Goal: Task Accomplishment & Management: Complete application form

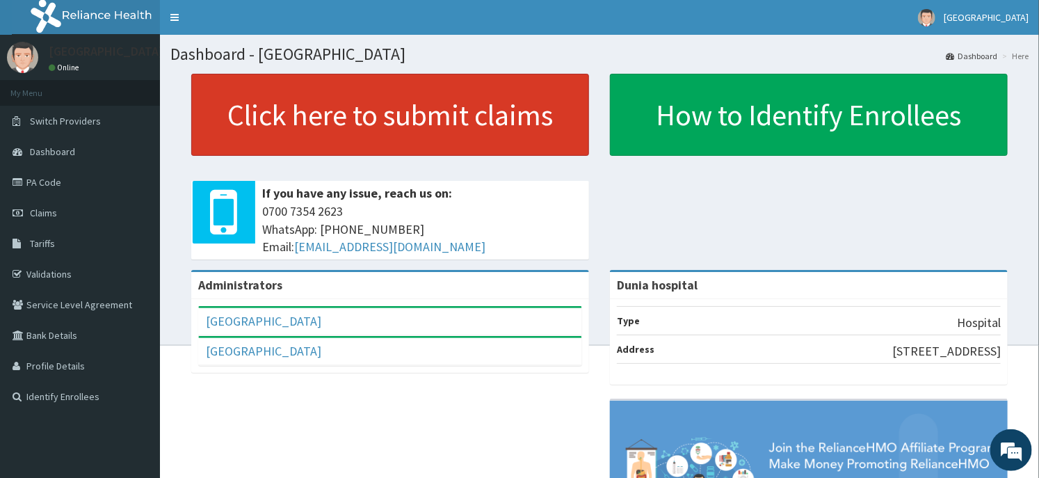
click at [288, 115] on link "Click here to submit claims" at bounding box center [390, 115] width 398 height 82
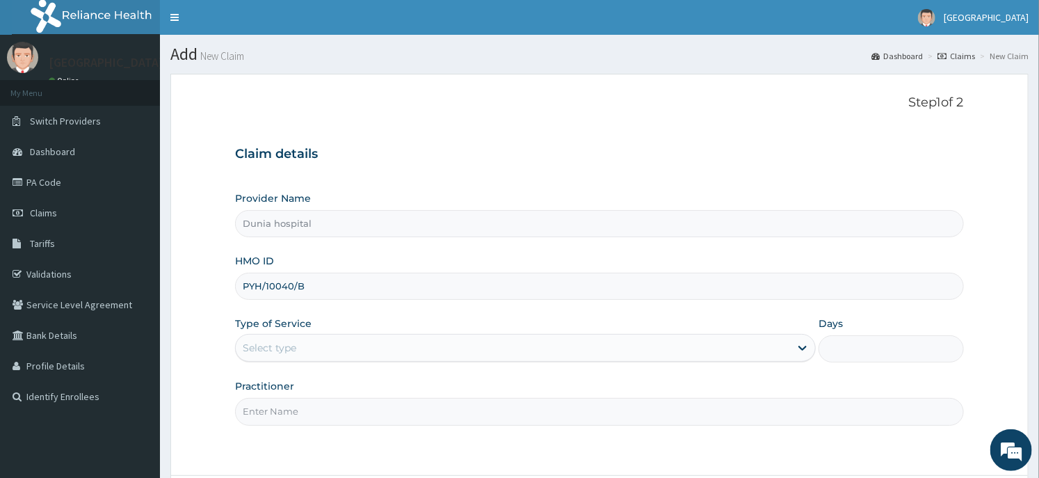
type input "PYH/10040/B"
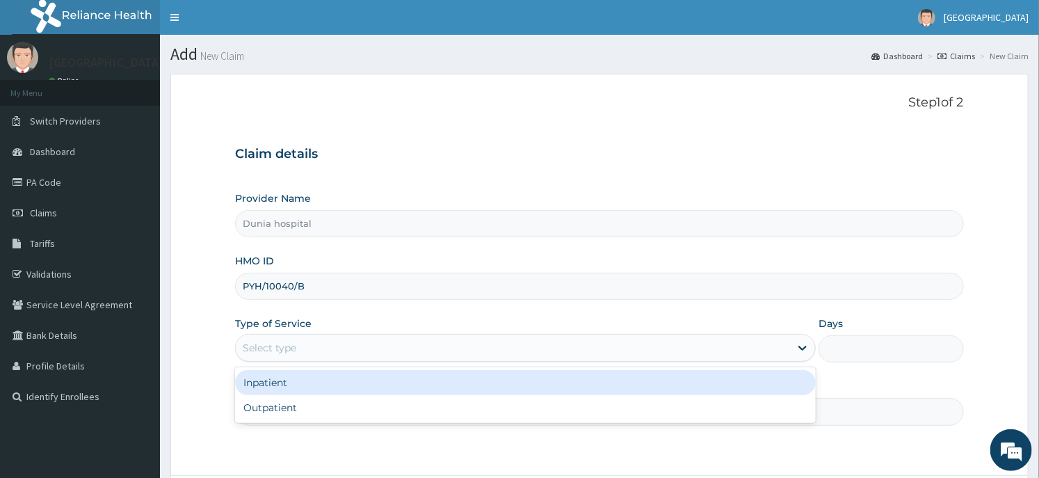
click at [250, 346] on div "Select type" at bounding box center [270, 348] width 54 height 14
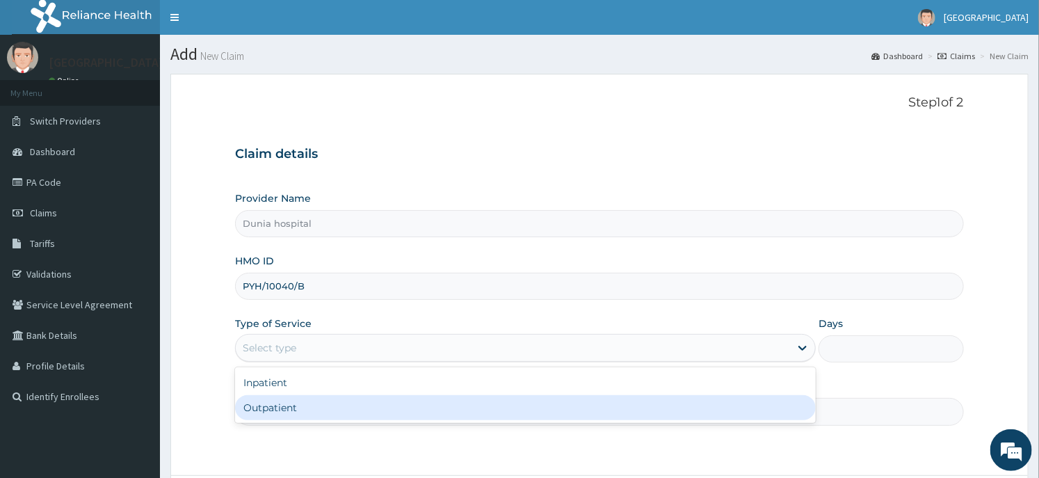
click at [268, 403] on div "Outpatient" at bounding box center [525, 407] width 580 height 25
type input "1"
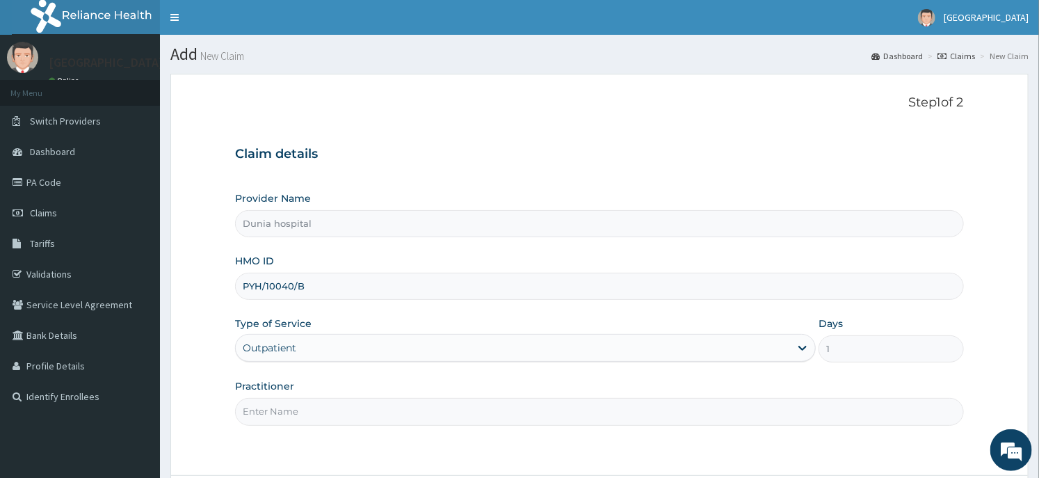
click at [341, 407] on input "Practitioner" at bounding box center [599, 411] width 728 height 27
type input "DR. DAWODU"
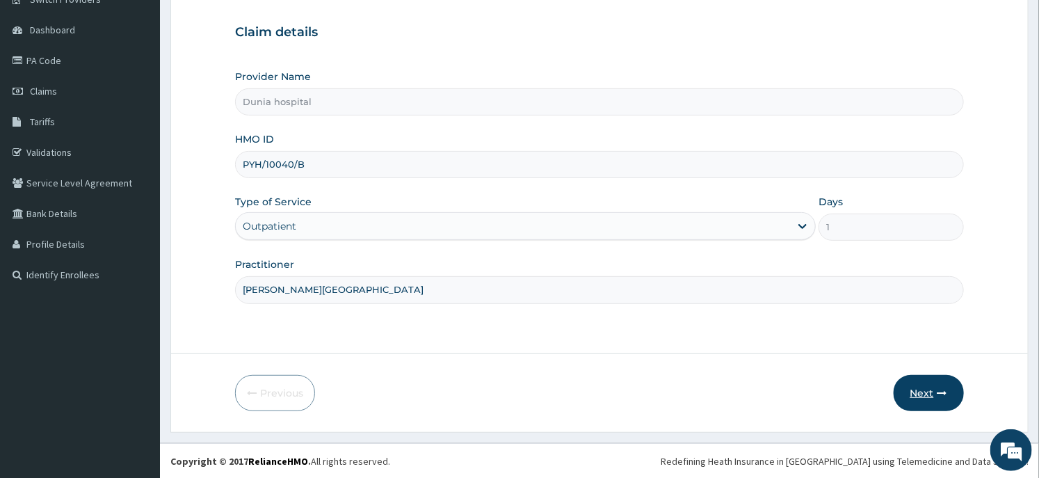
click at [930, 397] on button "Next" at bounding box center [928, 393] width 70 height 36
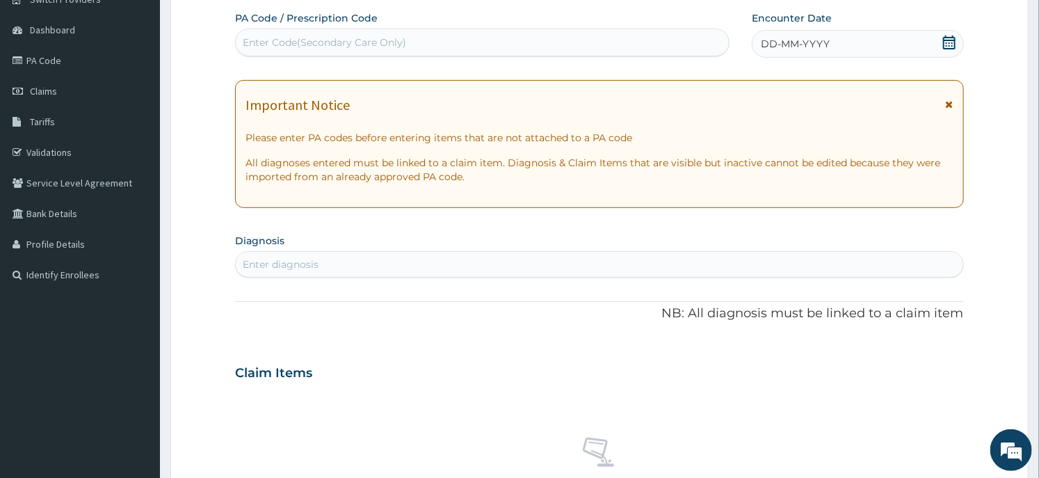
click at [954, 42] on icon at bounding box center [949, 42] width 13 height 14
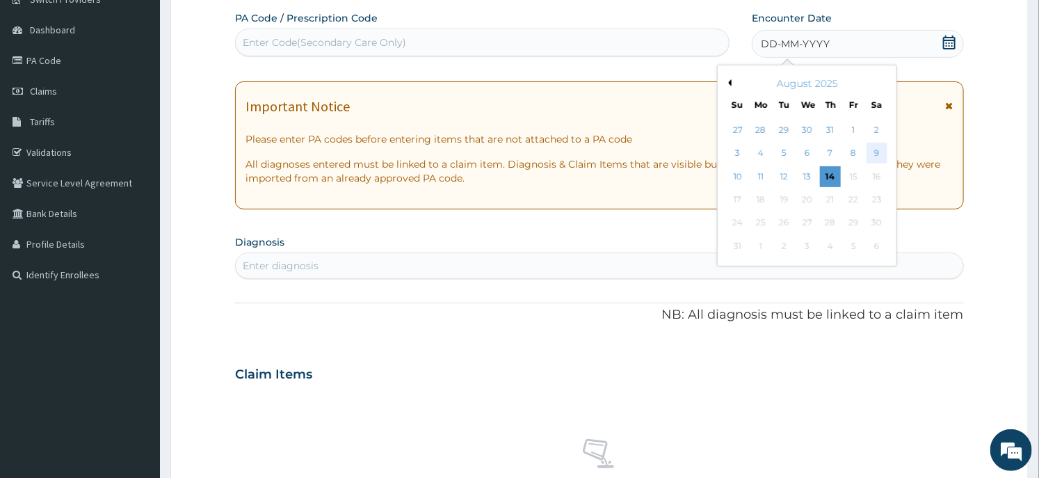
click at [881, 153] on div "9" at bounding box center [876, 153] width 21 height 21
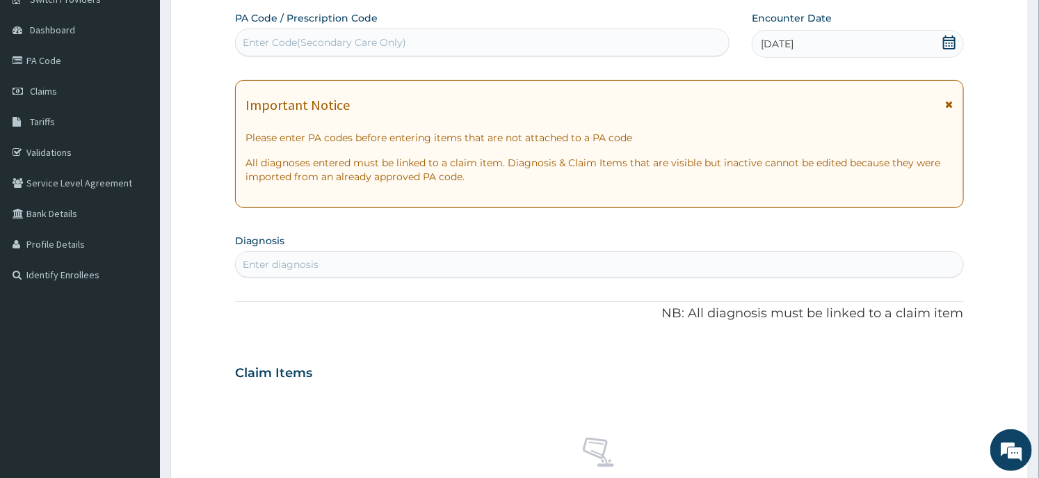
click at [459, 262] on div "Enter diagnosis" at bounding box center [599, 264] width 726 height 22
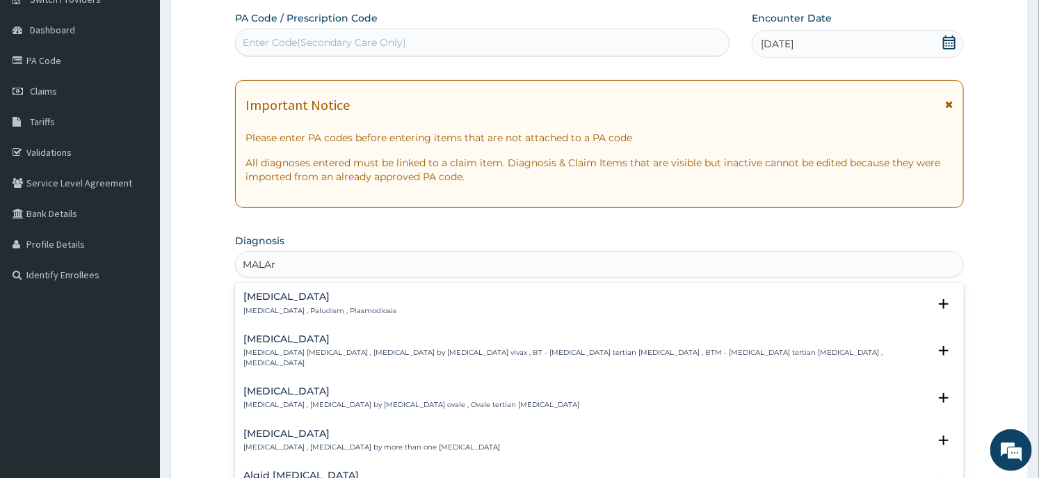
type input "MALA"
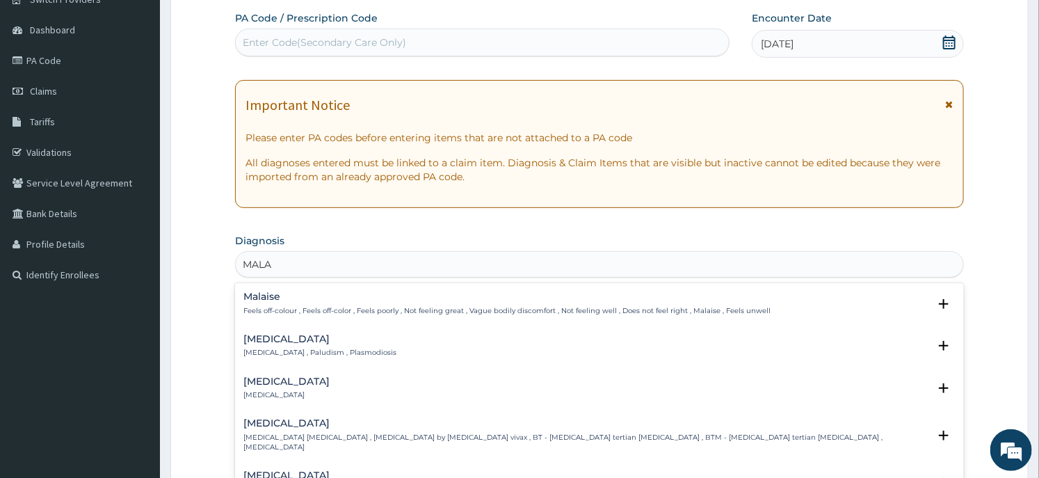
click at [314, 348] on p "Malaria , Paludism , Plasmodiosis" at bounding box center [319, 353] width 153 height 10
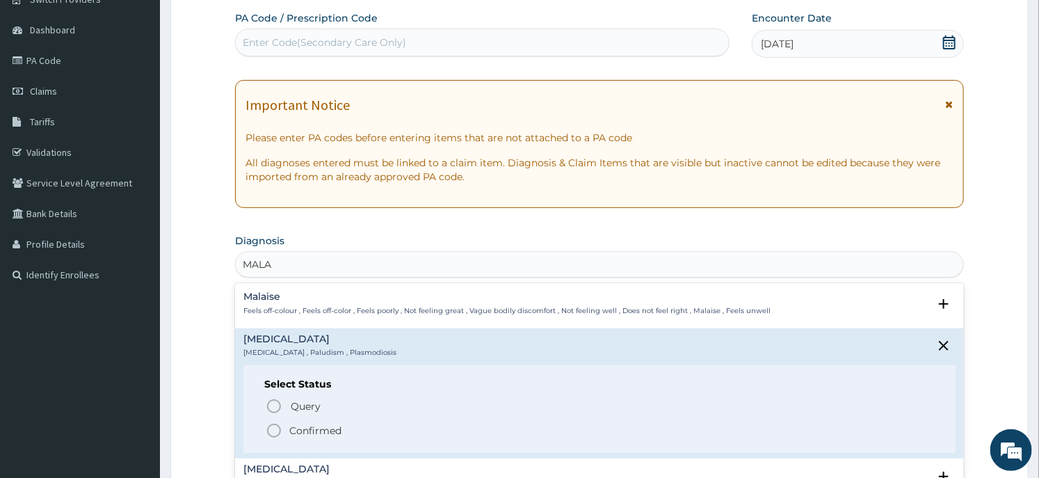
click at [304, 432] on p "Confirmed" at bounding box center [315, 430] width 52 height 14
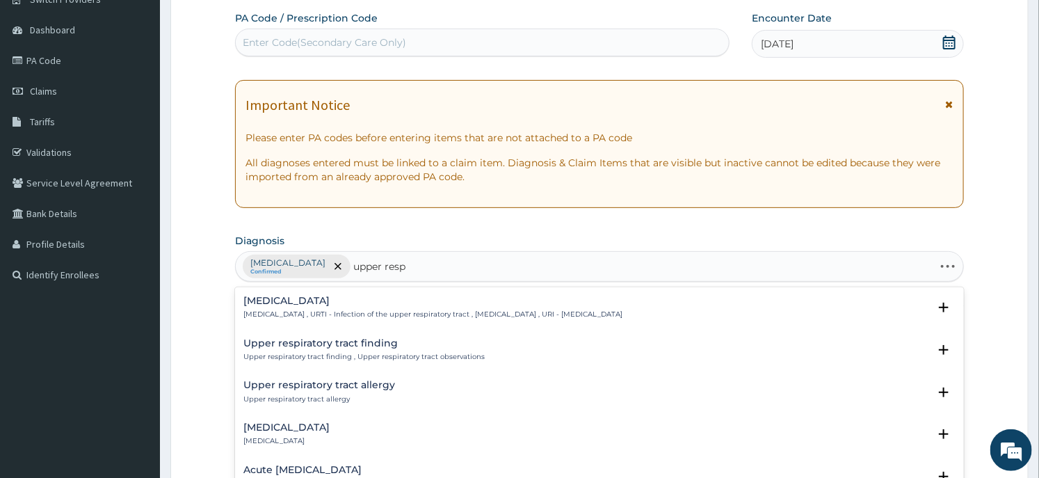
type input "upper respi"
click at [324, 311] on p "Upper respiratory infection , URTI - Infection of the upper respiratory tract ,…" at bounding box center [432, 314] width 379 height 10
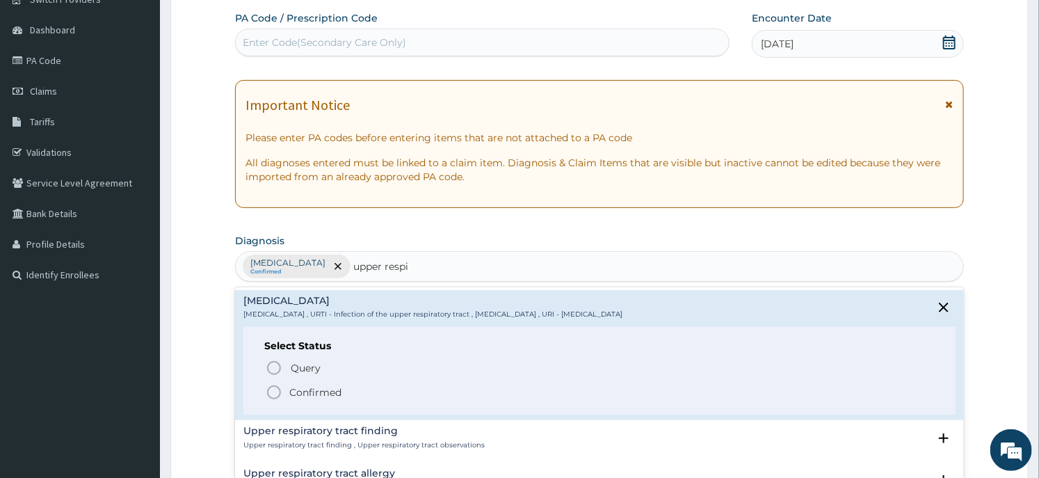
click at [321, 391] on p "Confirmed" at bounding box center [315, 392] width 52 height 14
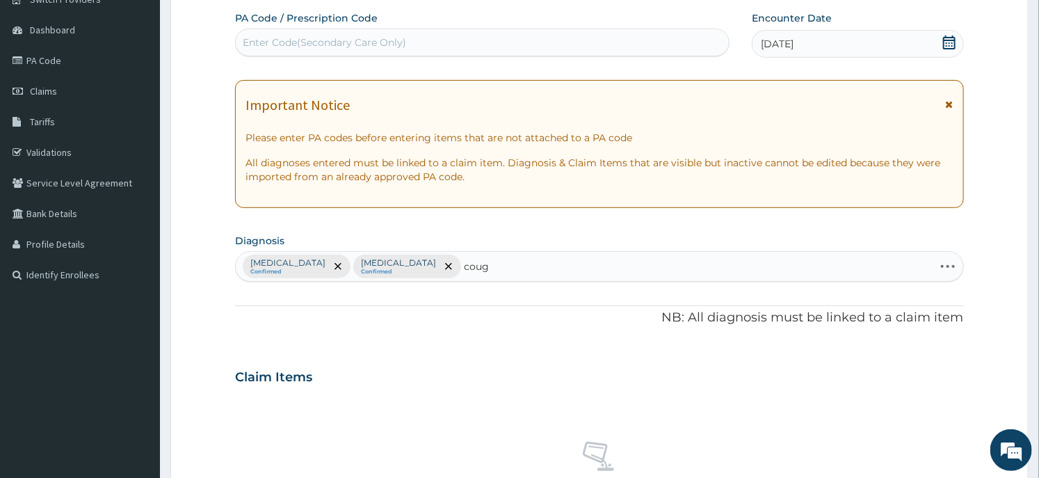
type input "cough"
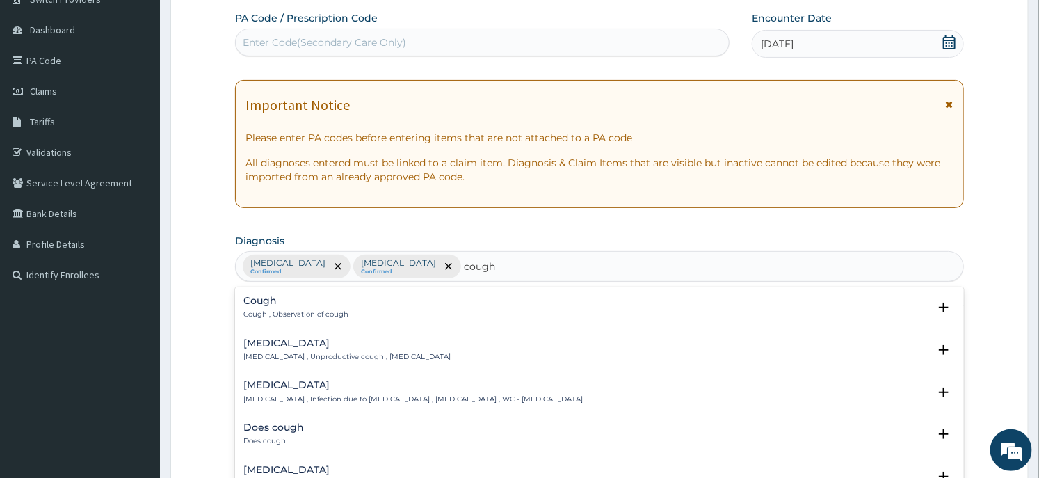
click at [281, 313] on p "Cough , Observation of cough" at bounding box center [295, 314] width 105 height 10
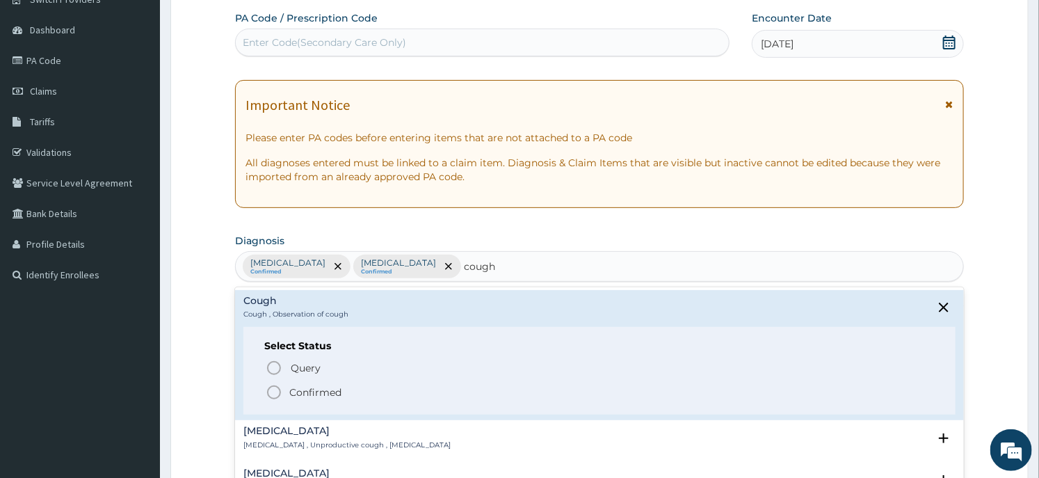
click at [276, 386] on circle "status option filled" at bounding box center [274, 392] width 13 height 13
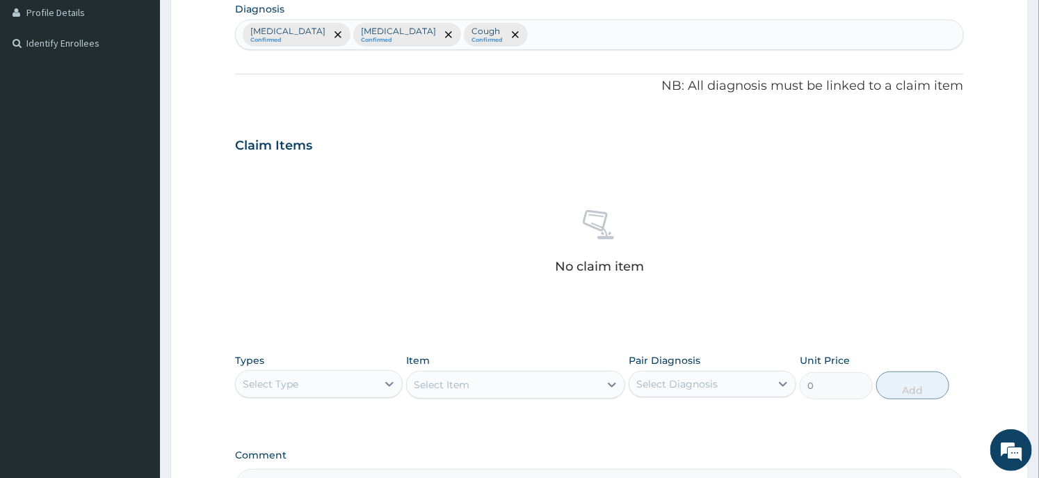
scroll to position [524, 0]
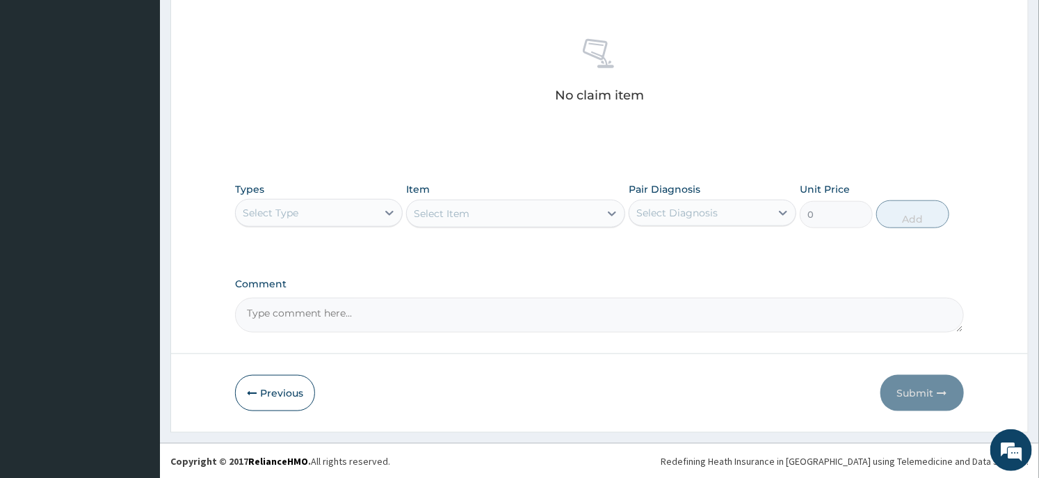
click at [329, 216] on div "Select Type" at bounding box center [306, 213] width 141 height 22
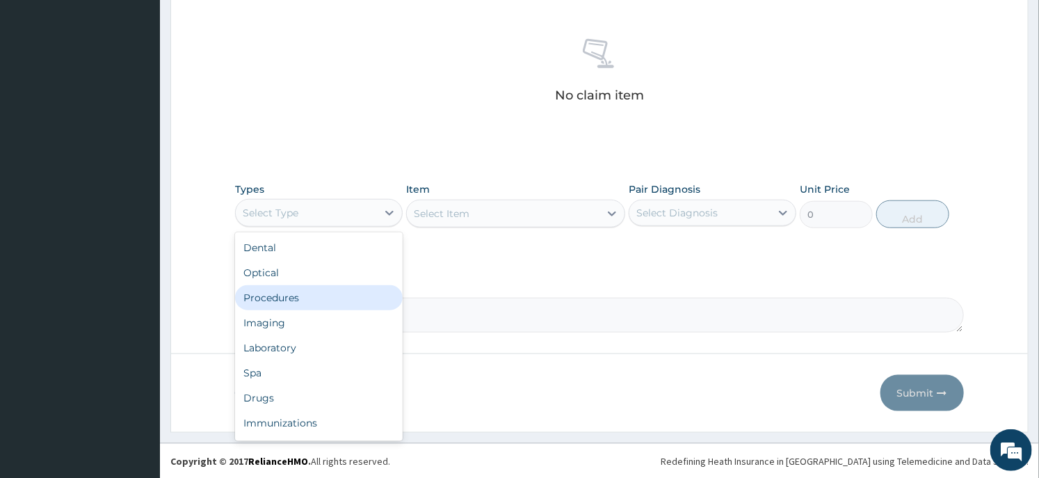
click at [309, 304] on div "Procedures" at bounding box center [319, 297] width 168 height 25
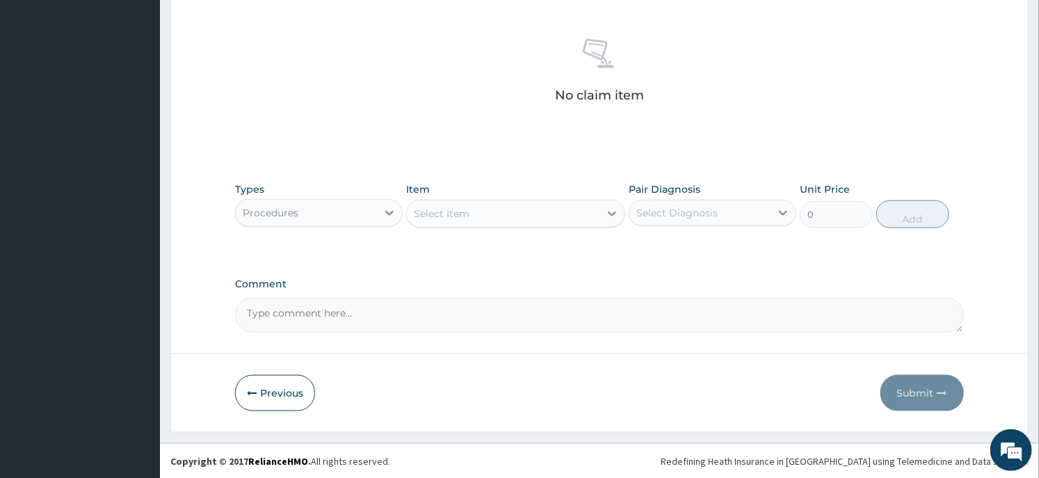
click at [534, 209] on div "Select Item" at bounding box center [503, 213] width 192 height 22
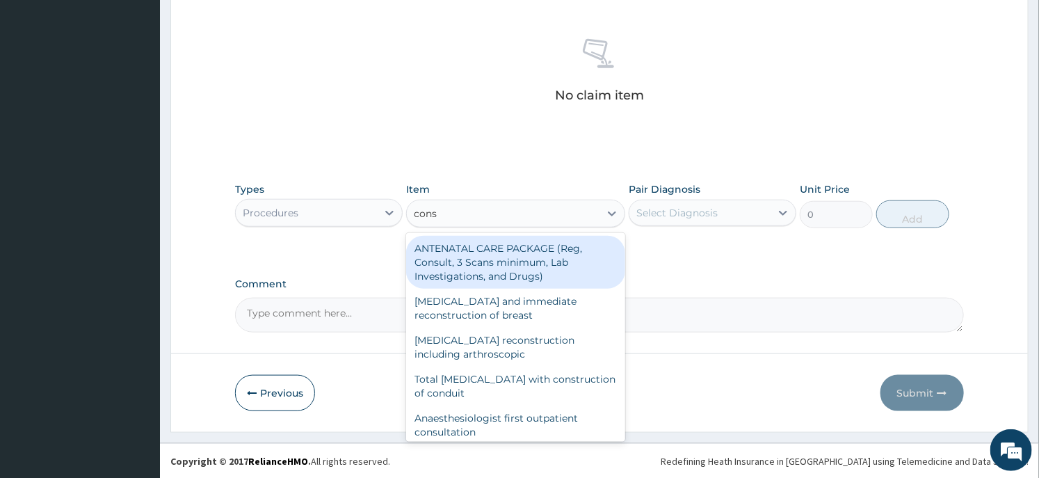
type input "consu"
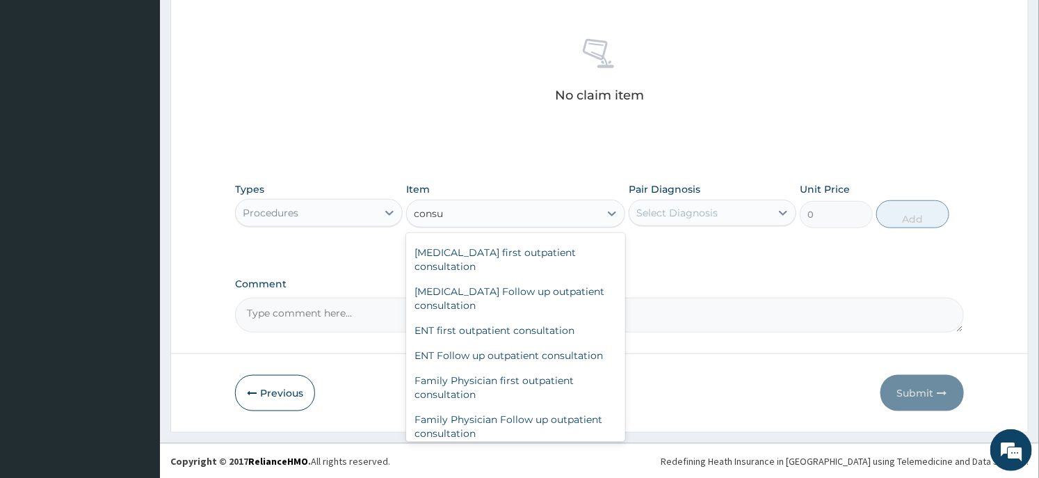
scroll to position [695, 0]
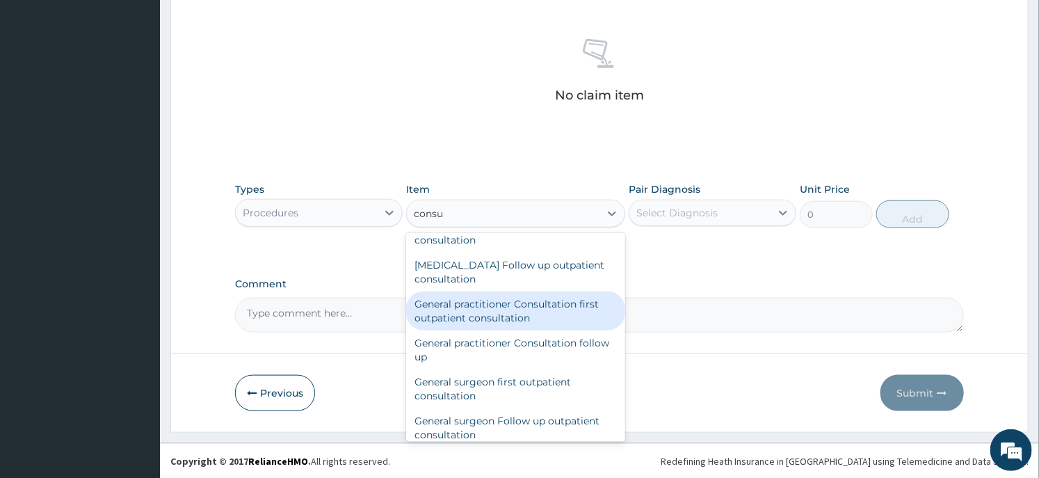
click at [522, 316] on div "General practitioner Consultation first outpatient consultation" at bounding box center [515, 310] width 218 height 39
type input "3547.5"
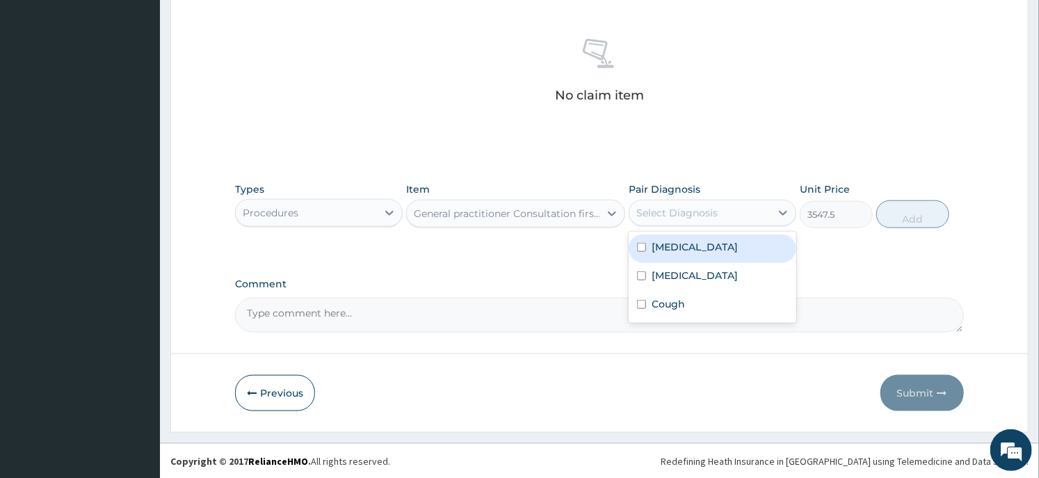
click at [731, 212] on div "Select Diagnosis" at bounding box center [699, 213] width 141 height 22
click at [692, 234] on div "Malaria" at bounding box center [712, 248] width 168 height 29
checkbox input "true"
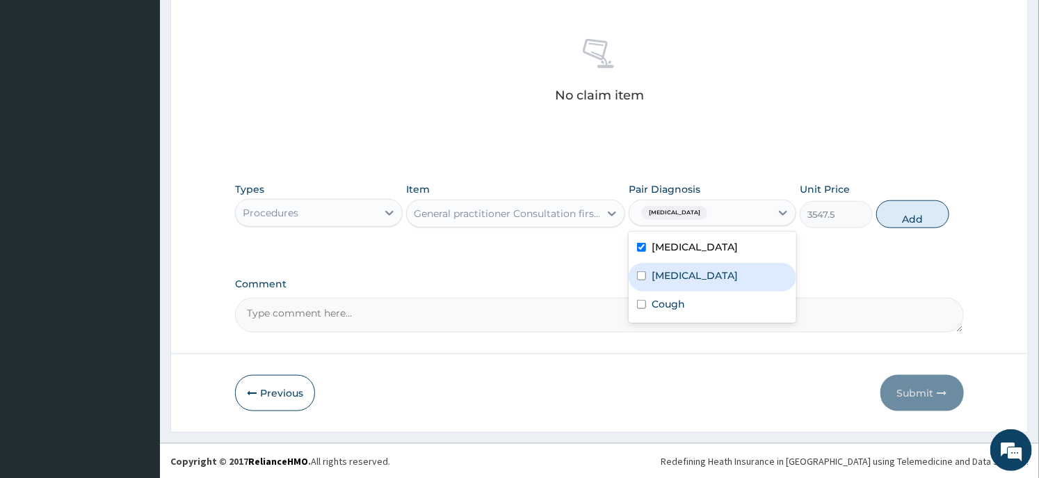
click at [669, 270] on label "Upper respiratory infection" at bounding box center [694, 275] width 86 height 14
checkbox input "true"
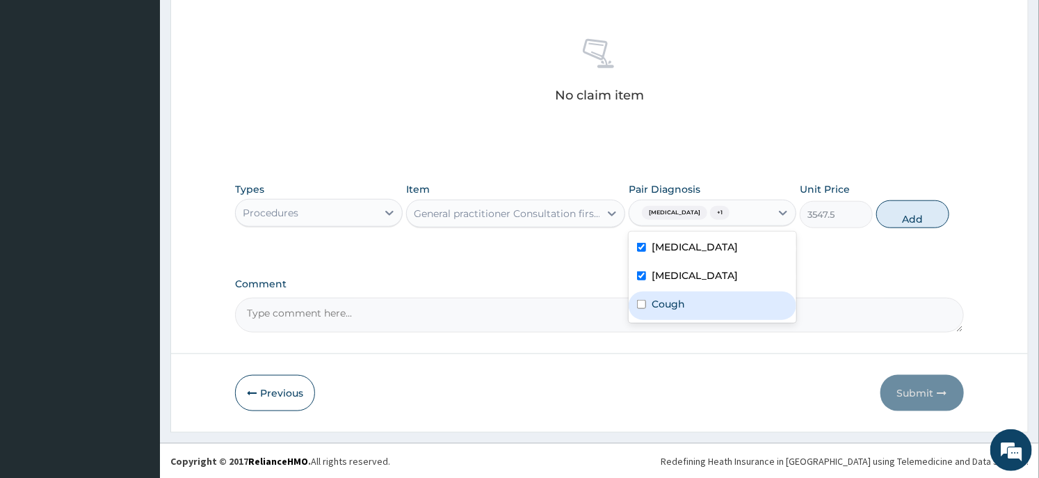
click at [665, 300] on label "Cough" at bounding box center [667, 304] width 33 height 14
checkbox input "true"
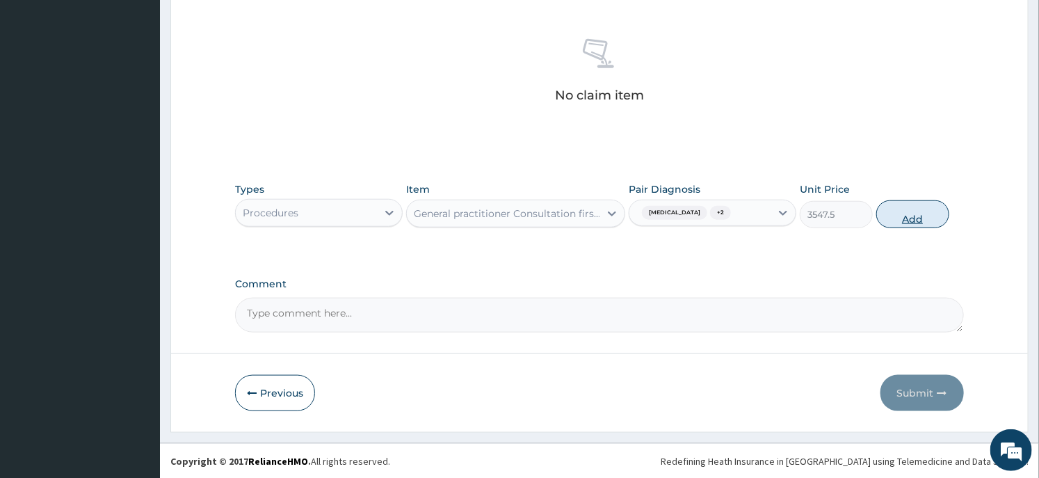
click at [893, 214] on button "Add" at bounding box center [912, 214] width 73 height 28
type input "0"
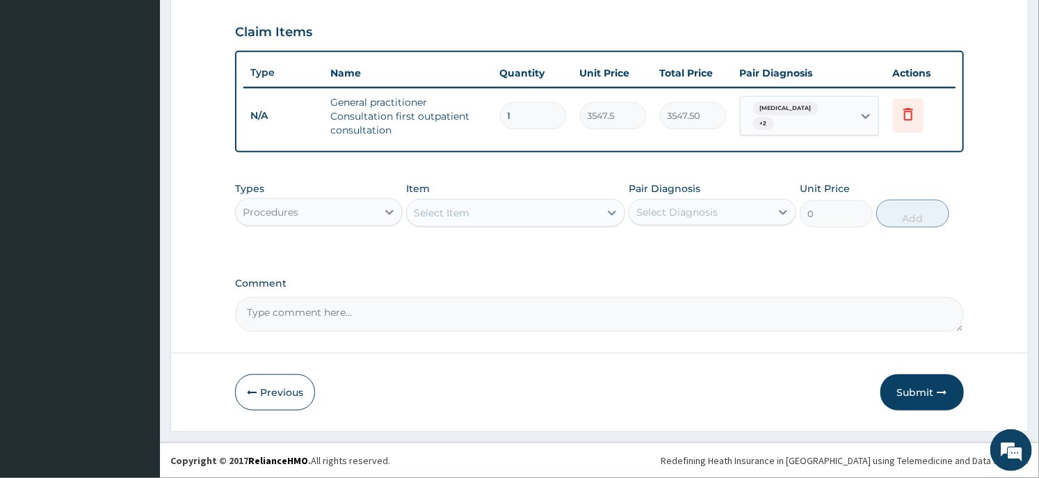
scroll to position [464, 0]
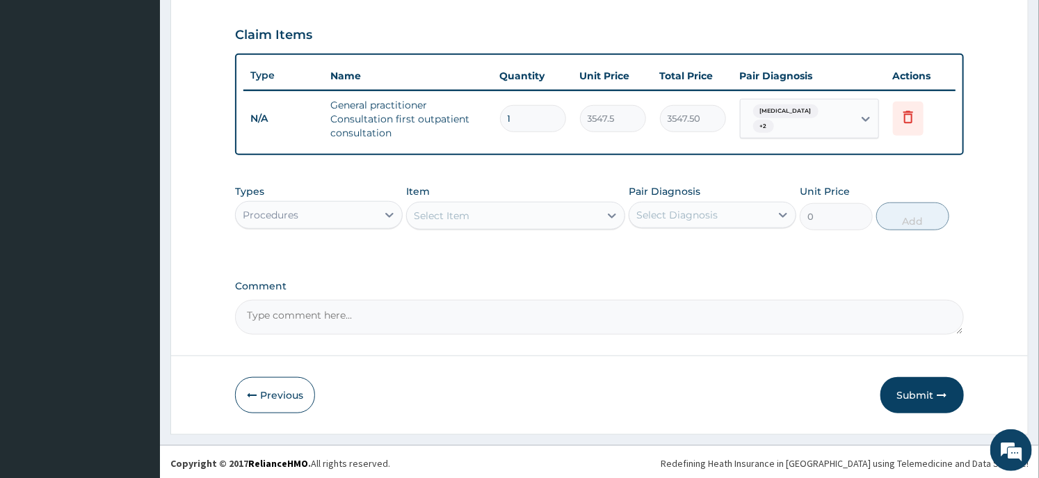
click at [321, 218] on div "Procedures" at bounding box center [306, 215] width 141 height 22
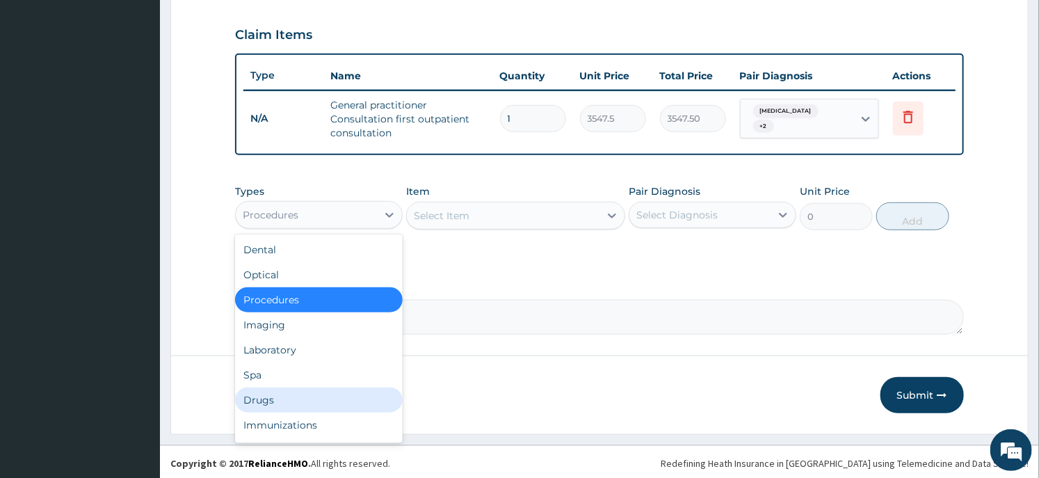
click at [295, 389] on div "Drugs" at bounding box center [319, 399] width 168 height 25
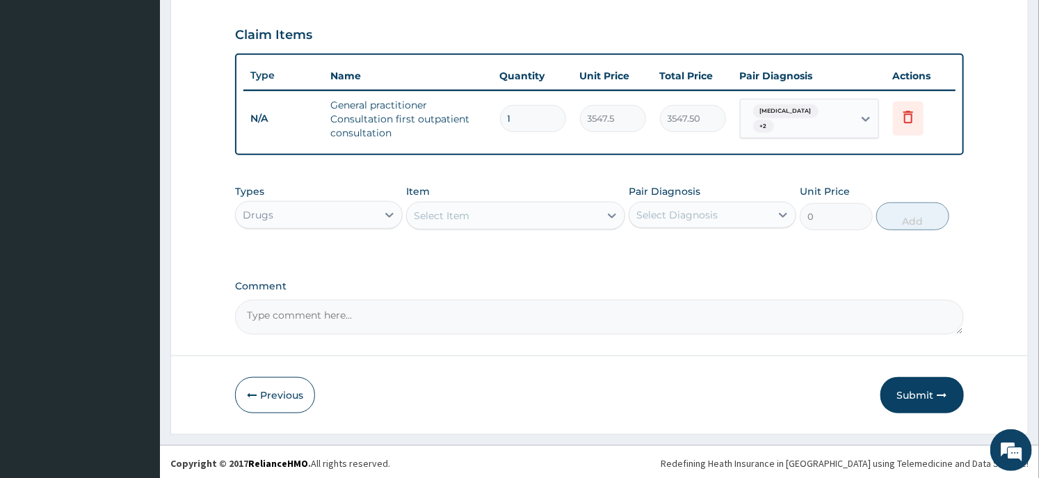
click at [471, 211] on div "Select Item" at bounding box center [503, 215] width 192 height 22
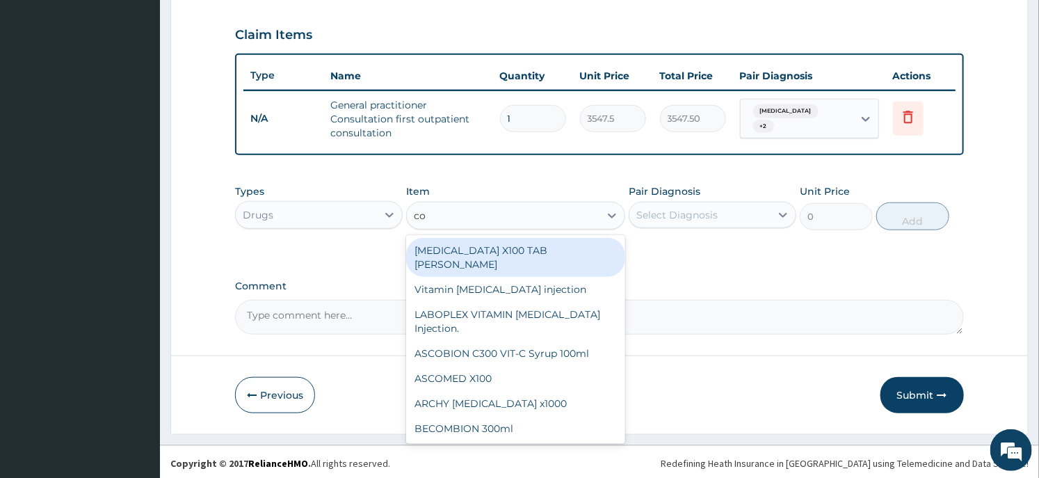
type input "coa"
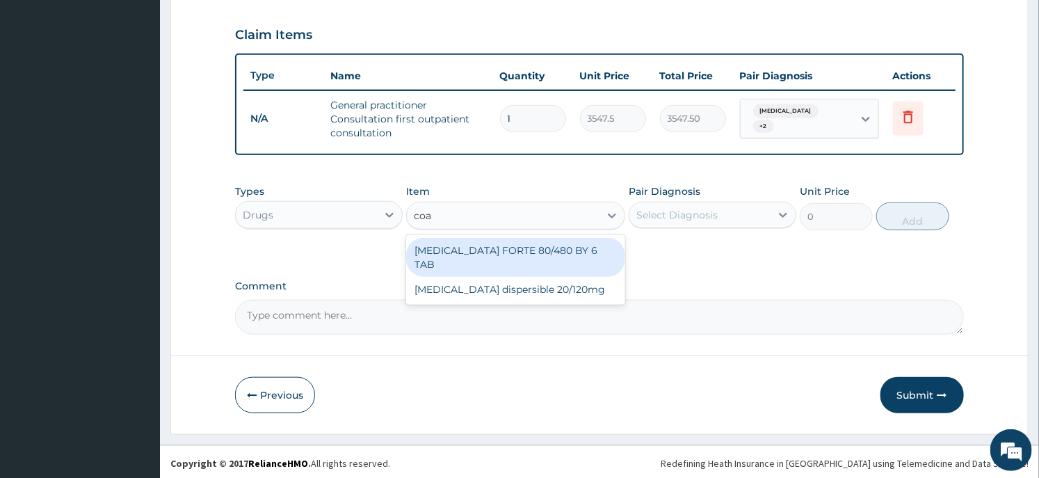
click at [573, 247] on div "COARTEM FORTE 80/480 BY 6 TAB" at bounding box center [515, 257] width 218 height 39
type input "449.35"
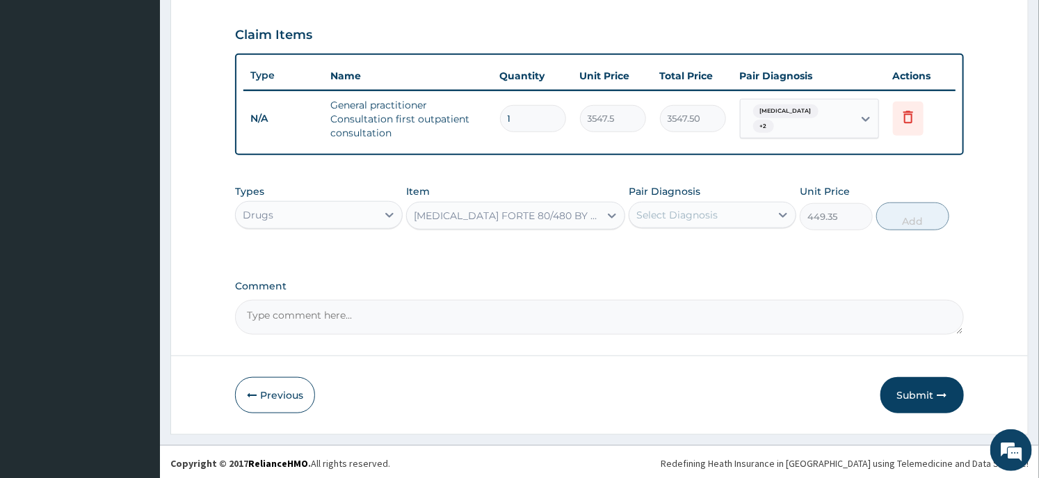
click at [754, 211] on div "Select Diagnosis" at bounding box center [699, 215] width 141 height 22
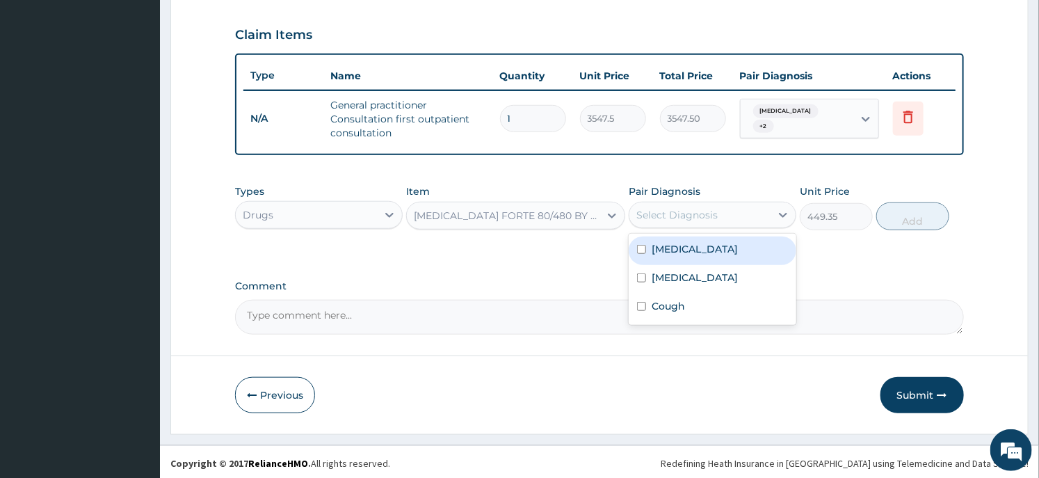
click at [669, 229] on div "Types Drugs Item COARTEM FORTE 80/480 BY 6 TAB Pair Diagnosis option Cough, sel…" at bounding box center [599, 207] width 728 height 60
click at [694, 217] on div "Select Diagnosis" at bounding box center [676, 215] width 81 height 14
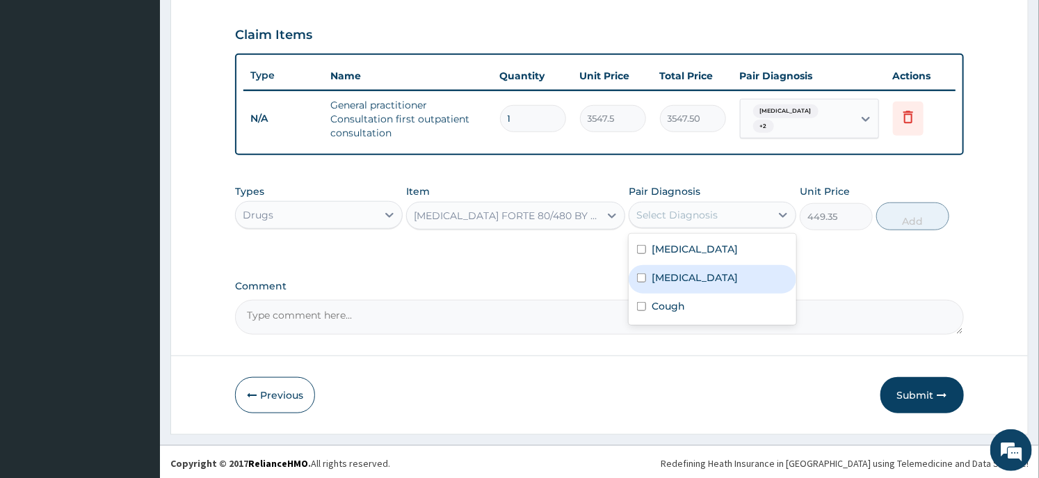
click at [676, 265] on div "Upper respiratory infection" at bounding box center [712, 279] width 168 height 29
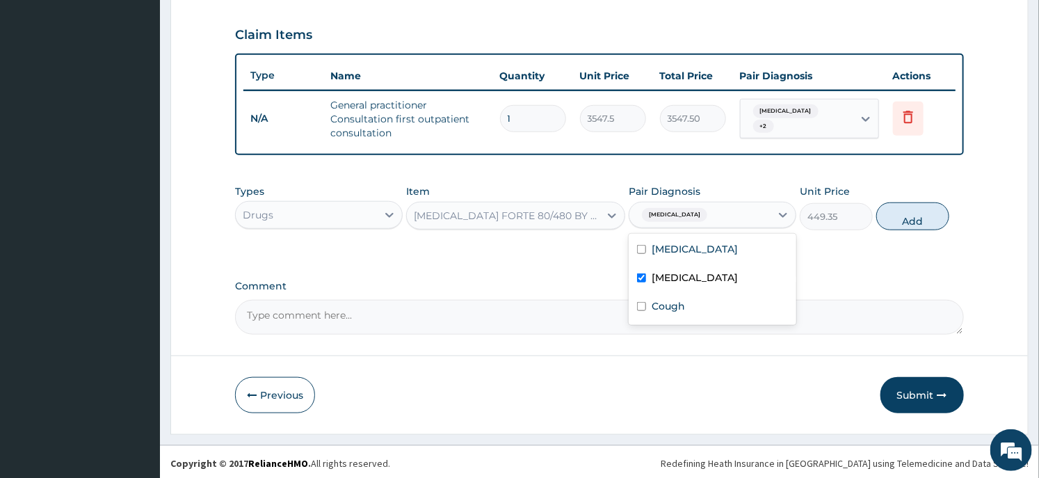
click at [651, 284] on div "Upper respiratory infection" at bounding box center [712, 279] width 168 height 29
checkbox input "false"
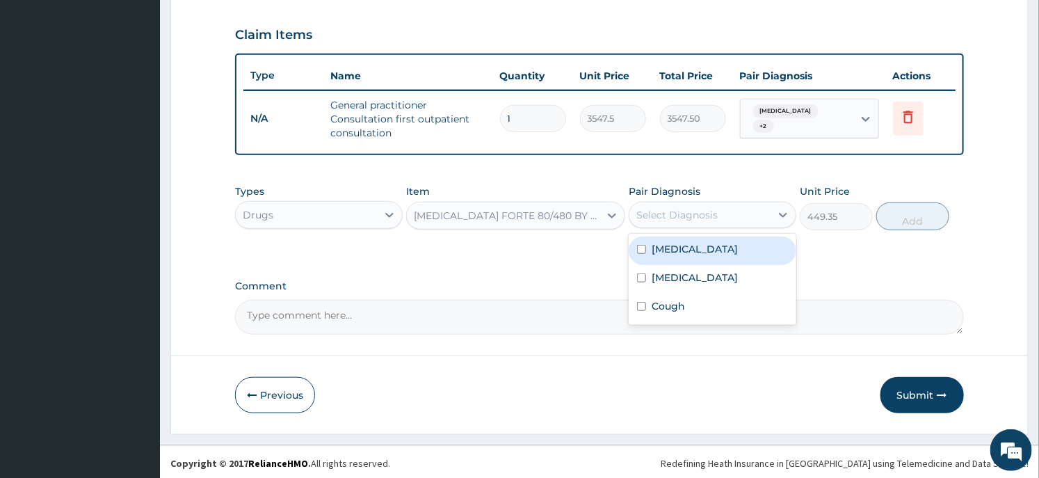
click at [663, 242] on label "Malaria" at bounding box center [694, 249] width 86 height 14
checkbox input "true"
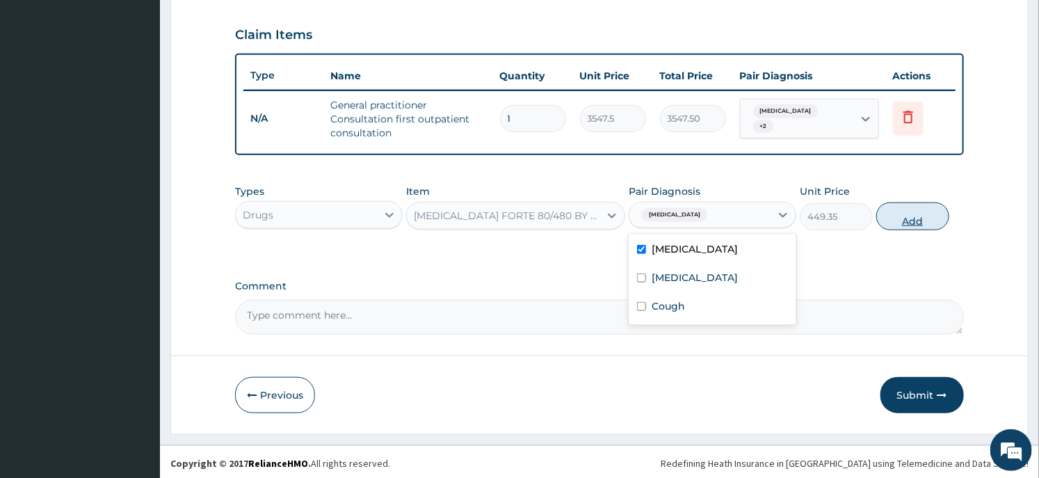
click at [915, 202] on button "Add" at bounding box center [912, 216] width 73 height 28
type input "0"
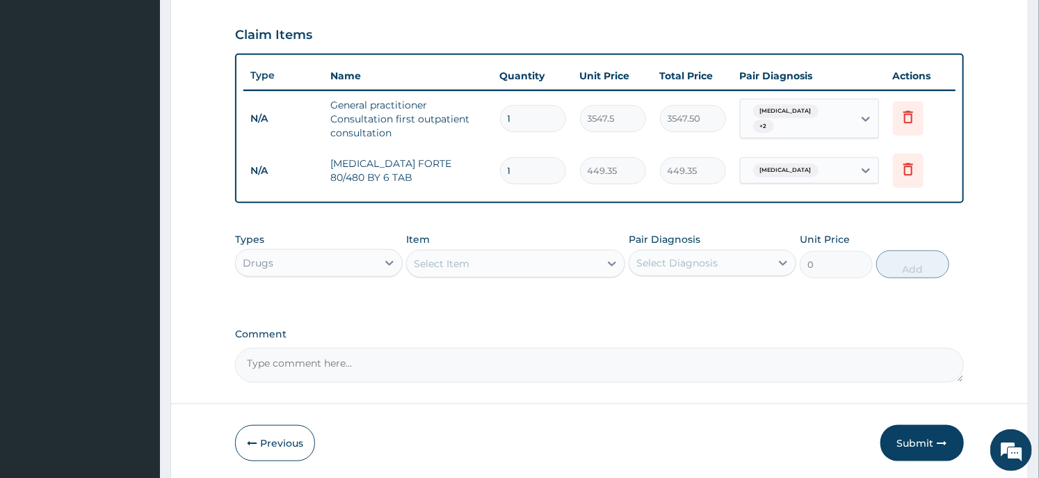
click at [554, 177] on input "1" at bounding box center [533, 170] width 66 height 27
type input "6"
type input "2696.10"
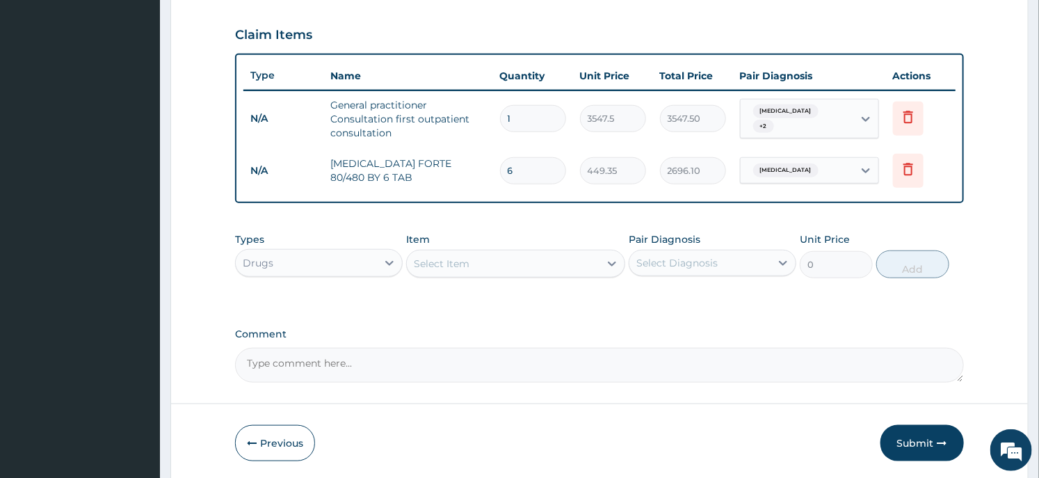
type input "6"
click at [497, 265] on div "Select Item" at bounding box center [503, 263] width 192 height 22
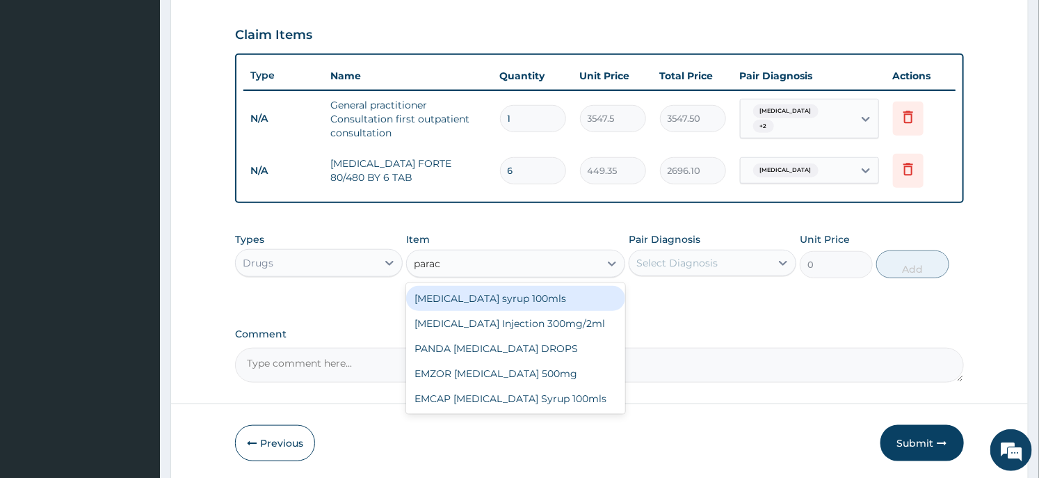
type input "parace"
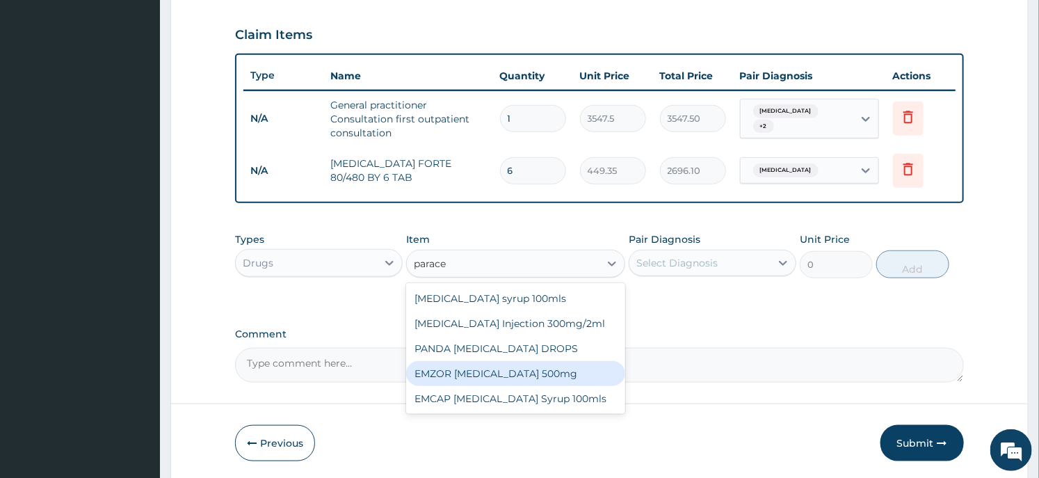
click at [504, 369] on div "EMZOR PARACETAMOL 500mg" at bounding box center [515, 373] width 218 height 25
type input "23.65"
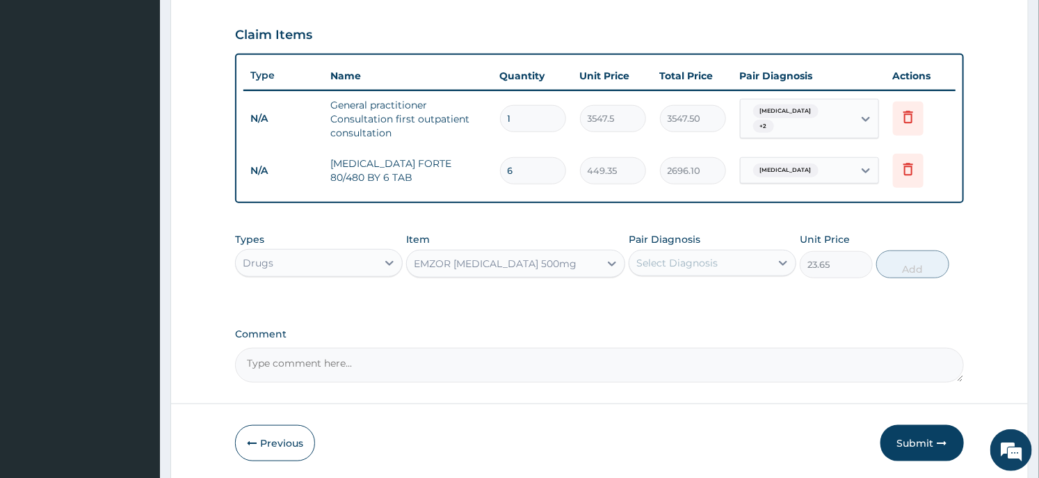
click at [683, 256] on div "Select Diagnosis" at bounding box center [676, 263] width 81 height 14
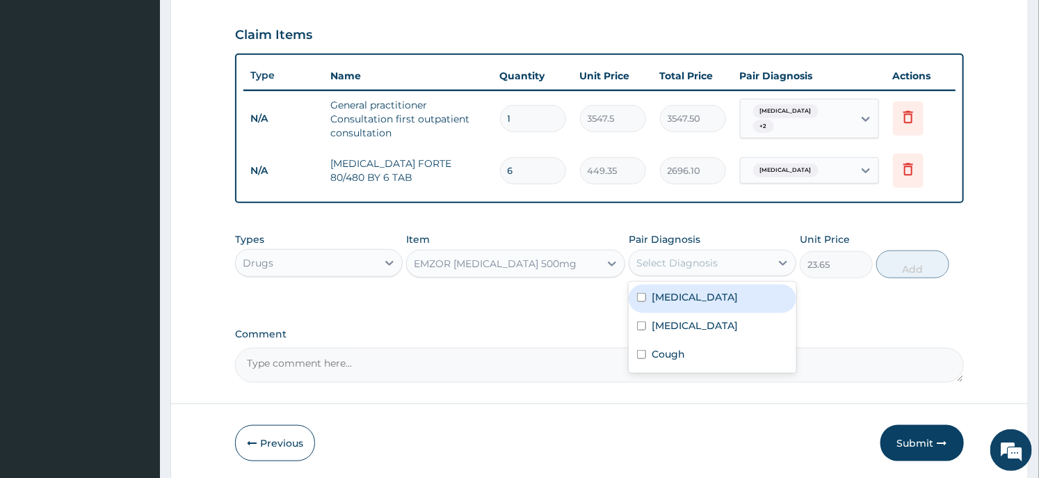
click at [693, 293] on div "[MEDICAL_DATA]" at bounding box center [712, 298] width 168 height 29
checkbox input "true"
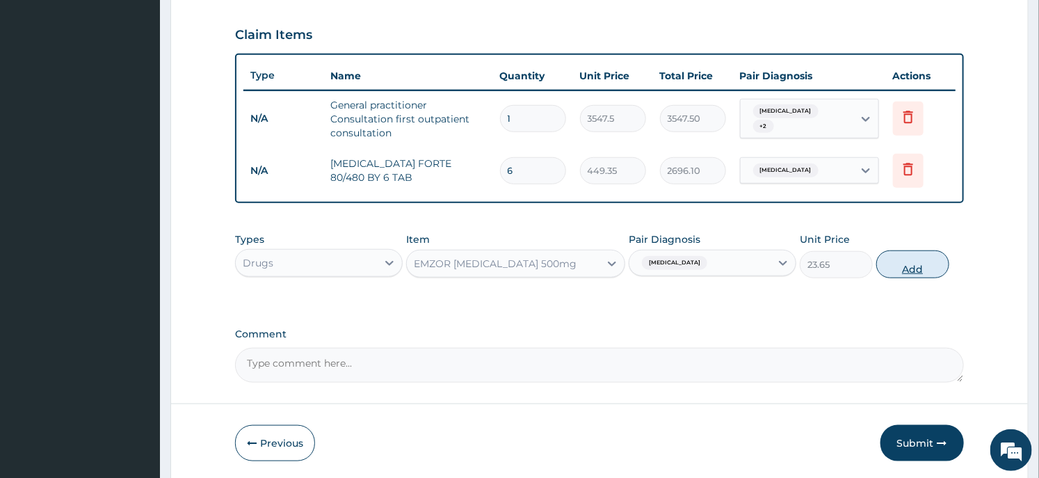
click at [902, 262] on button "Add" at bounding box center [912, 264] width 73 height 28
type input "0"
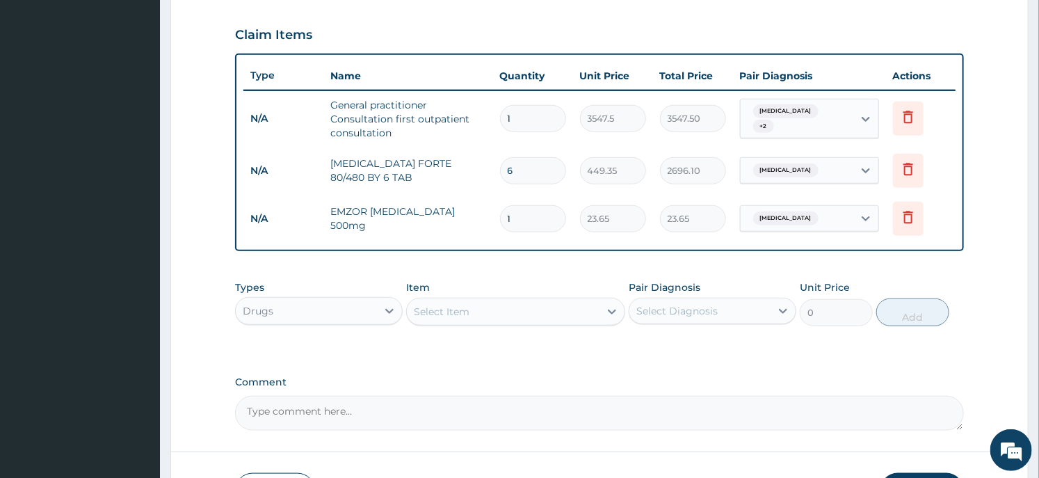
type input "18"
type input "425.70"
type input "18"
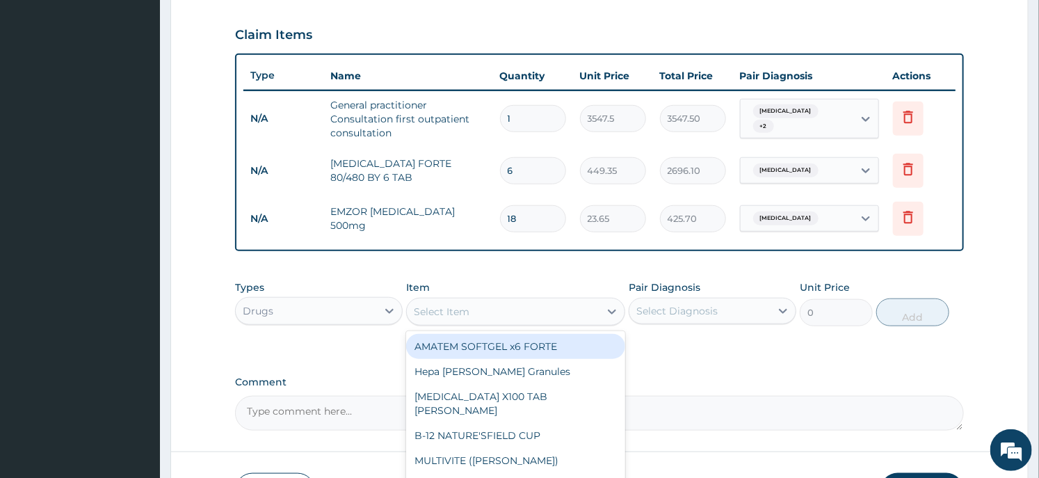
click at [494, 318] on div "Select Item" at bounding box center [503, 311] width 192 height 22
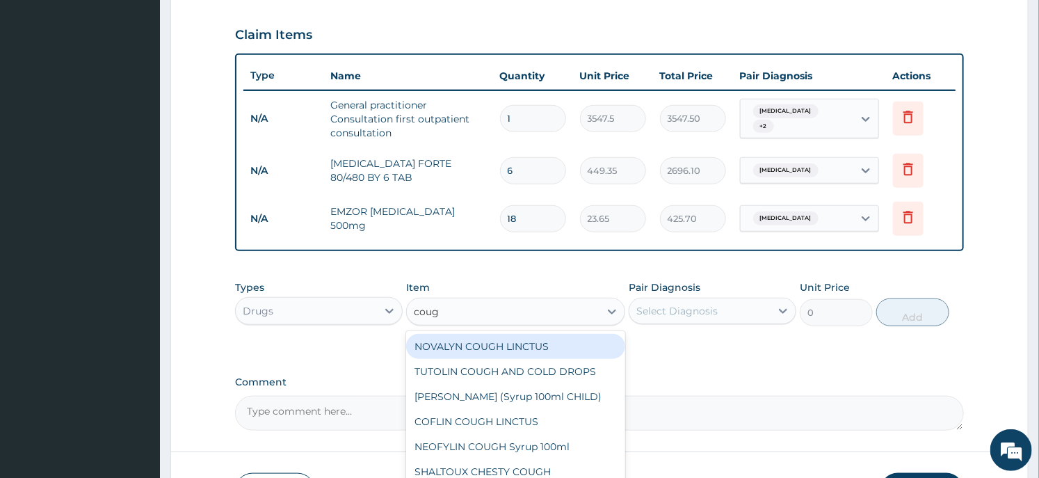
type input "cough"
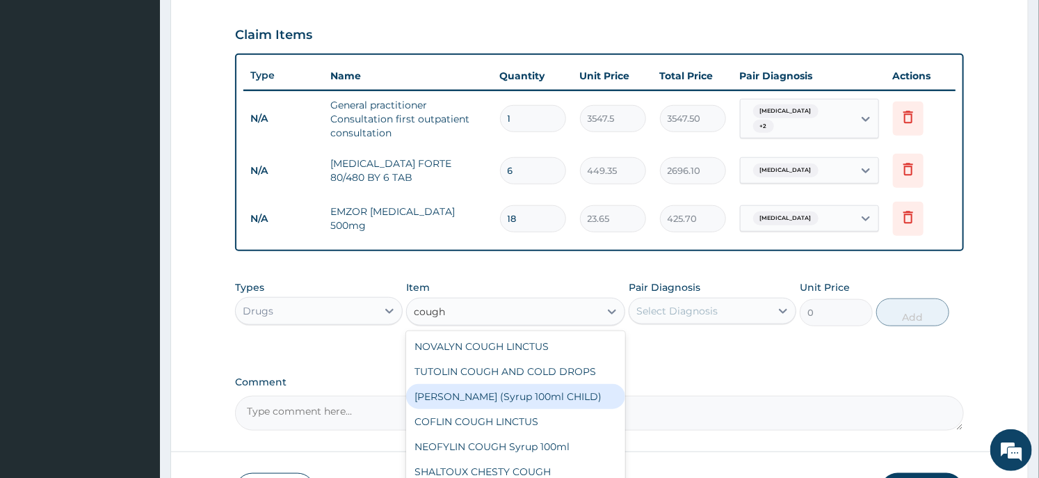
click at [497, 400] on div "EMZOLYN COUGH (Syrup 100ml CHILD)" at bounding box center [515, 396] width 218 height 25
type input "1478.125"
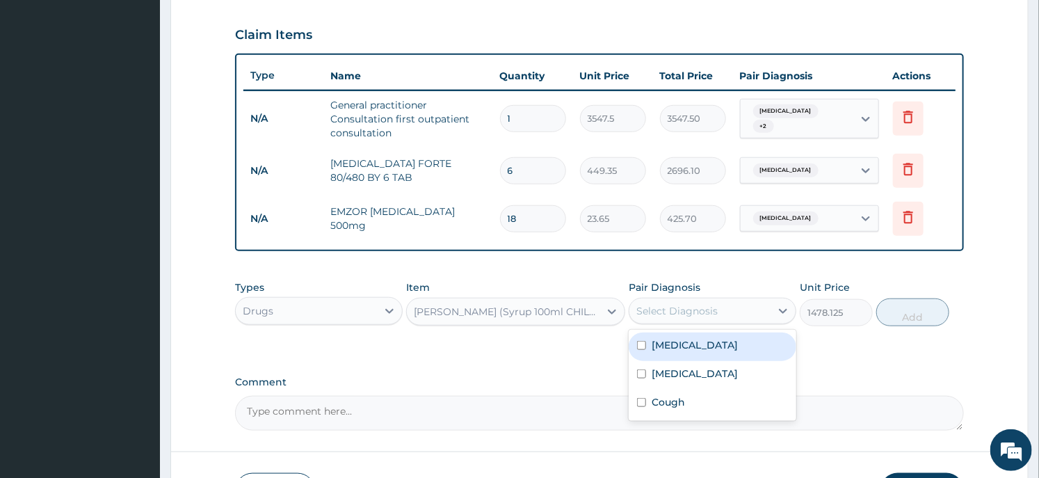
click at [721, 317] on div "Select Diagnosis" at bounding box center [699, 311] width 141 height 22
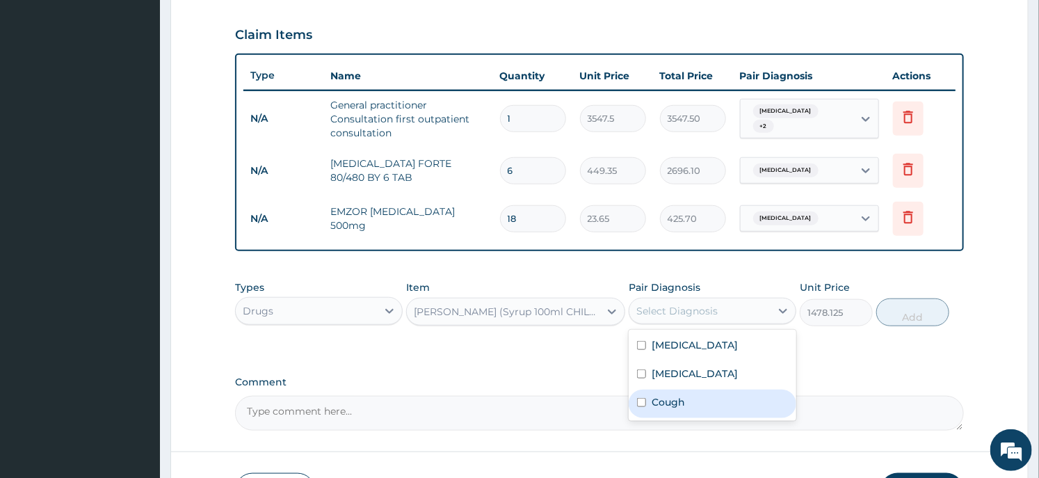
click at [680, 396] on label "Cough" at bounding box center [667, 402] width 33 height 14
checkbox input "true"
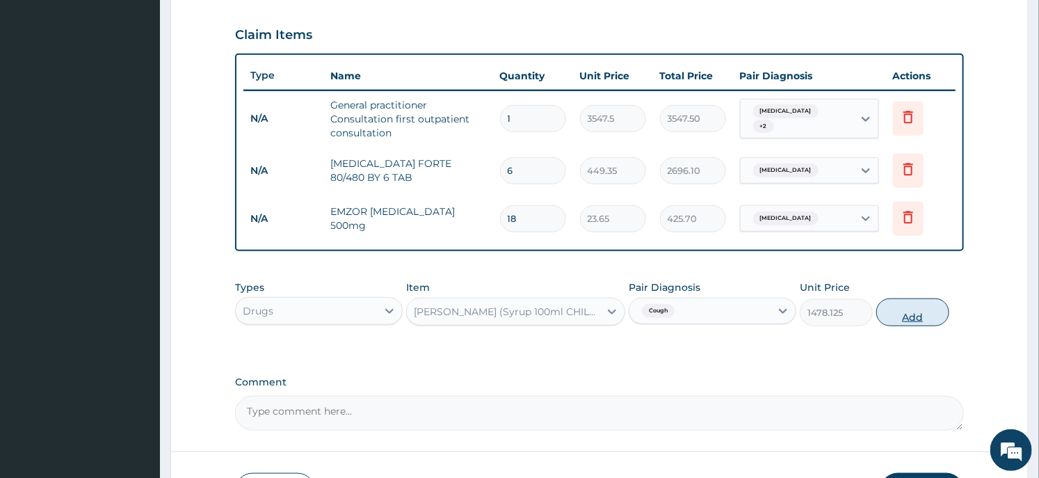
click at [943, 304] on button "Add" at bounding box center [912, 312] width 73 height 28
type input "0"
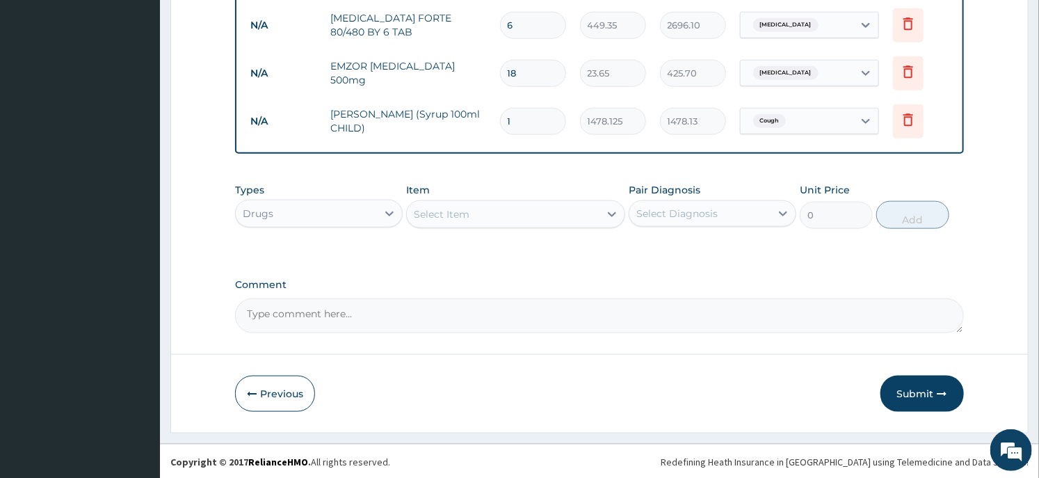
scroll to position [455, 0]
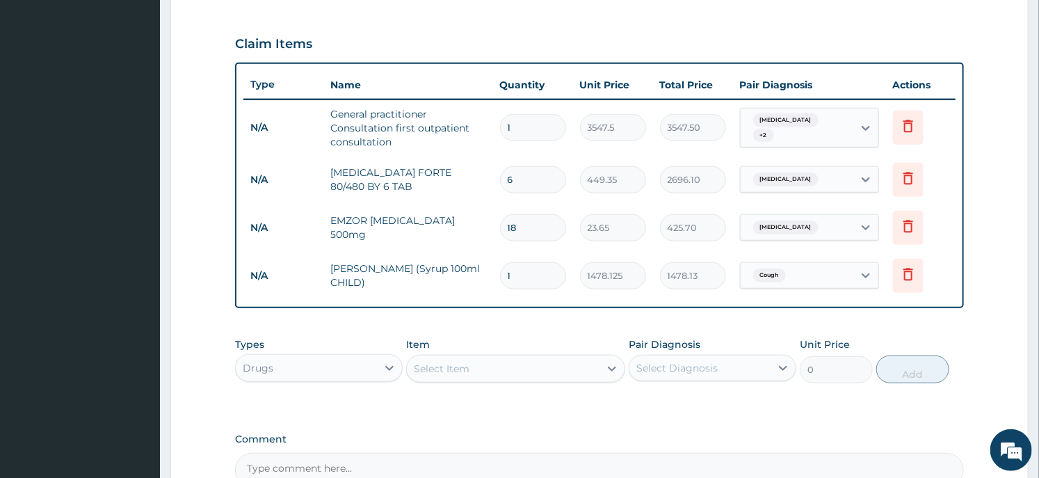
click at [478, 367] on div "Select Item" at bounding box center [503, 368] width 192 height 22
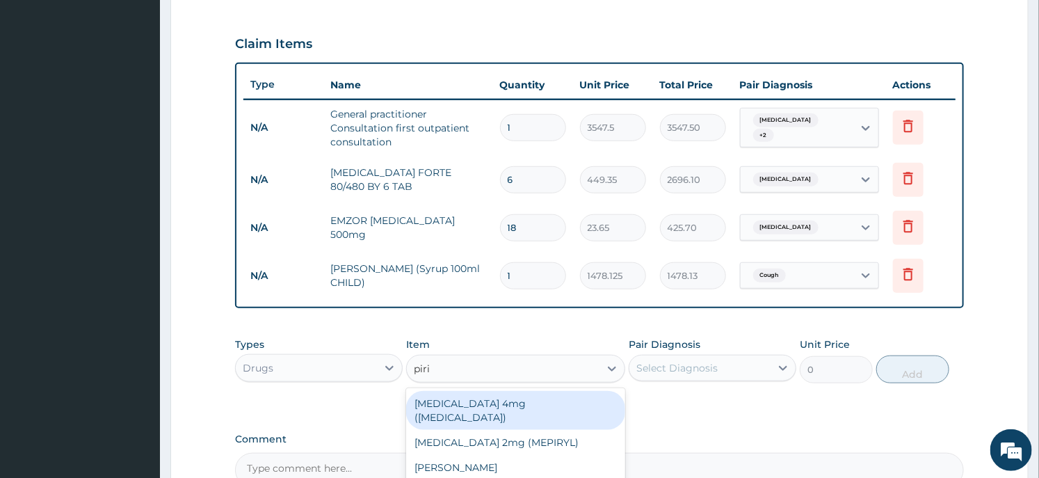
type input "pirit"
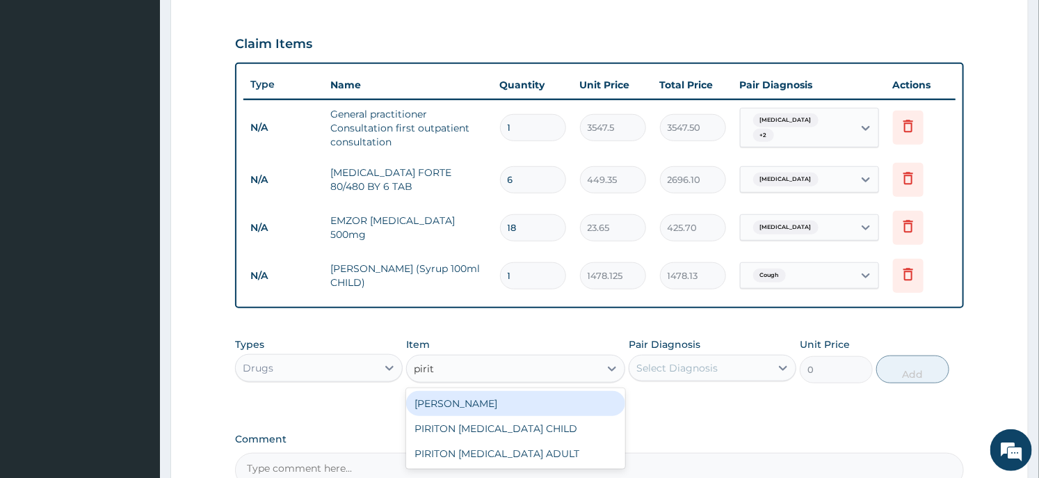
click at [480, 401] on div "PIRITON TAB EVANS" at bounding box center [515, 403] width 218 height 25
type input "23.65"
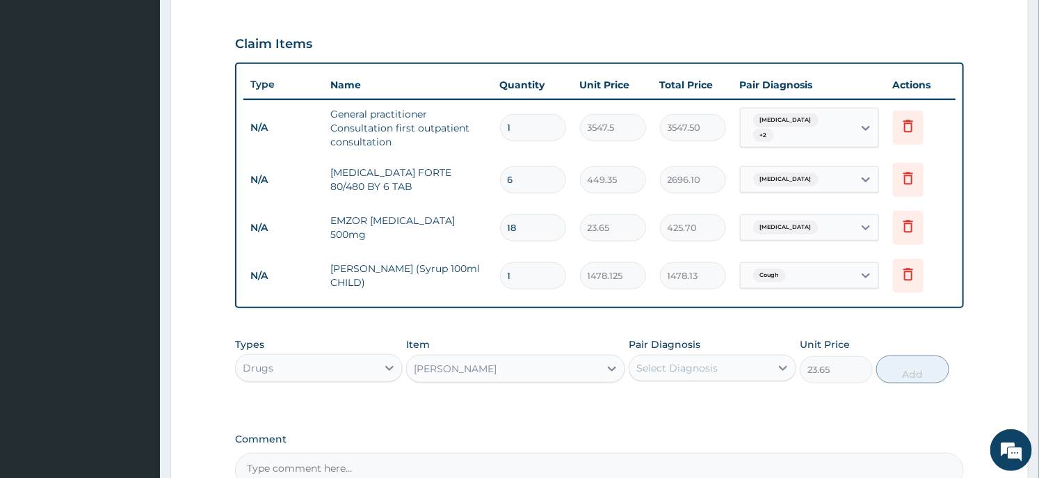
click at [733, 368] on div "Select Diagnosis" at bounding box center [699, 368] width 141 height 22
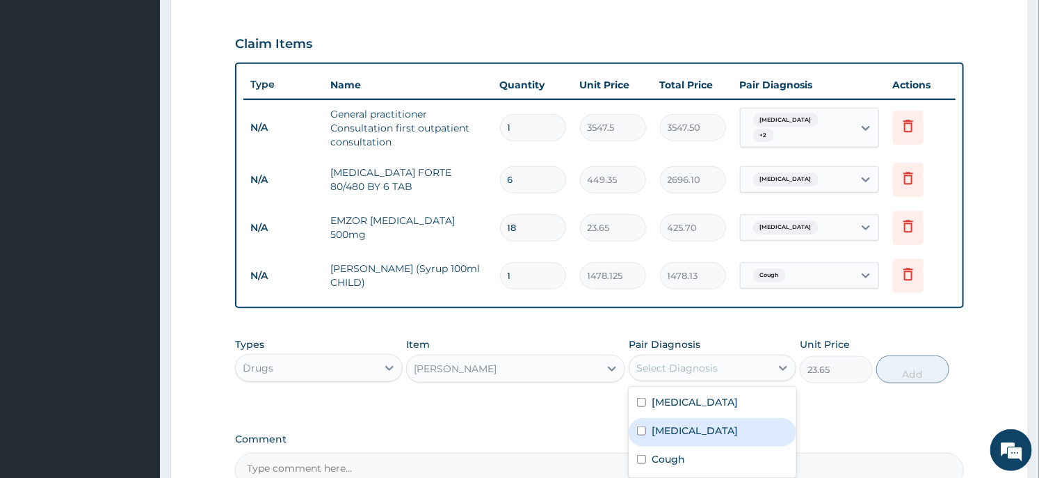
click at [696, 439] on div "Upper respiratory infection" at bounding box center [712, 432] width 168 height 29
checkbox input "true"
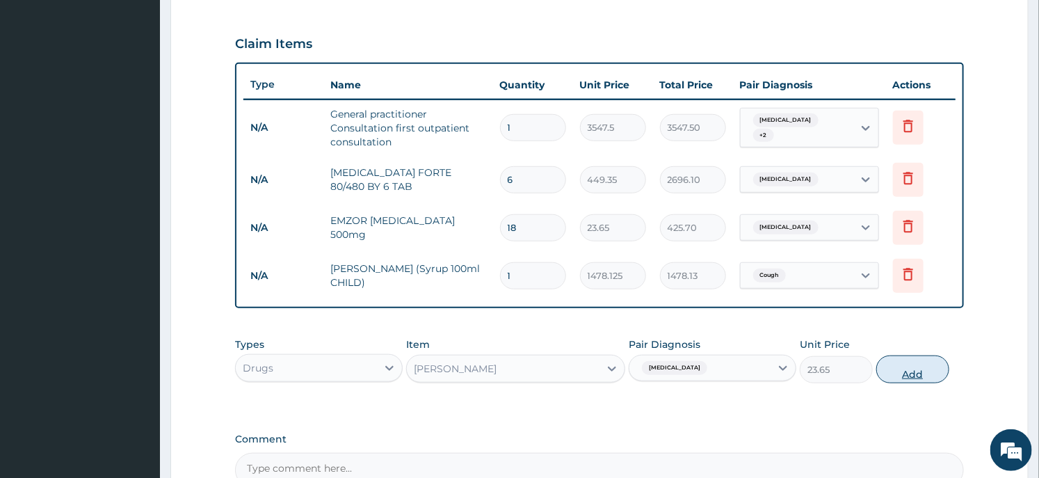
click at [886, 367] on button "Add" at bounding box center [912, 369] width 73 height 28
type input "0"
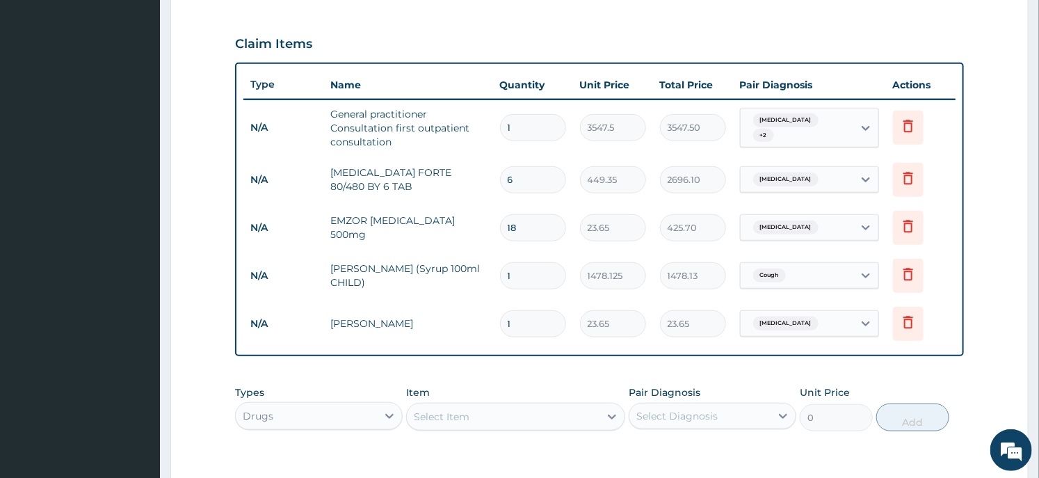
click at [548, 316] on input "1" at bounding box center [533, 323] width 66 height 27
type input "3"
type input "70.95"
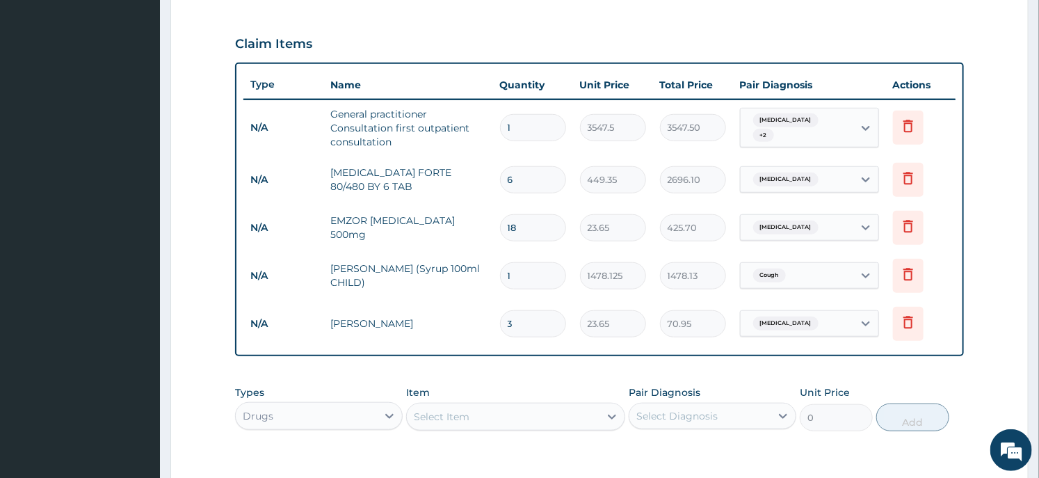
scroll to position [658, 0]
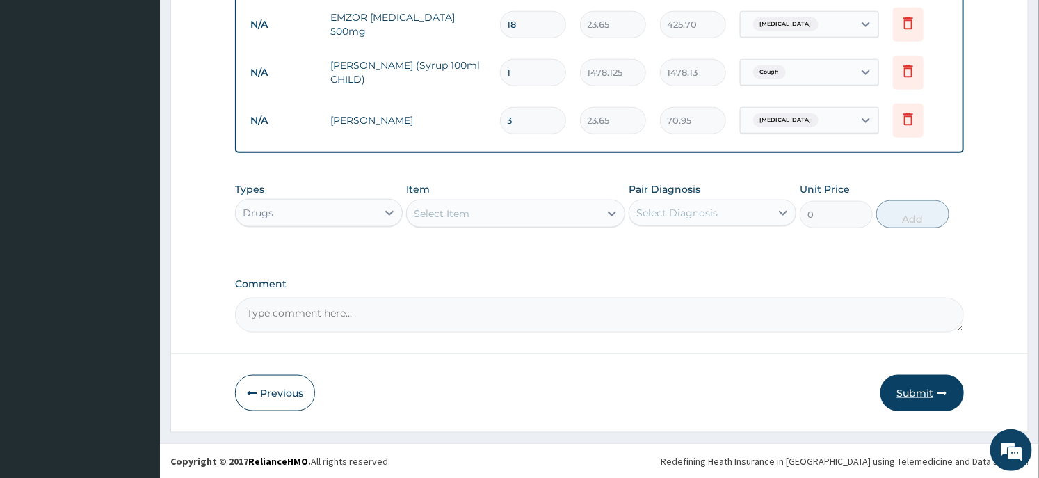
type input "3"
click at [929, 393] on button "Submit" at bounding box center [921, 393] width 83 height 36
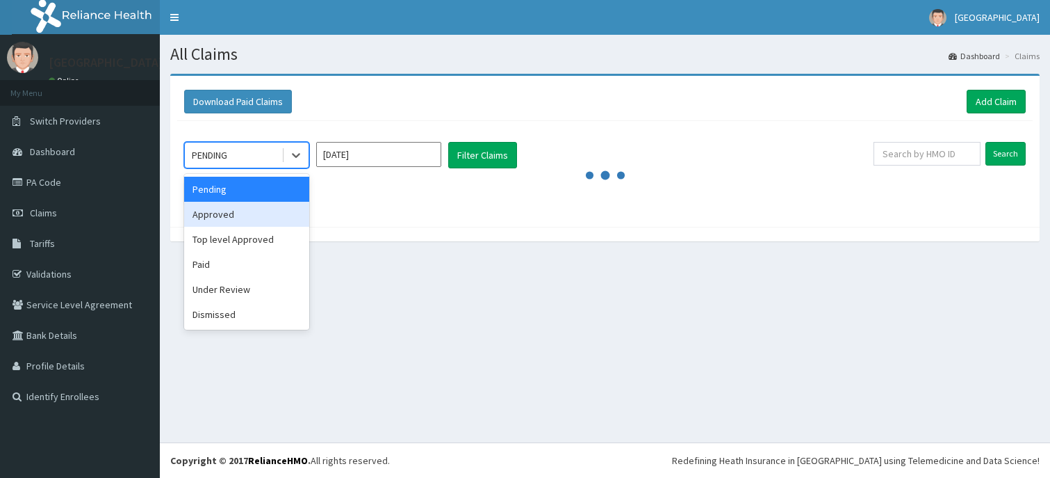
drag, startPoint x: 0, startPoint y: 0, endPoint x: 261, endPoint y: 216, distance: 338.7
click at [261, 216] on div "Approved" at bounding box center [246, 214] width 125 height 25
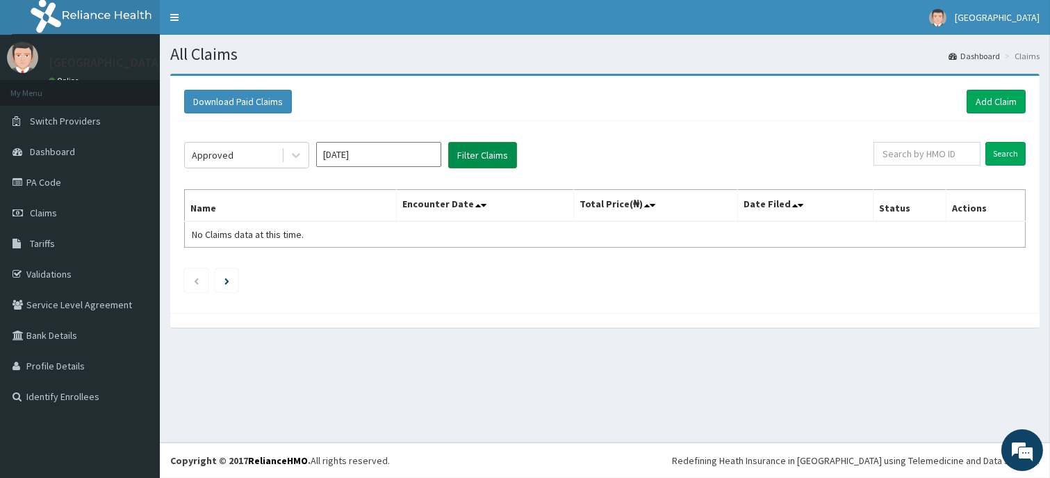
click at [491, 167] on button "Filter Claims" at bounding box center [482, 155] width 69 height 26
click at [491, 154] on button "Filter Claims" at bounding box center [482, 155] width 69 height 26
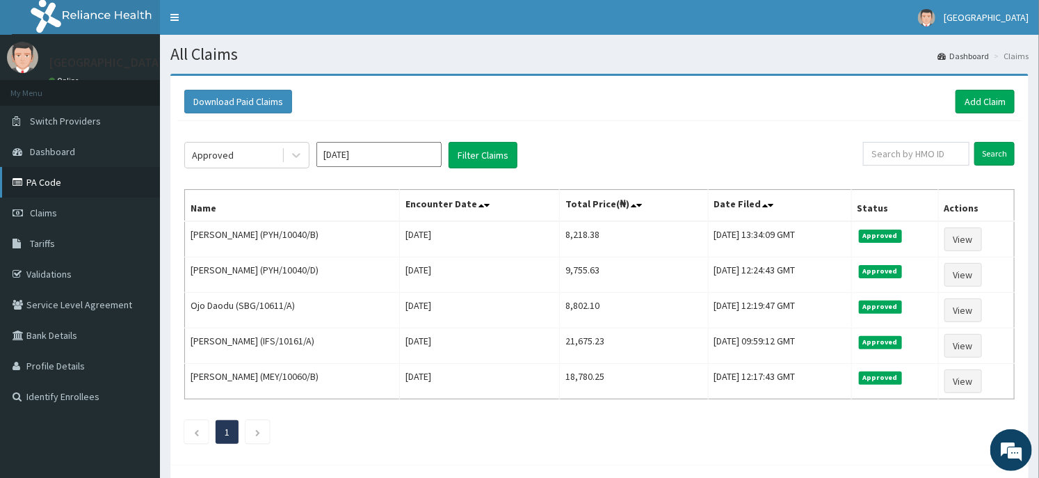
click at [54, 176] on link "PA Code" at bounding box center [80, 182] width 160 height 31
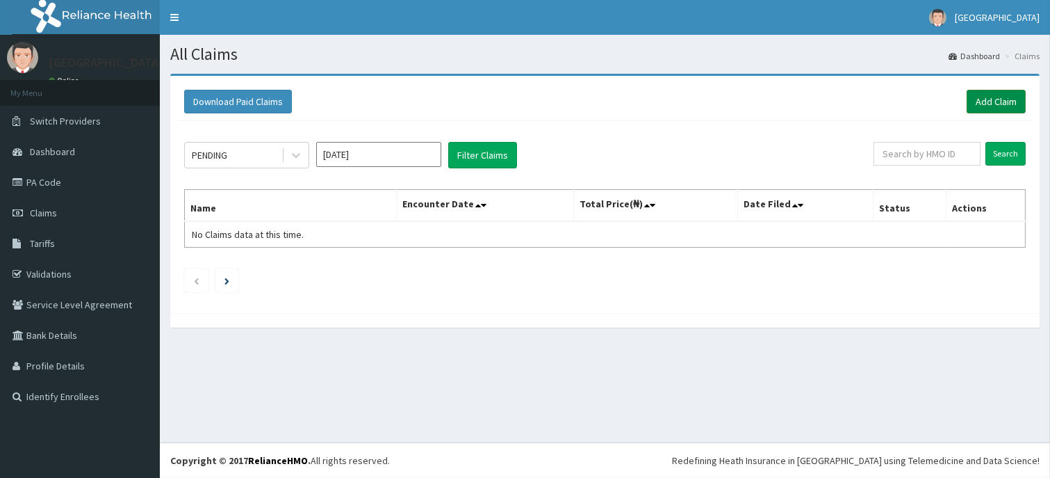
click at [984, 91] on link "Add Claim" at bounding box center [996, 102] width 59 height 24
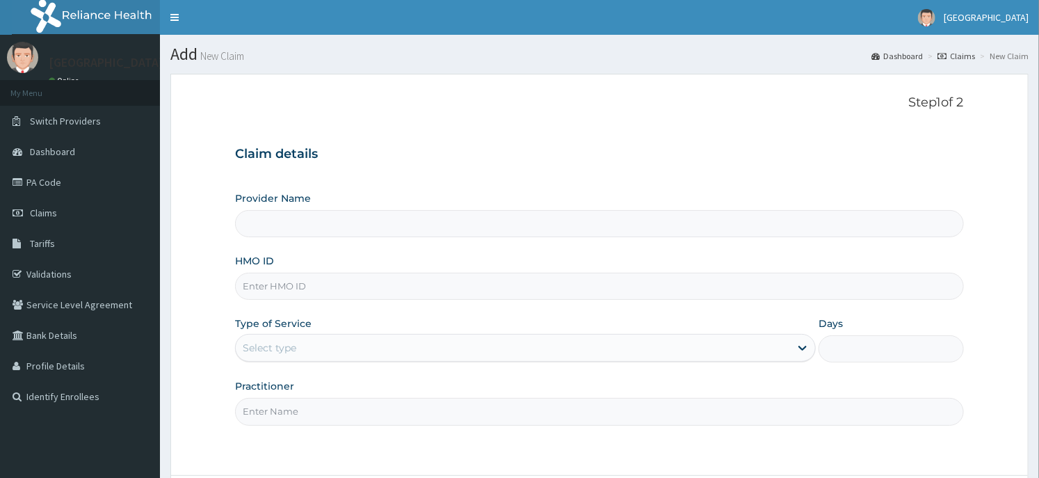
click at [297, 284] on input "HMO ID" at bounding box center [599, 285] width 728 height 27
type input "Dunia hospital"
type input "GSV/12367/A"
click at [416, 351] on div "Select type" at bounding box center [513, 347] width 554 height 22
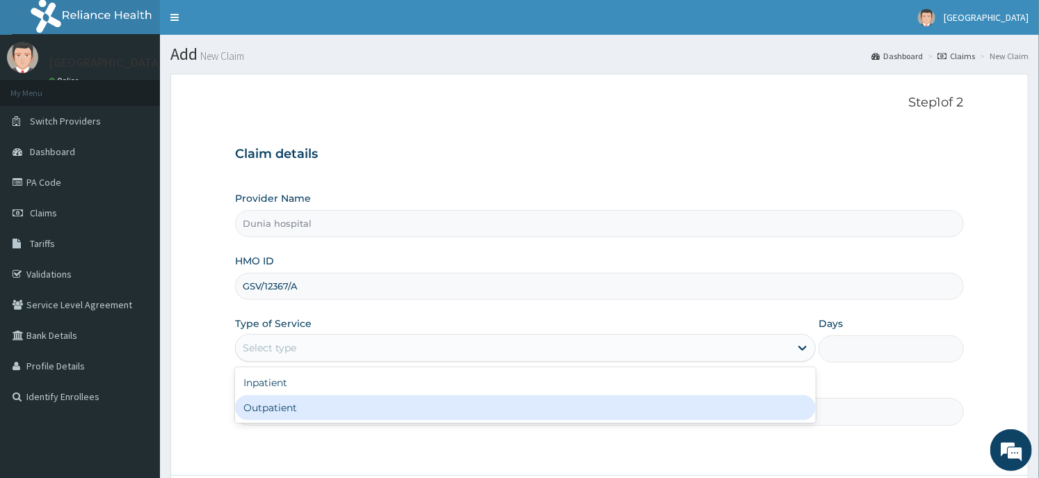
click at [379, 402] on div "Outpatient" at bounding box center [525, 407] width 580 height 25
type input "1"
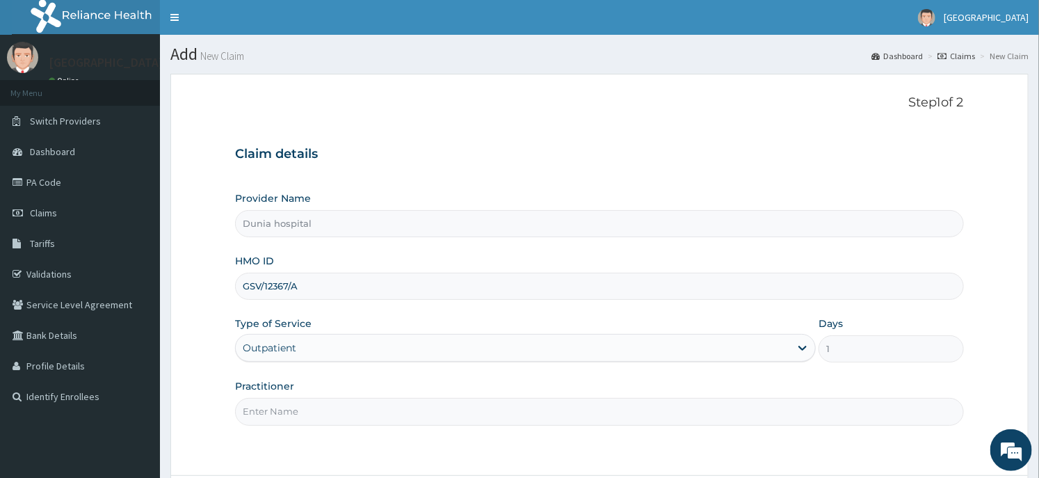
click at [384, 400] on input "Practitioner" at bounding box center [599, 411] width 728 height 27
type input "DR. DAWODU"
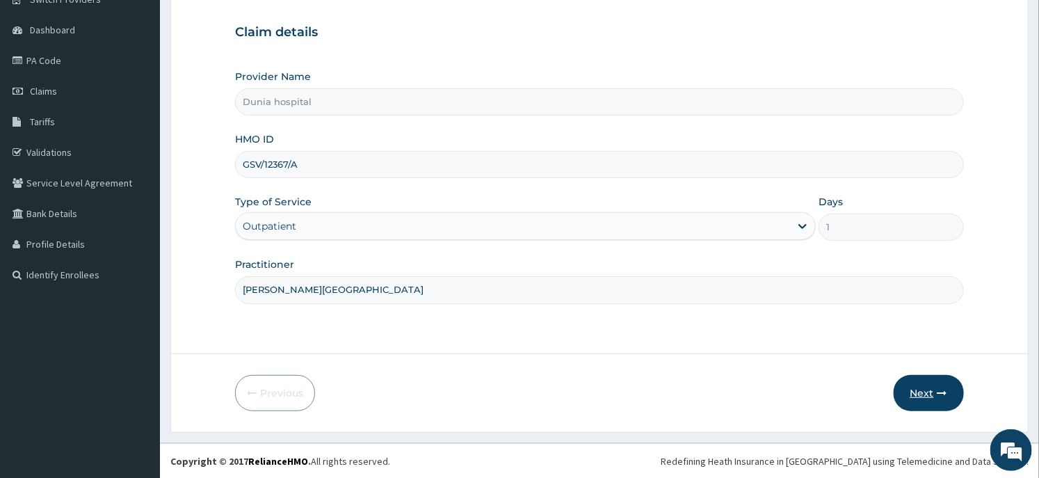
click at [921, 386] on button "Next" at bounding box center [928, 393] width 70 height 36
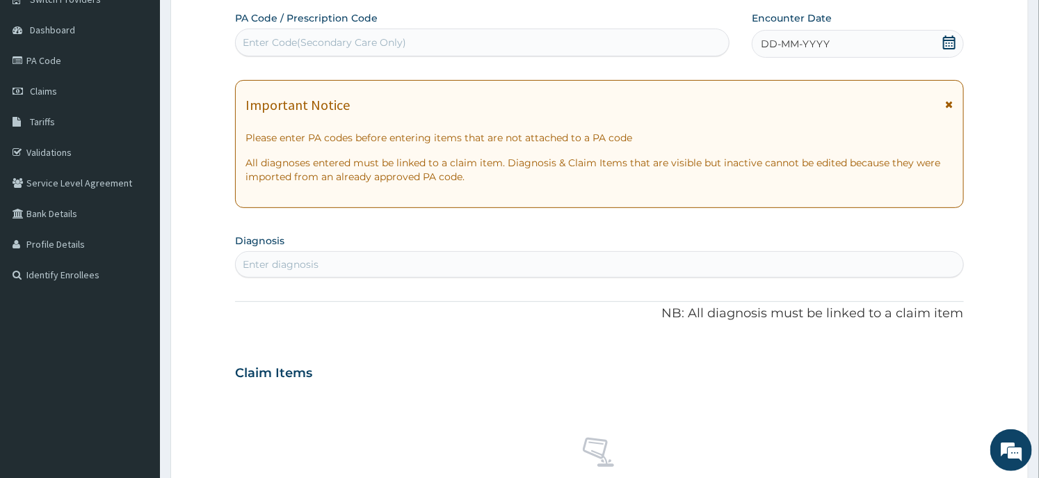
click at [383, 45] on div "Enter Code(Secondary Care Only)" at bounding box center [324, 42] width 163 height 14
paste input "PA/0BC4F8"
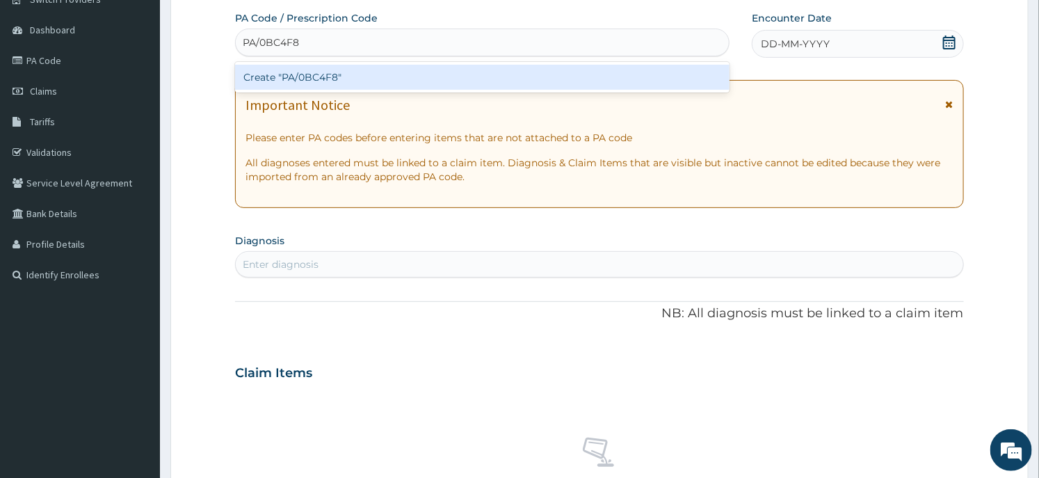
type input "PA/0BC4F8"
click at [193, 138] on form "Step 2 of 2 PA Code / Prescription Code option Create "PA/0BC4F8" focused, 1 of…" at bounding box center [599, 391] width 858 height 879
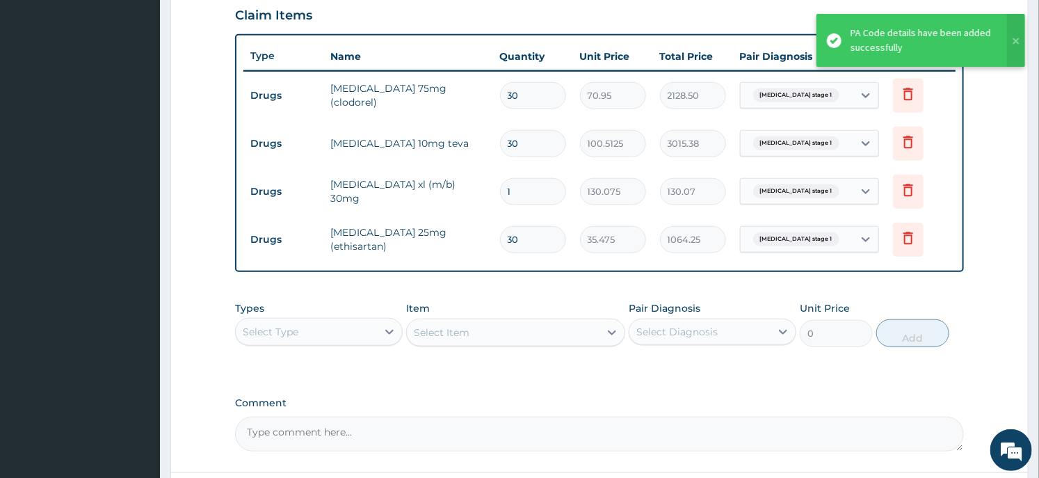
scroll to position [97, 0]
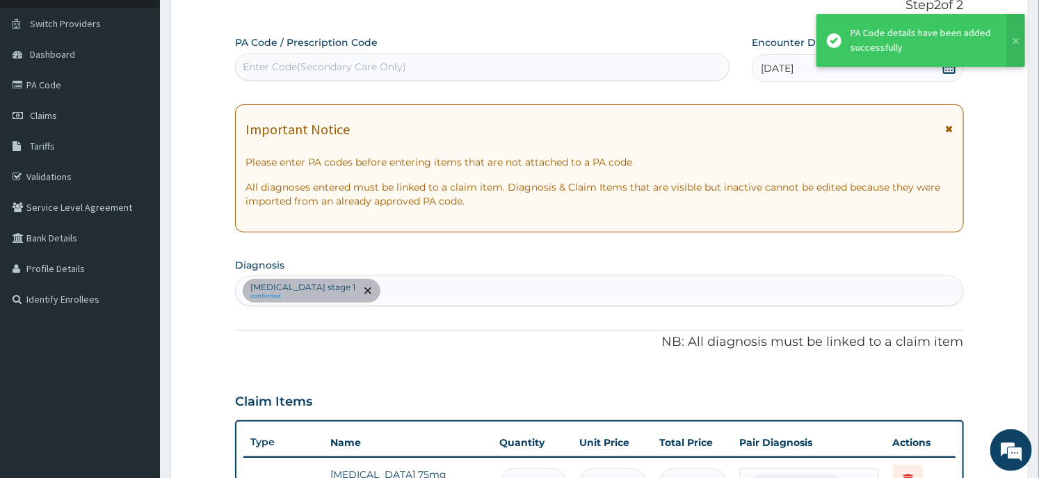
click at [313, 76] on div "Enter Code(Secondary Care Only)" at bounding box center [482, 67] width 493 height 22
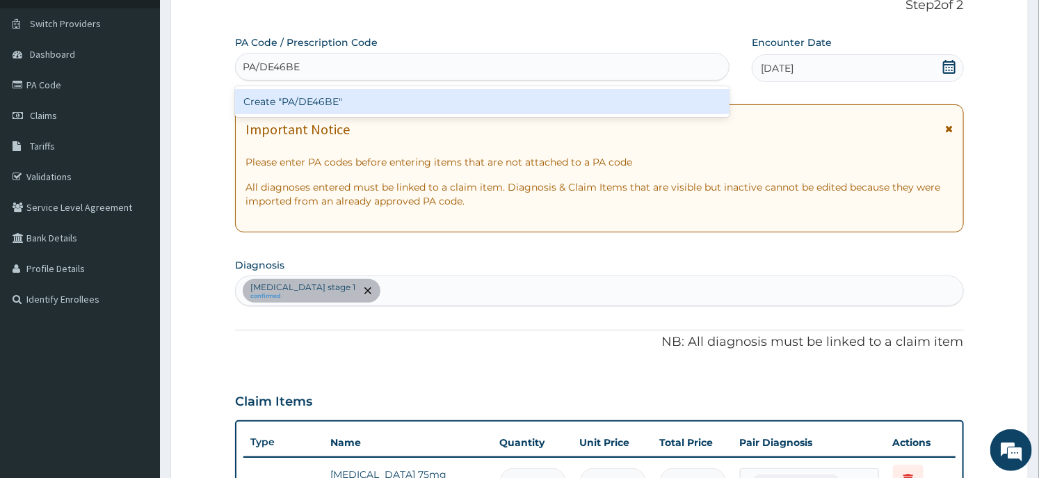
type input "PA/DE46BE"
click at [209, 134] on form "Step 2 of 2 PA Code / Prescription Code option Create "PA/DE46BE" focused, 1 of…" at bounding box center [599, 456] width 858 height 960
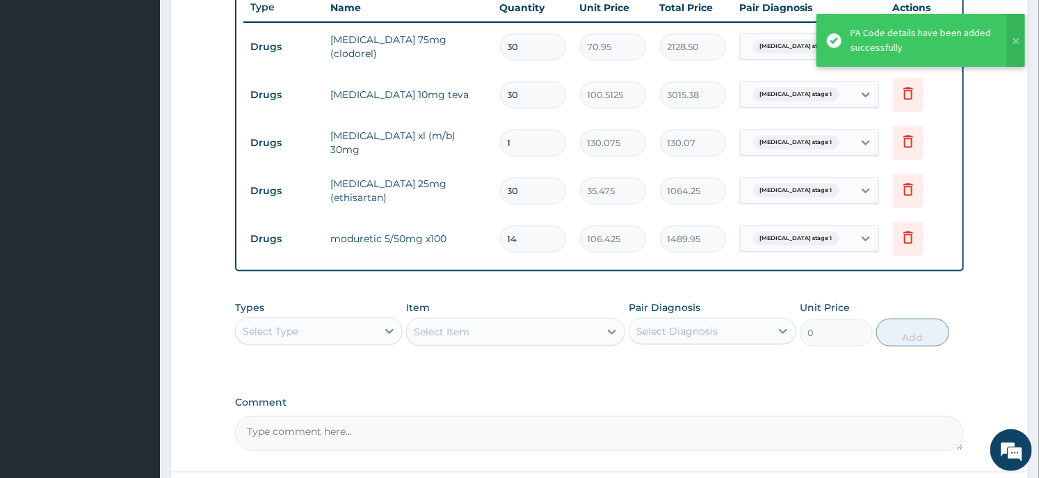
scroll to position [455, 0]
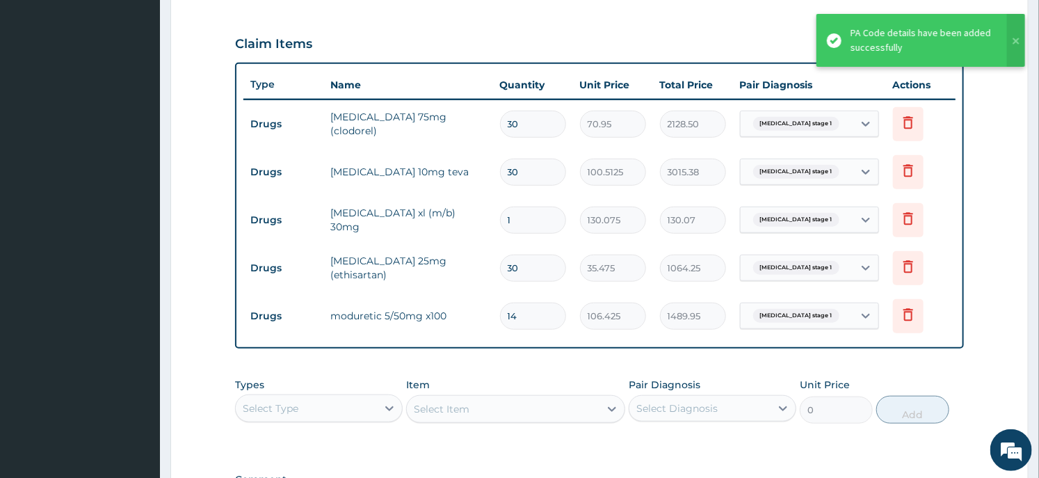
type input "13"
type input "1383.52"
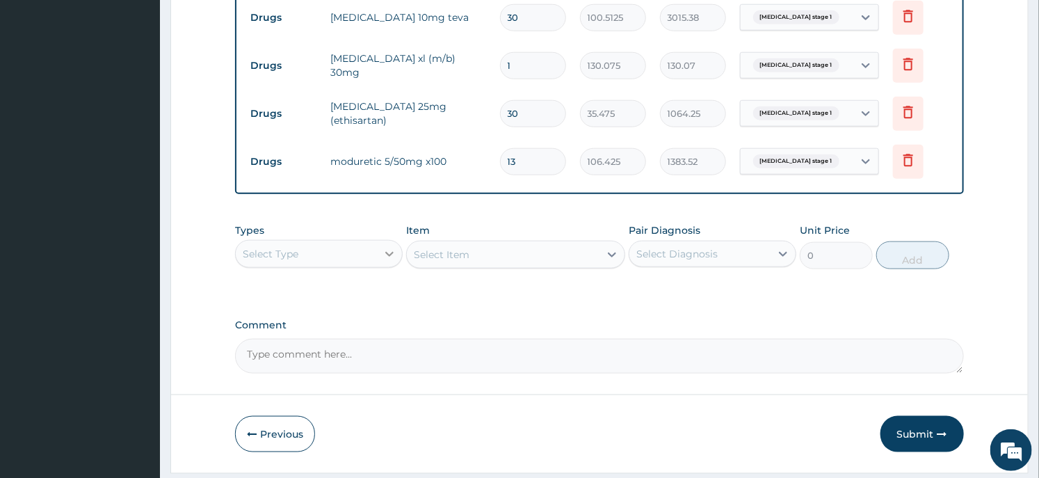
type input "13"
click at [385, 258] on icon at bounding box center [389, 254] width 14 height 14
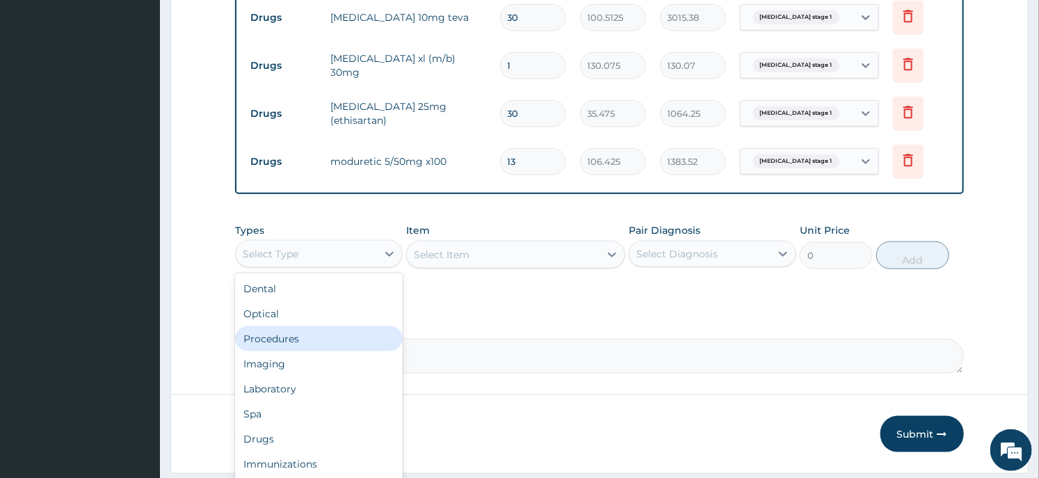
click at [293, 341] on div "Procedures" at bounding box center [319, 338] width 168 height 25
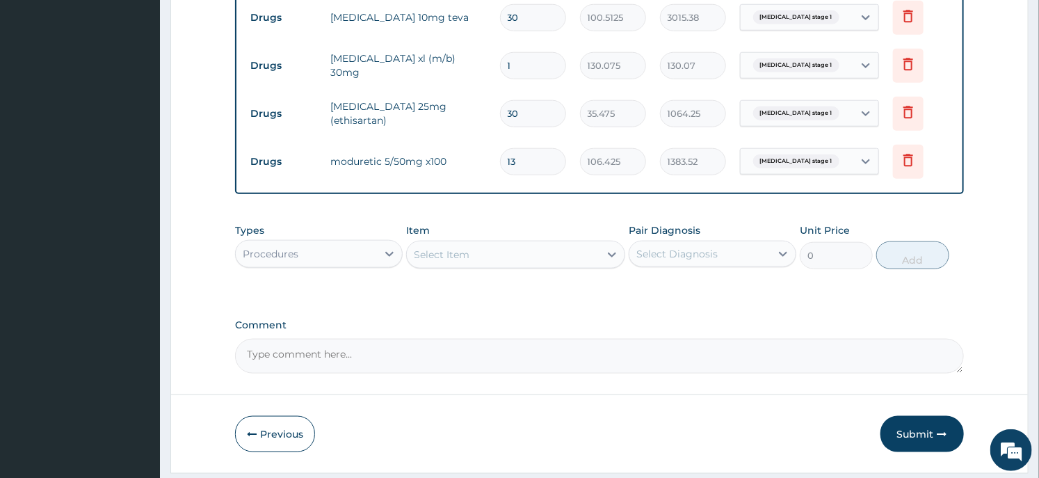
click at [499, 254] on div "Select Item" at bounding box center [503, 254] width 192 height 22
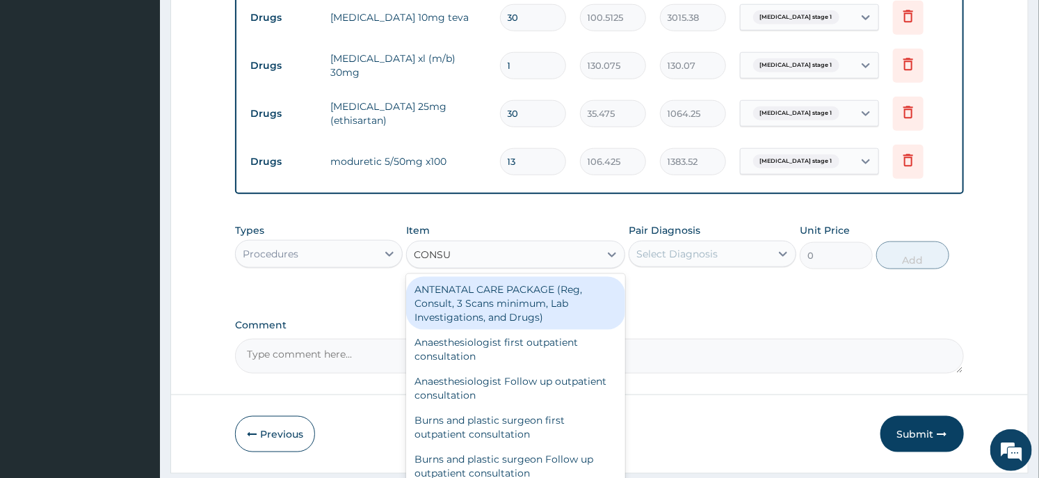
type input "CONSUL"
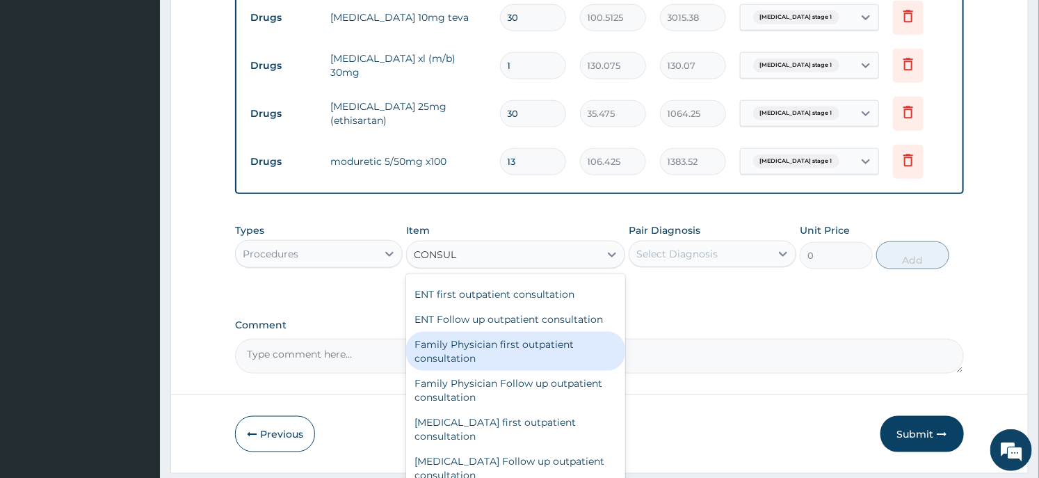
scroll to position [772, 0]
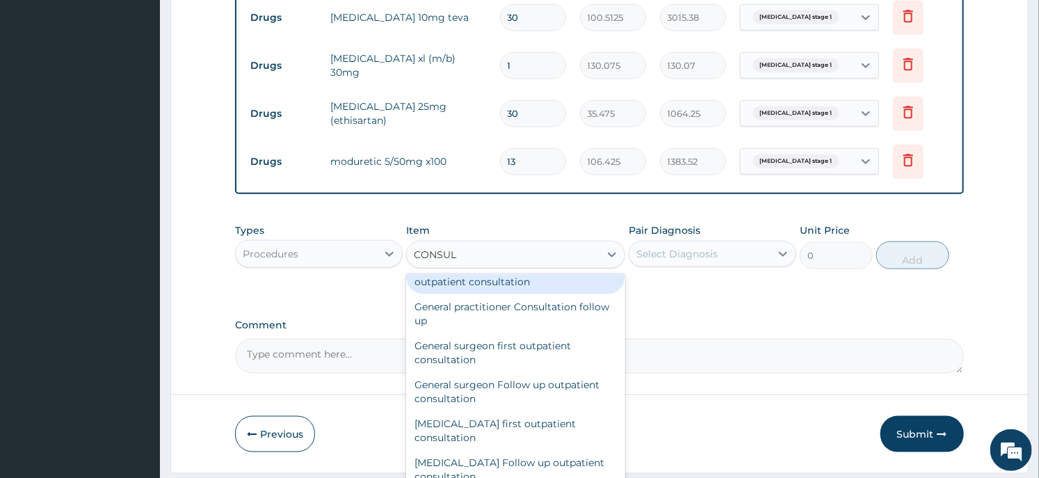
click at [519, 282] on div "General practitioner Consultation first outpatient consultation" at bounding box center [515, 274] width 218 height 39
type input "3547.5"
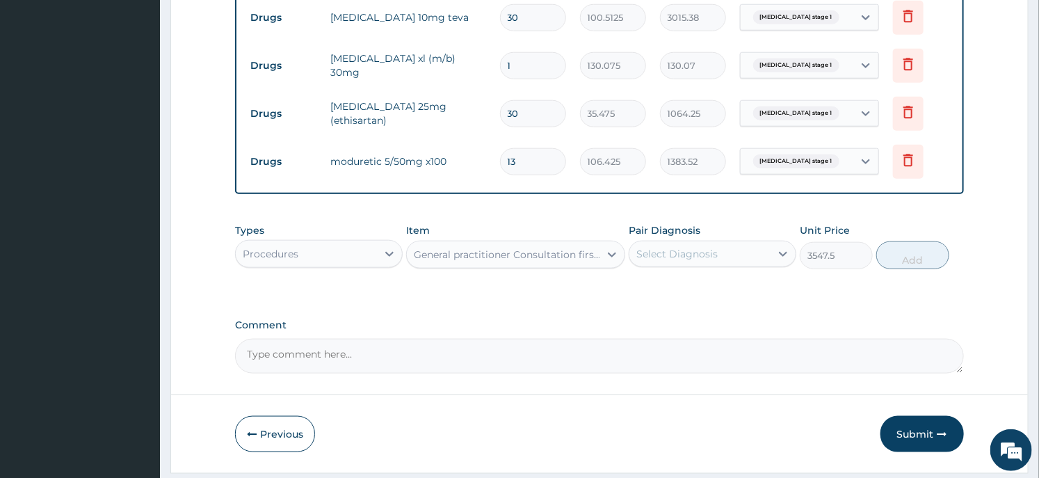
click at [669, 245] on div "Select Diagnosis" at bounding box center [699, 254] width 141 height 22
click at [671, 281] on label "Hypertension stage 1" at bounding box center [712, 288] width 123 height 14
checkbox input "true"
click at [899, 261] on button "Add" at bounding box center [912, 255] width 73 height 28
type input "0"
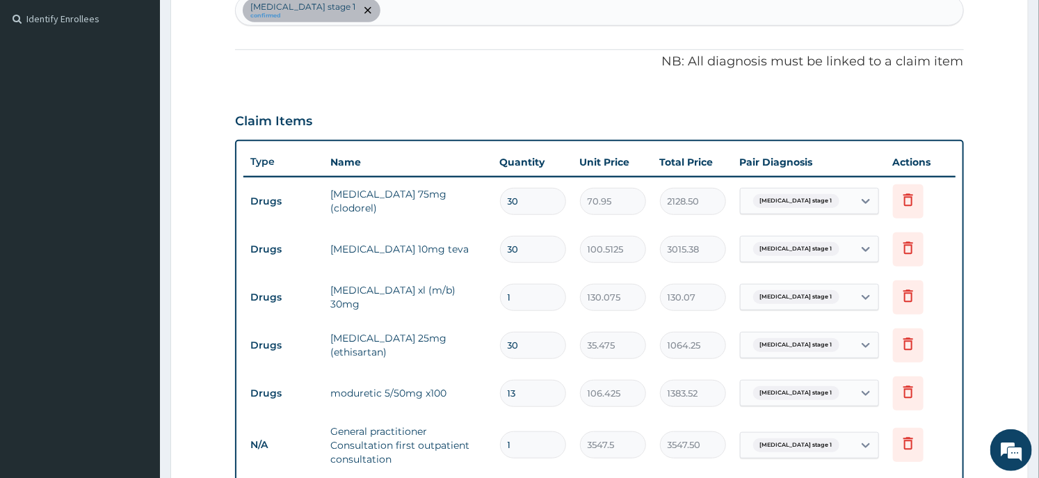
scroll to position [146, 0]
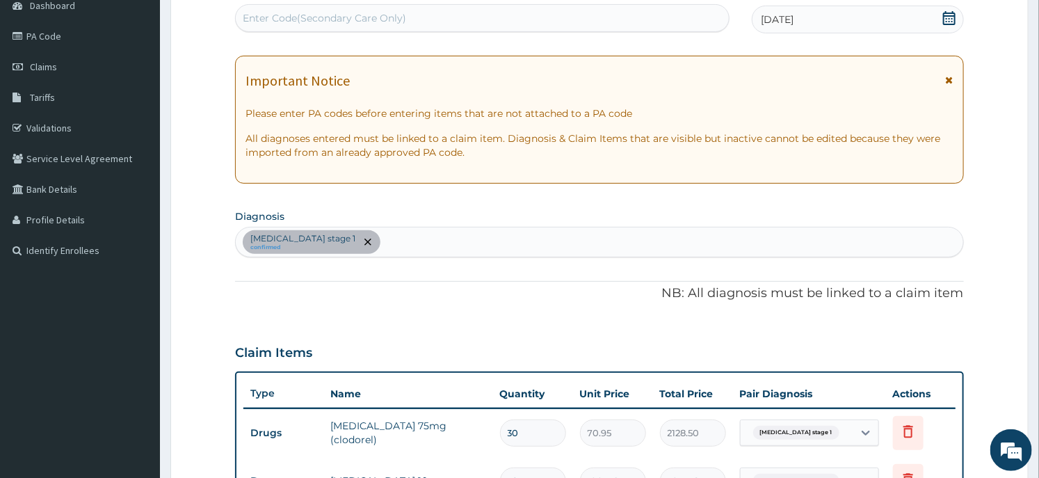
click at [400, 240] on div "Hypertension stage 1 confirmed" at bounding box center [599, 241] width 726 height 29
type input "COUGH"
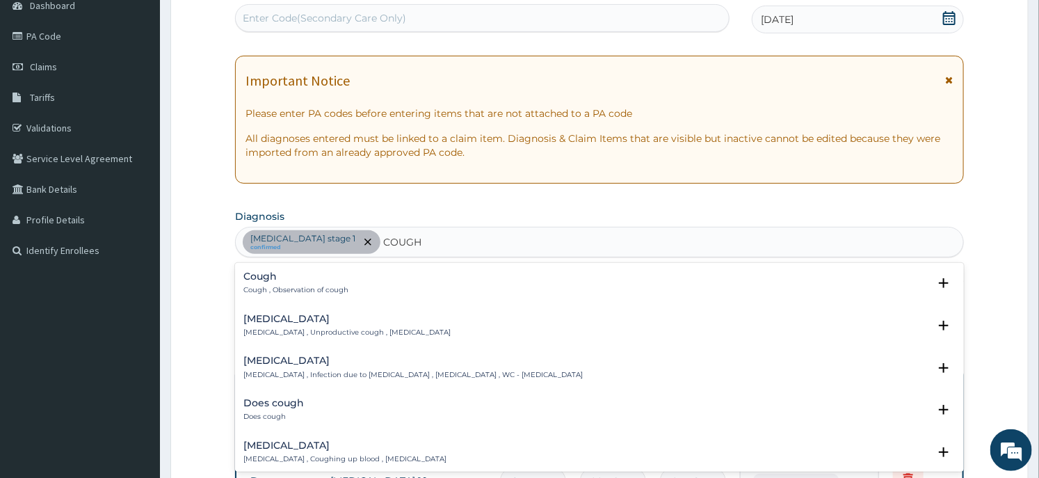
click at [289, 286] on p "Cough , Observation of cough" at bounding box center [295, 290] width 105 height 10
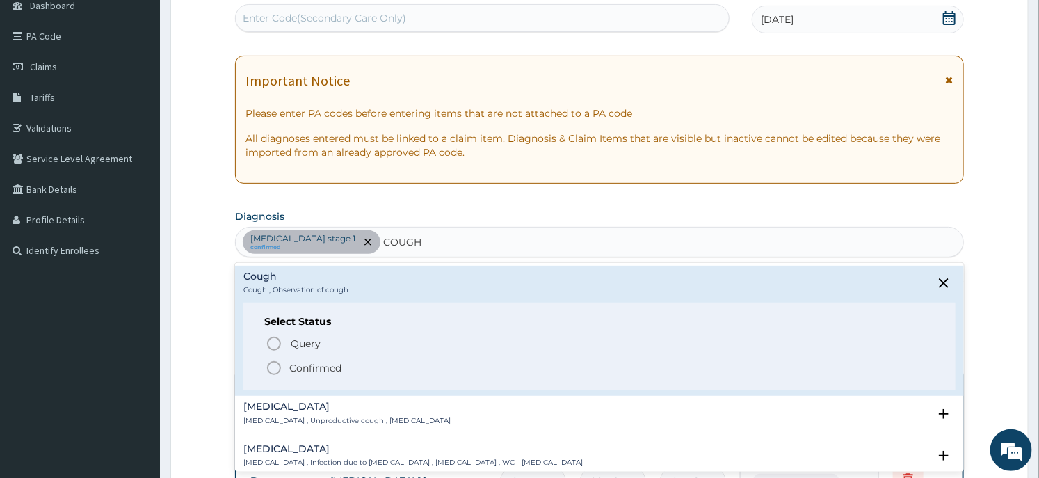
click at [278, 366] on icon "status option filled" at bounding box center [274, 367] width 17 height 17
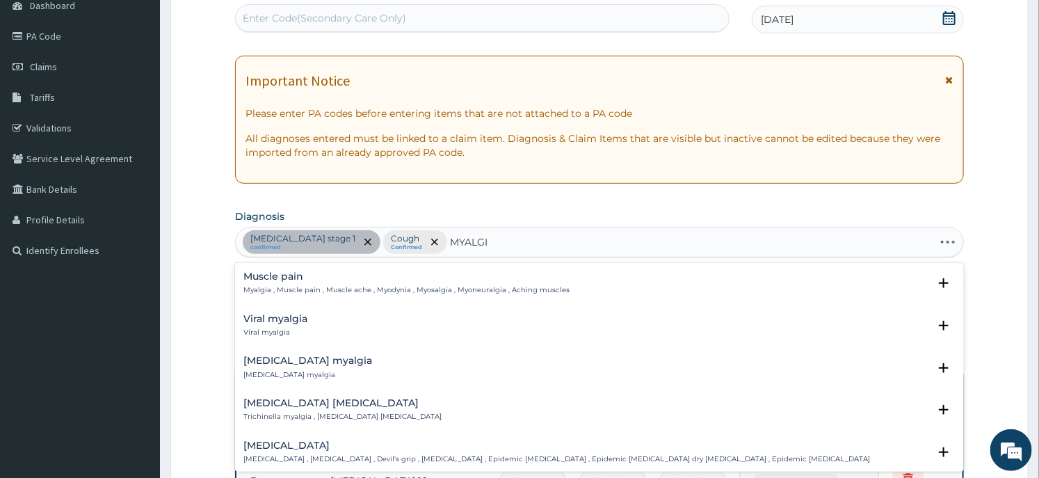
type input "MYALGIA"
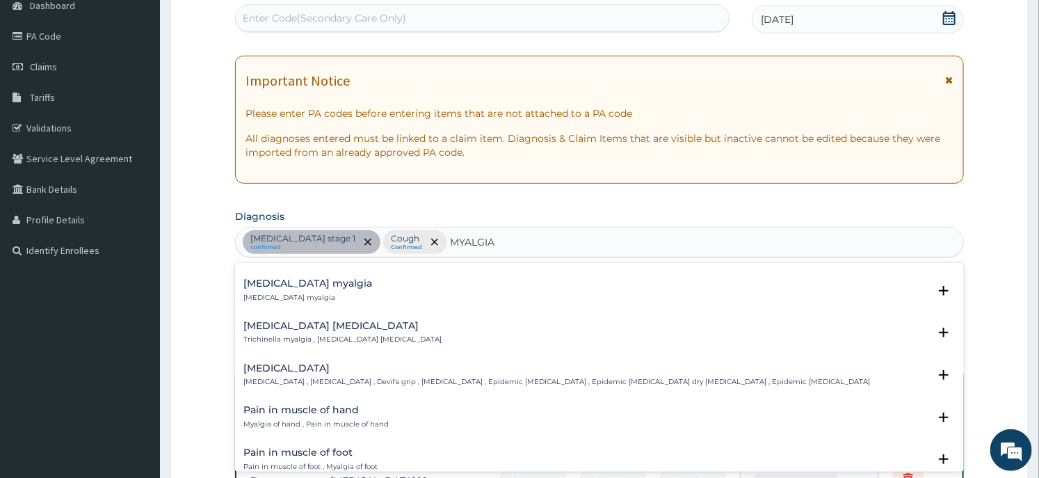
scroll to position [0, 0]
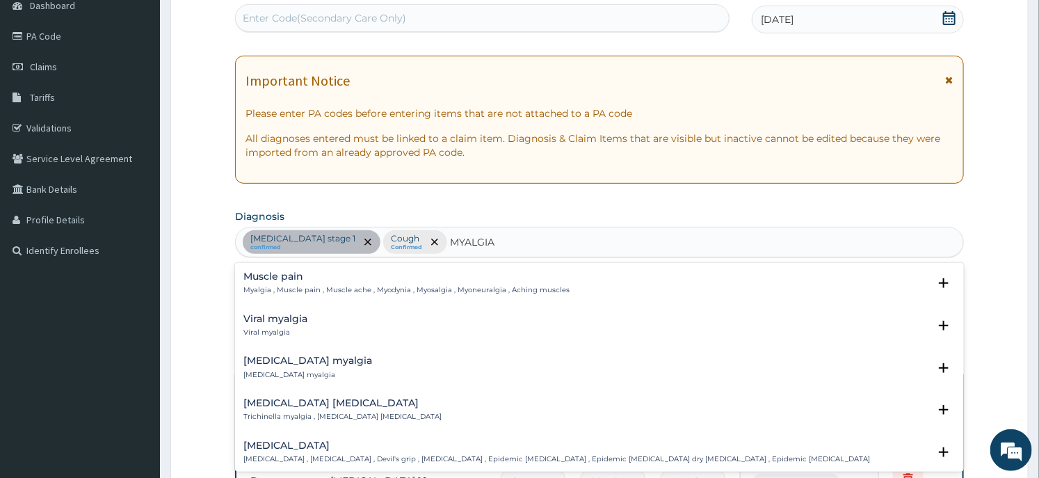
click at [309, 280] on h4 "Muscle pain" at bounding box center [406, 276] width 326 height 10
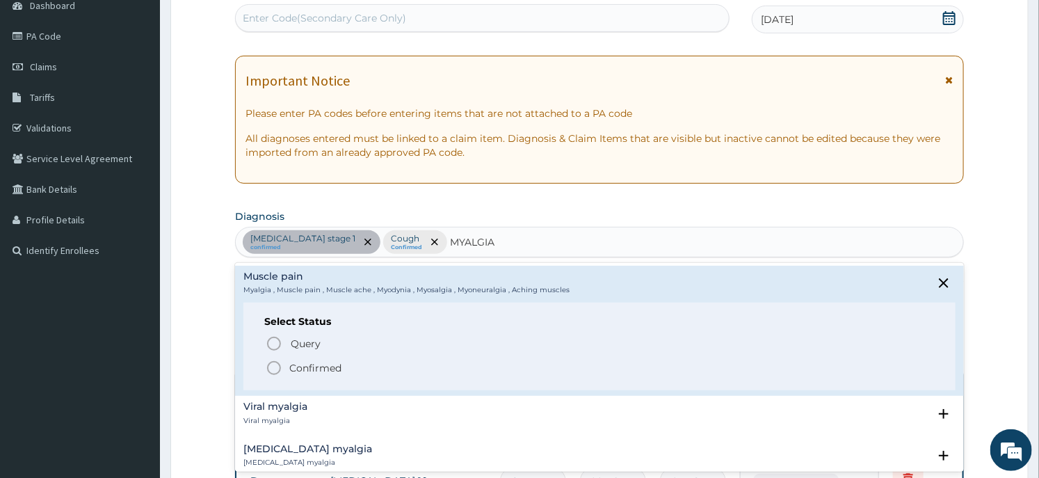
click at [304, 366] on p "Confirmed" at bounding box center [315, 368] width 52 height 14
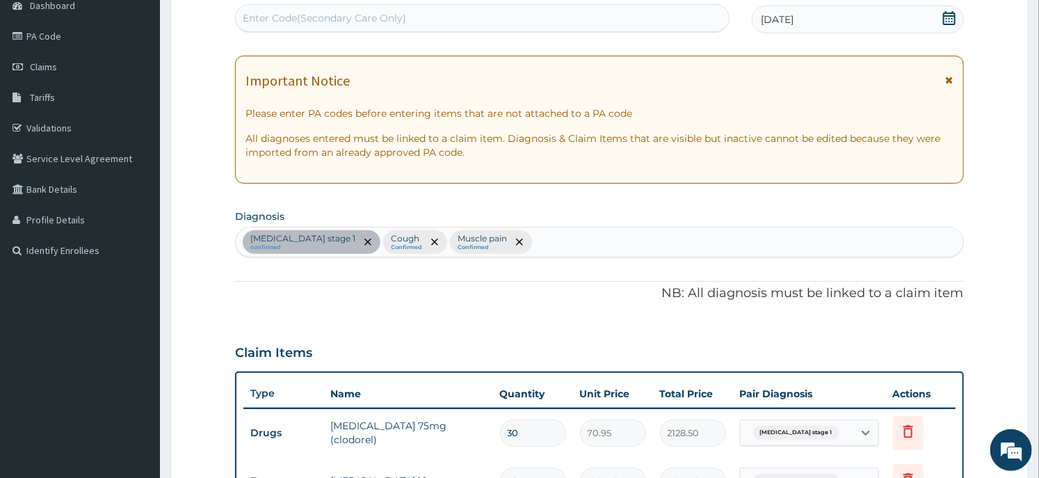
click at [350, 310] on div "PA Code / Prescription Code Enter Code(Secondary Care Only) Encounter Date 14-0…" at bounding box center [599, 439] width 728 height 905
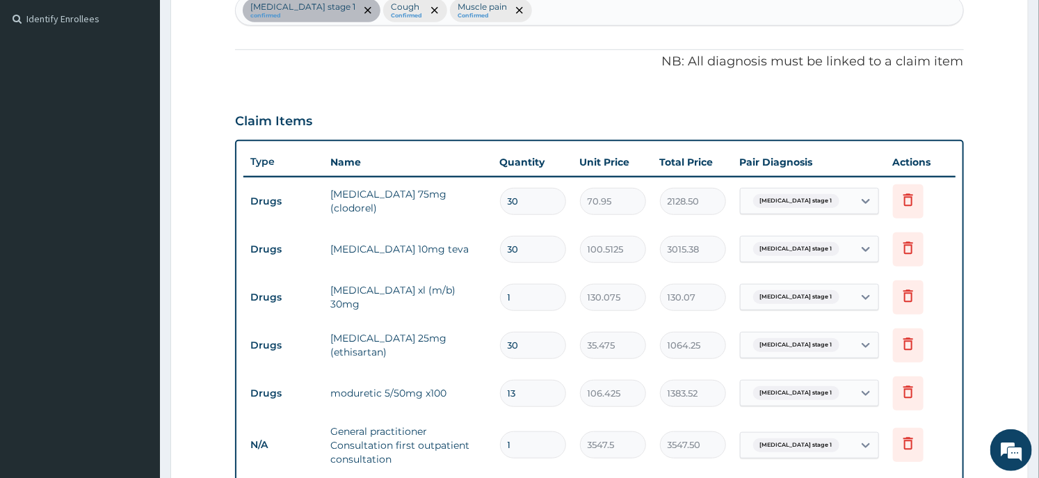
scroll to position [686, 0]
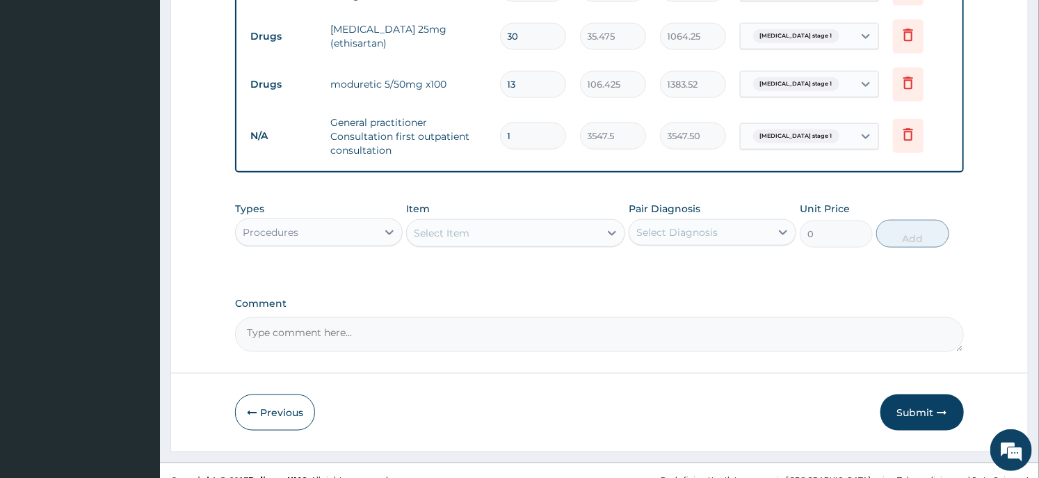
click at [292, 241] on div "Procedures" at bounding box center [306, 232] width 141 height 22
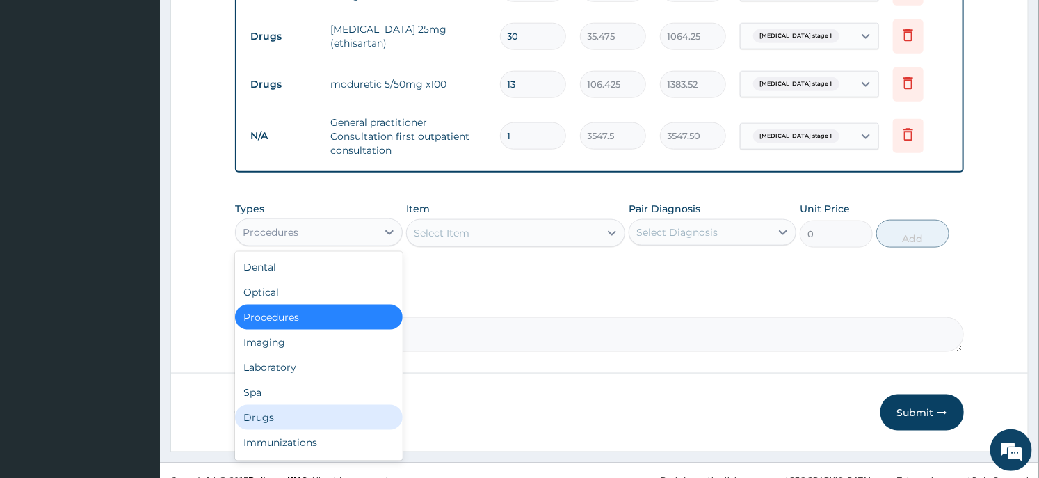
click at [280, 415] on div "Drugs" at bounding box center [319, 417] width 168 height 25
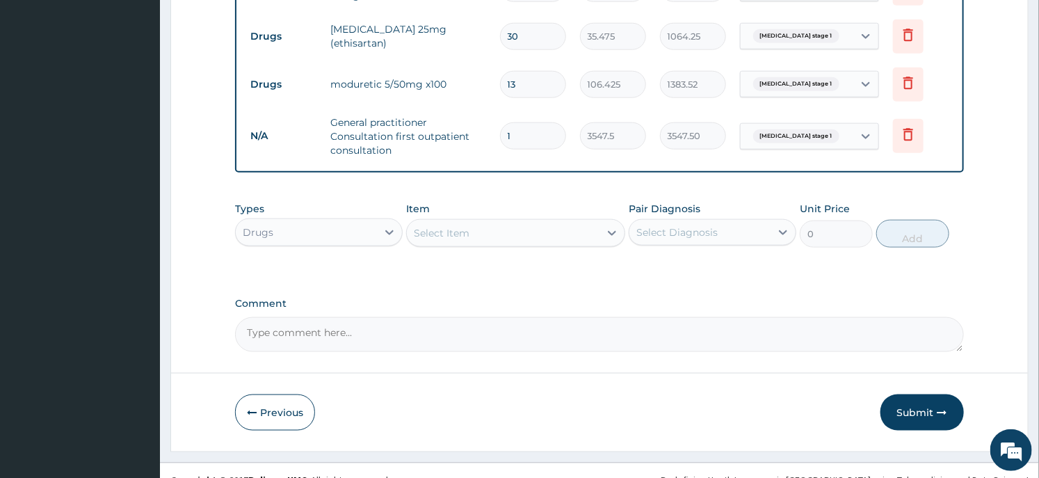
click at [497, 225] on div "Select Item" at bounding box center [503, 233] width 192 height 22
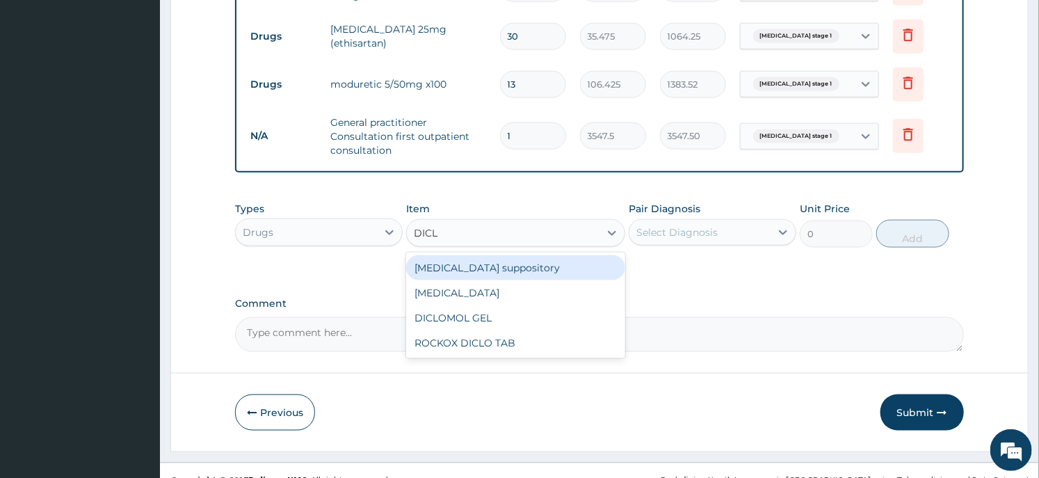
type input "DICLO"
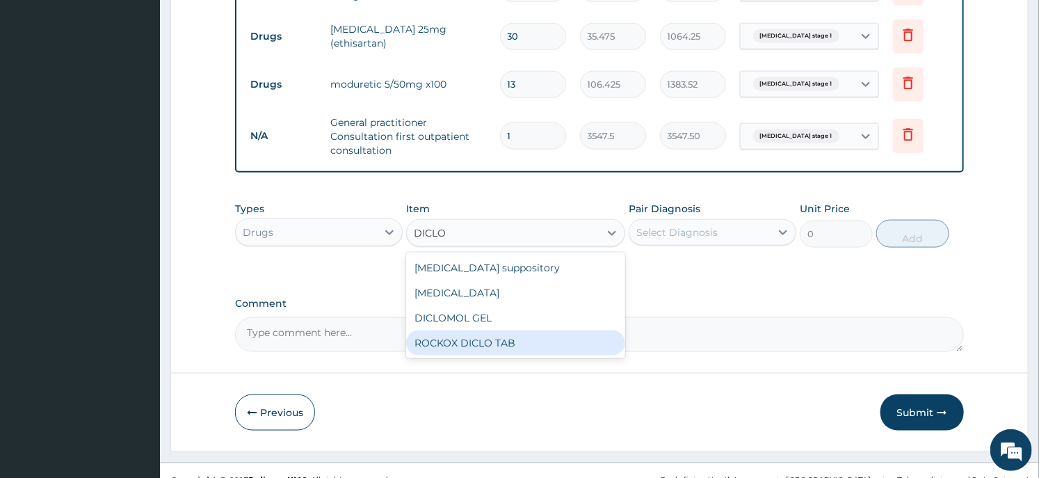
click at [469, 339] on div "ROCKOX DICLO TAB" at bounding box center [515, 342] width 218 height 25
type input "82.775"
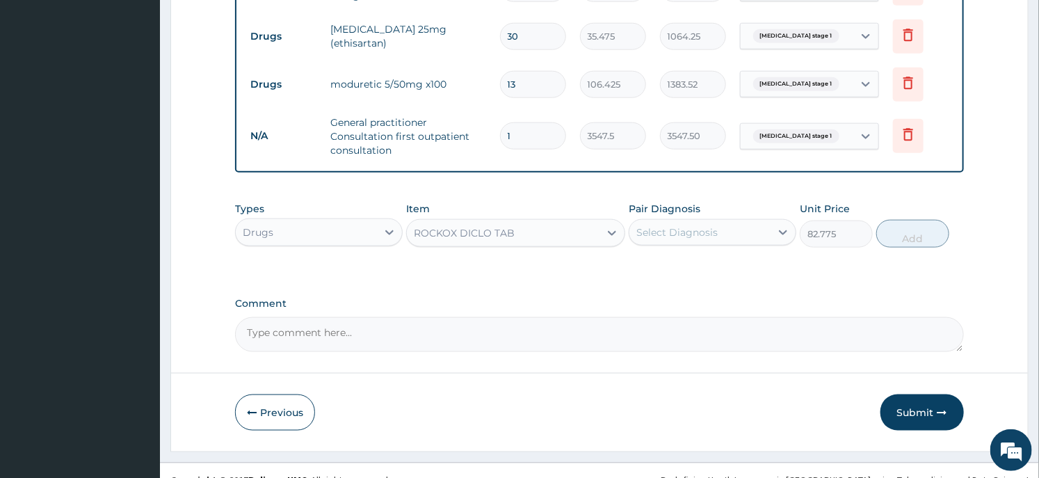
click at [720, 227] on div "Select Diagnosis" at bounding box center [699, 232] width 141 height 22
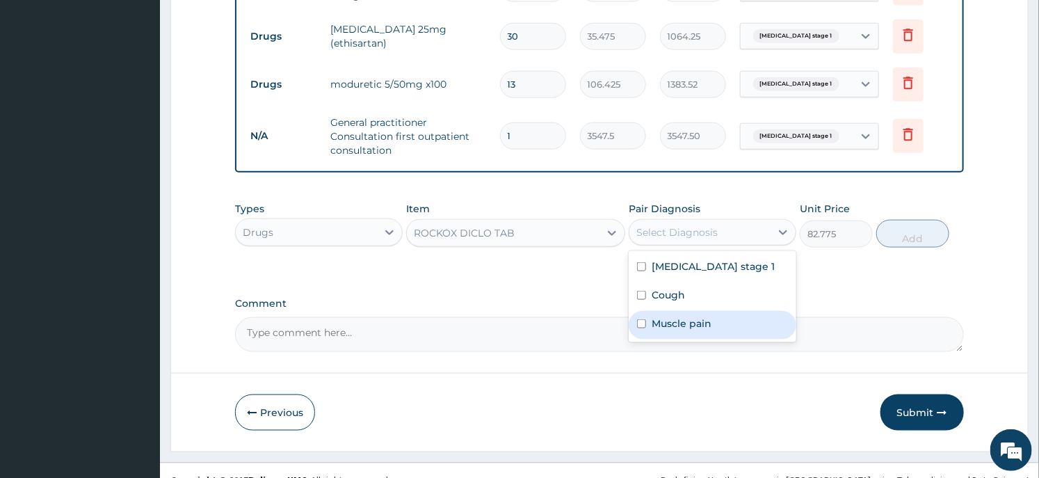
click at [676, 316] on label "Muscle pain" at bounding box center [681, 323] width 60 height 14
checkbox input "true"
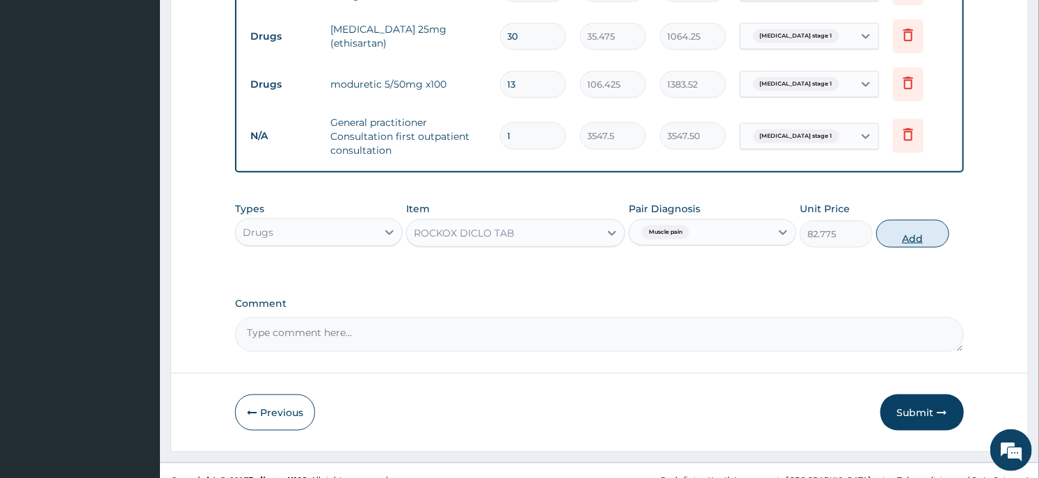
click at [886, 225] on button "Add" at bounding box center [912, 234] width 73 height 28
type input "0"
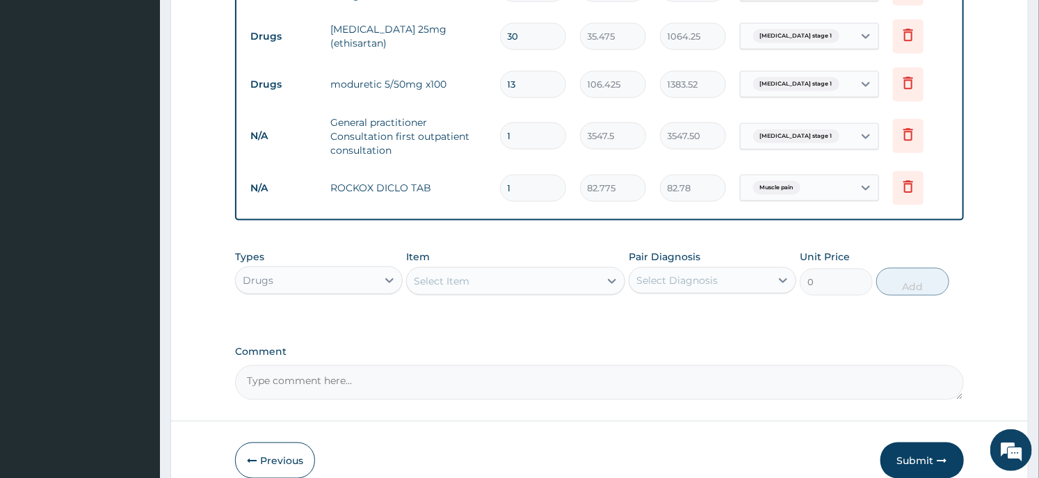
click at [516, 191] on input "1" at bounding box center [533, 187] width 66 height 27
click at [516, 190] on input "1" at bounding box center [533, 187] width 66 height 27
type input "5"
type input "413.88"
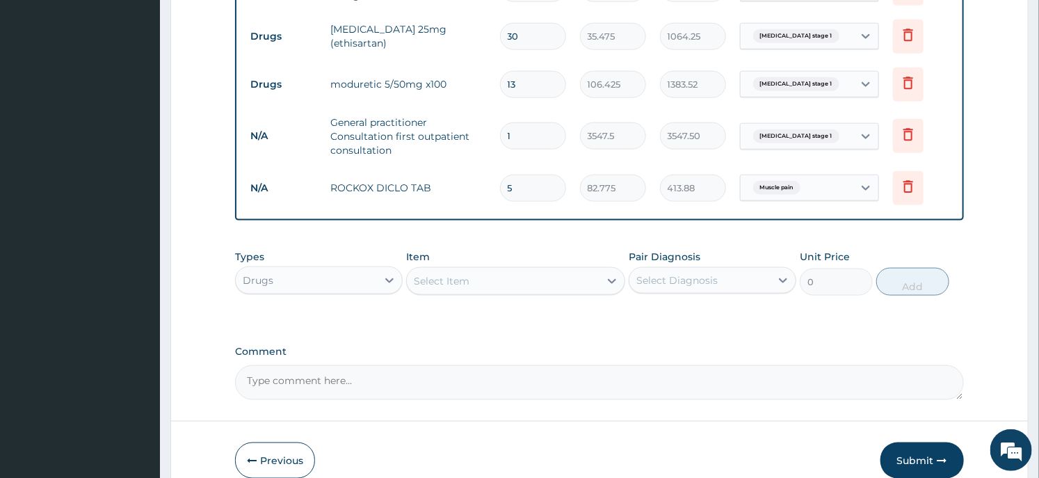
type input "5"
click at [425, 280] on div "Select Item" at bounding box center [442, 281] width 56 height 14
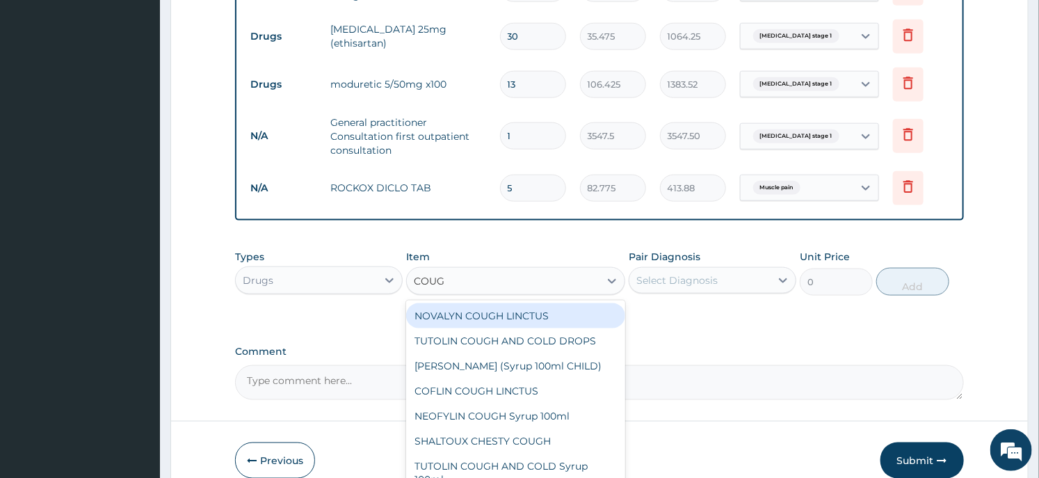
type input "COUGH"
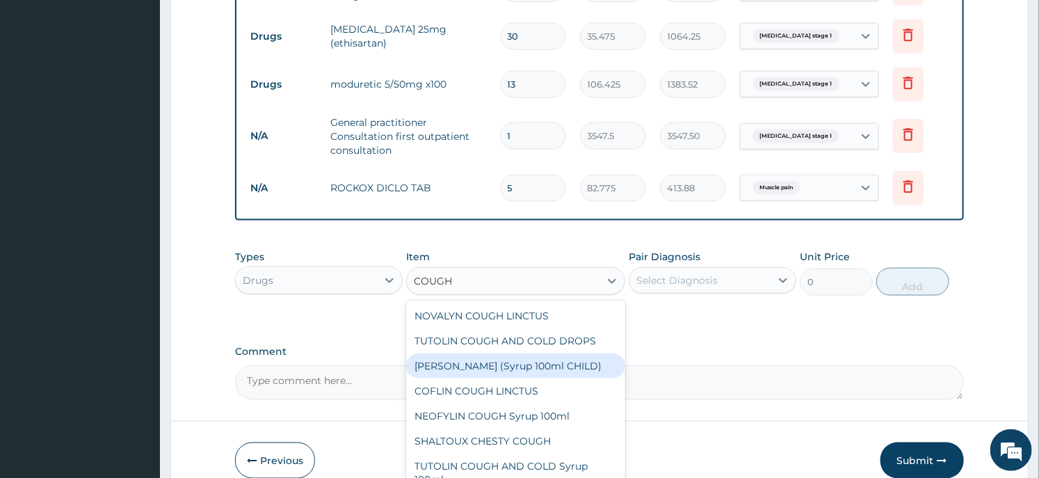
click at [432, 371] on div "EMZOLYN COUGH (Syrup 100ml CHILD)" at bounding box center [515, 365] width 218 height 25
type input "1478.125"
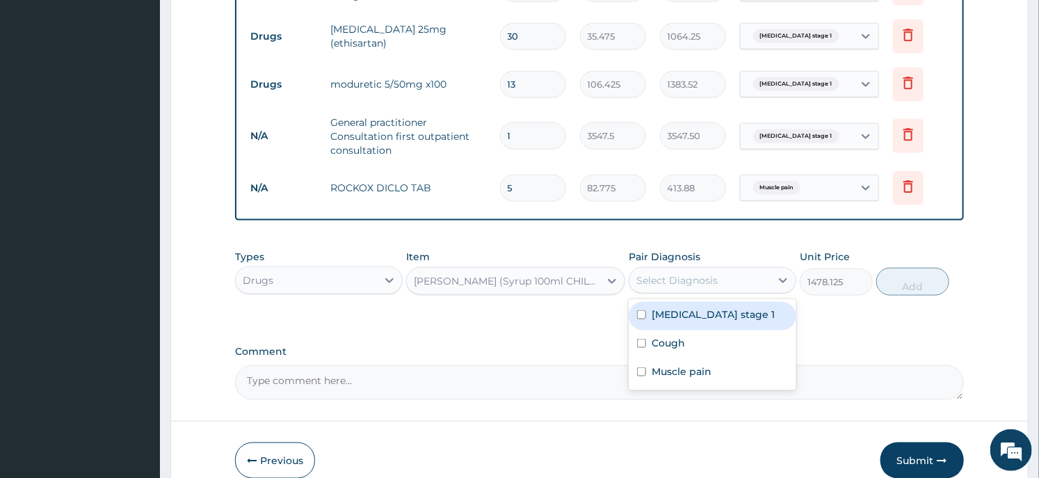
click at [655, 278] on div "Select Diagnosis" at bounding box center [676, 280] width 81 height 14
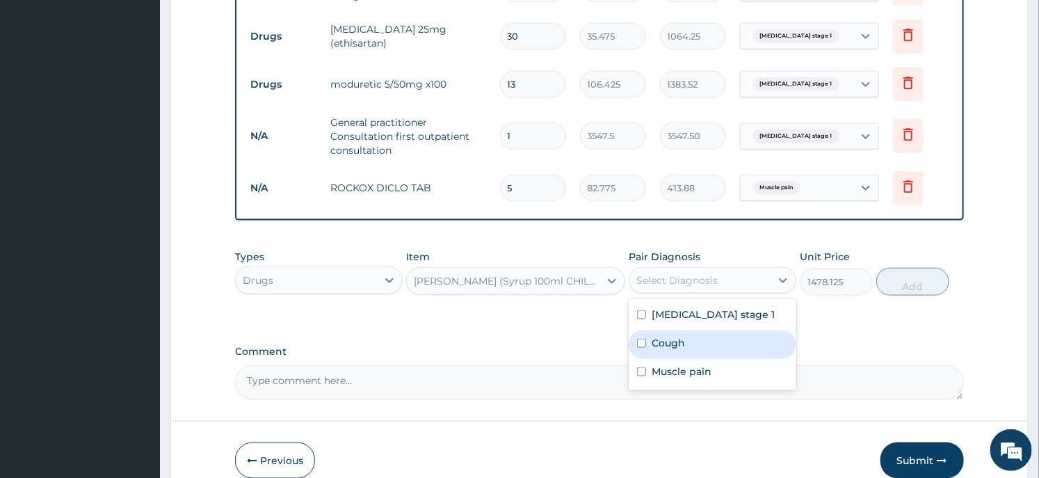
click at [673, 345] on label "Cough" at bounding box center [667, 343] width 33 height 14
checkbox input "true"
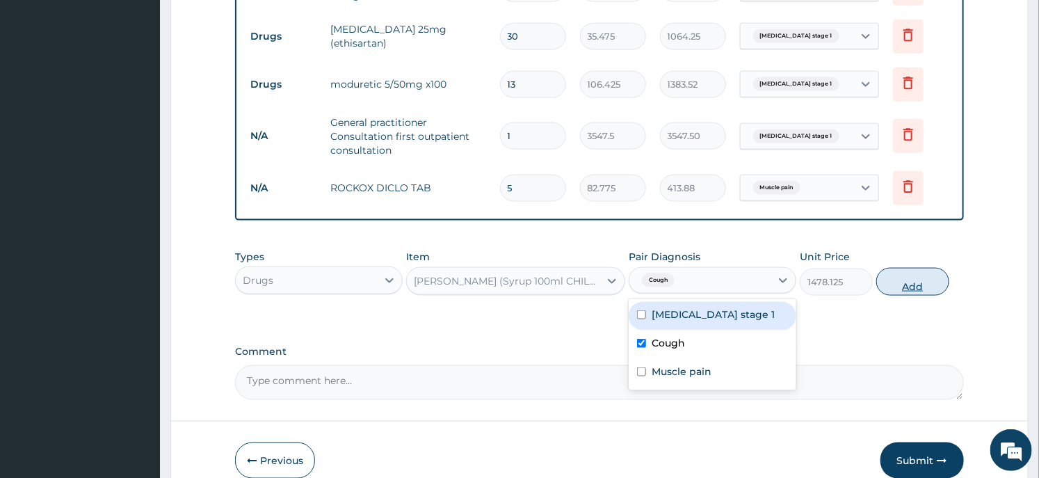
click at [925, 282] on button "Add" at bounding box center [912, 282] width 73 height 28
type input "0"
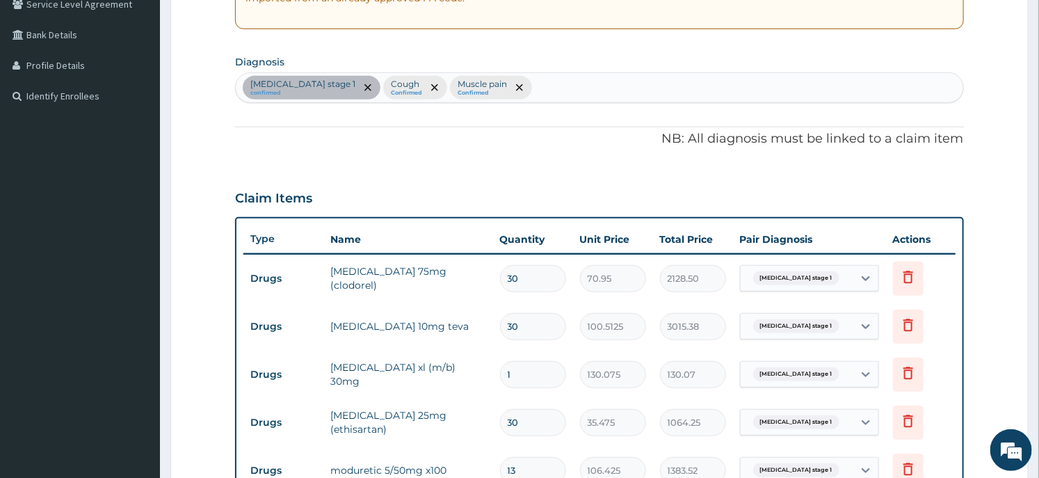
scroll to position [68, 0]
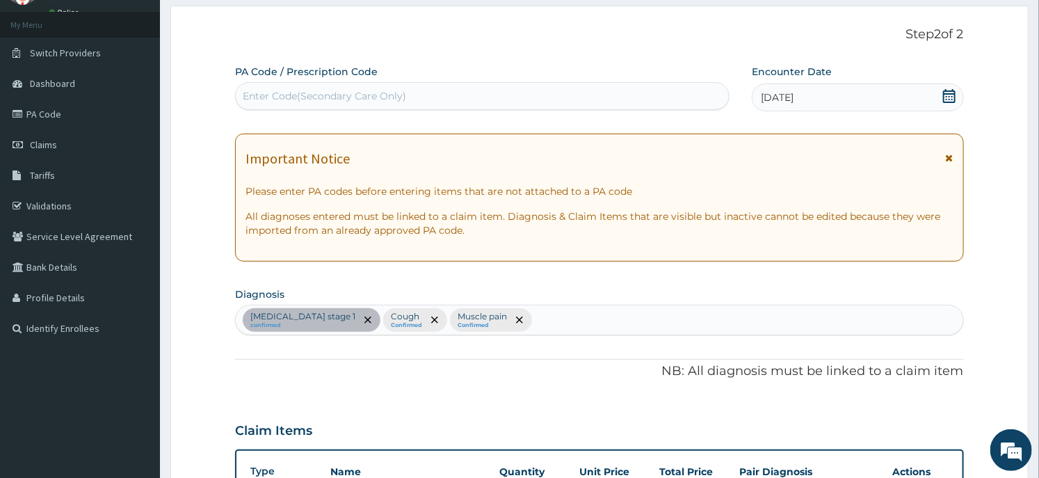
click at [528, 318] on div "Hypertension stage 1 confirmed Cough Confirmed Muscle pain Confirmed" at bounding box center [599, 319] width 726 height 29
type input "INSOMNI"
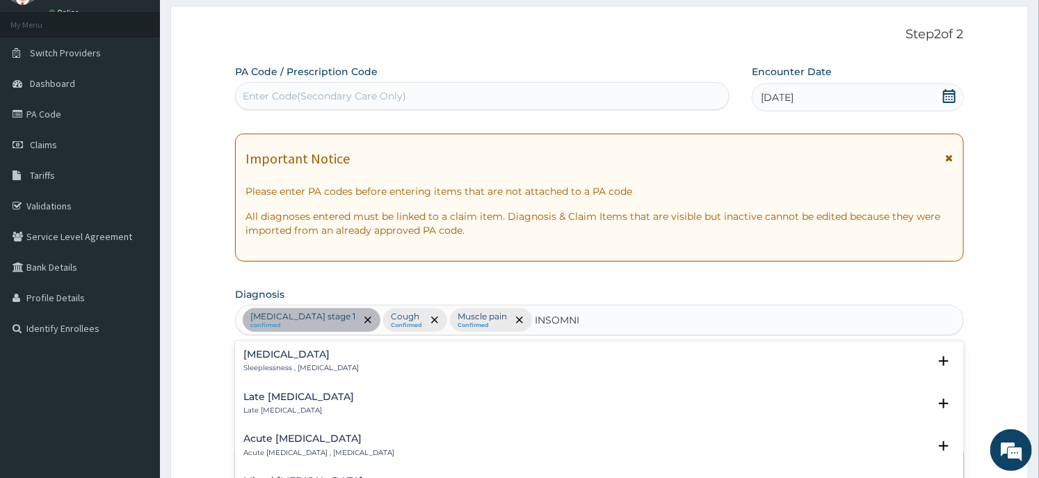
click at [311, 364] on p "Sleeplessness , Insomnia" at bounding box center [300, 368] width 115 height 10
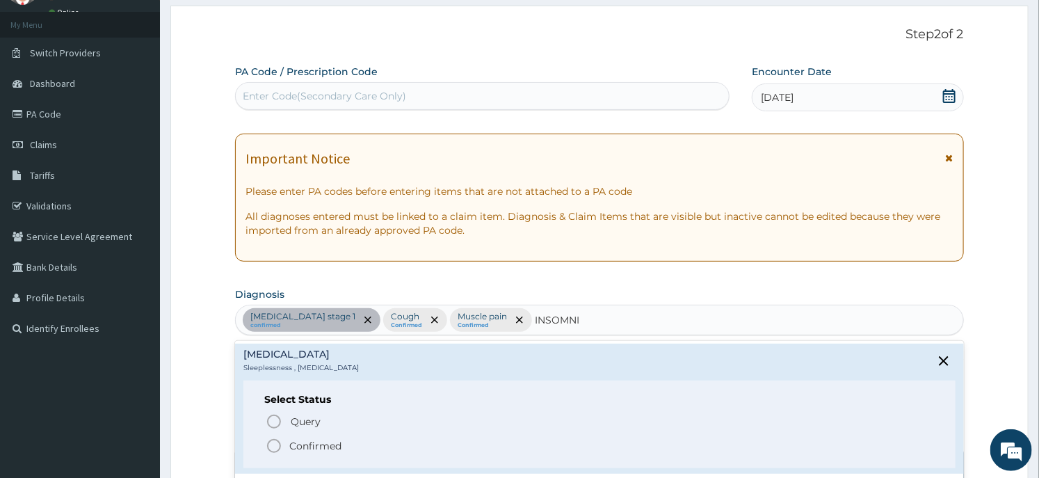
click at [306, 441] on p "Confirmed" at bounding box center [315, 446] width 52 height 14
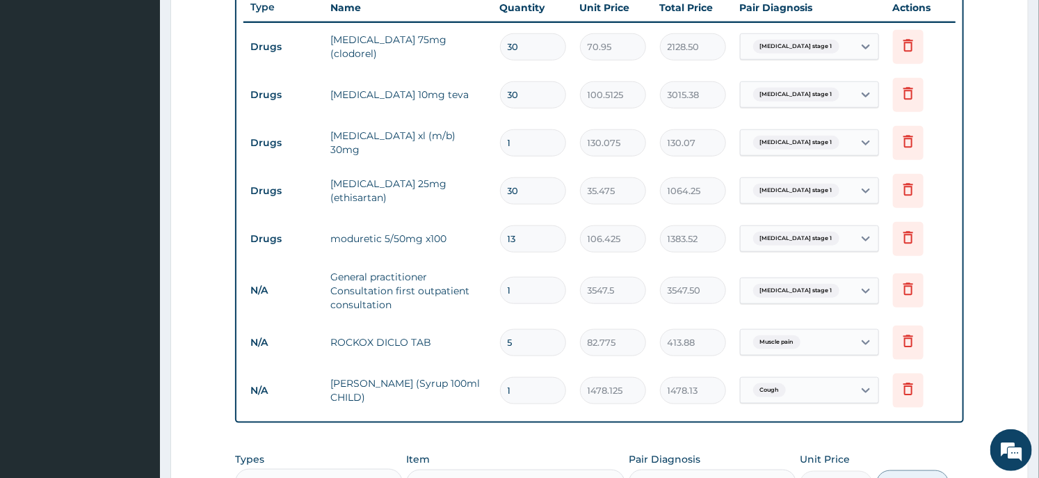
scroll to position [802, 0]
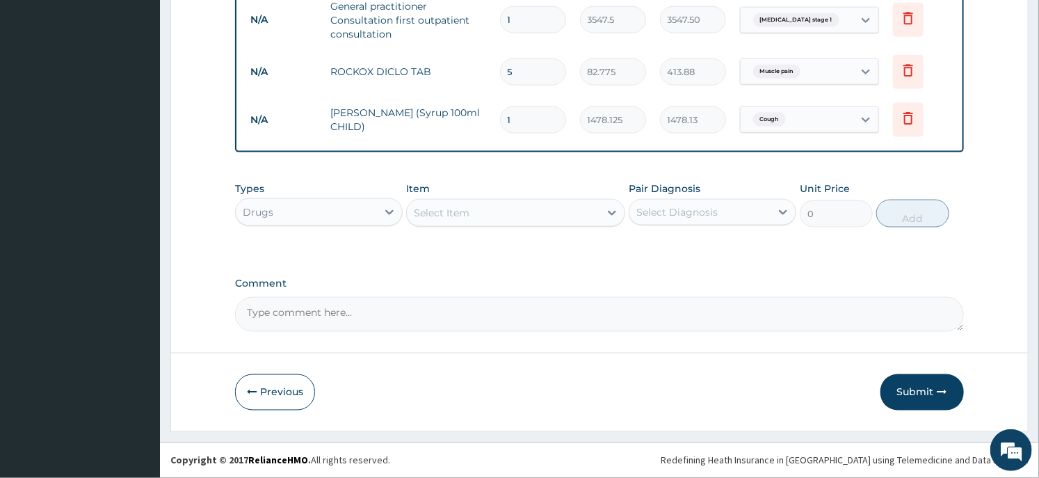
click at [455, 224] on div "Select Item" at bounding box center [503, 213] width 192 height 22
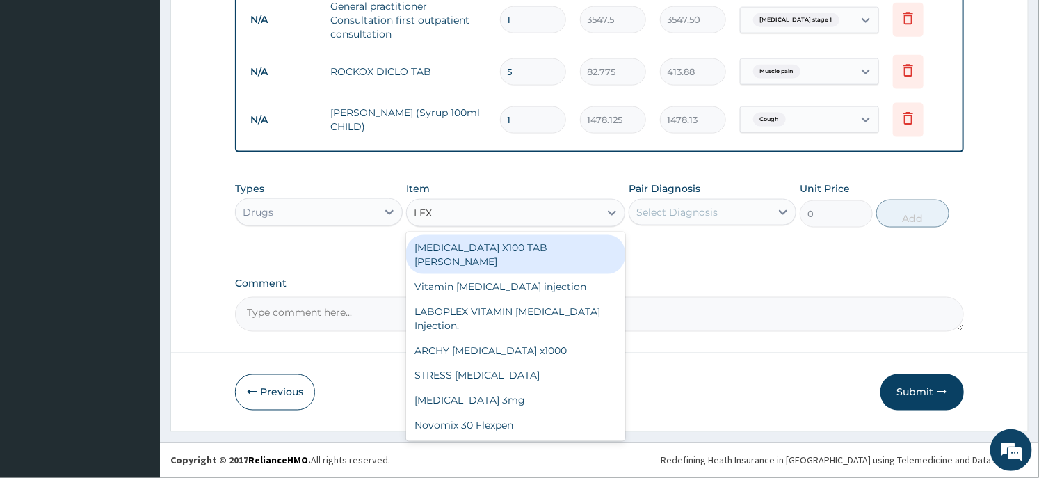
type input "LEXO"
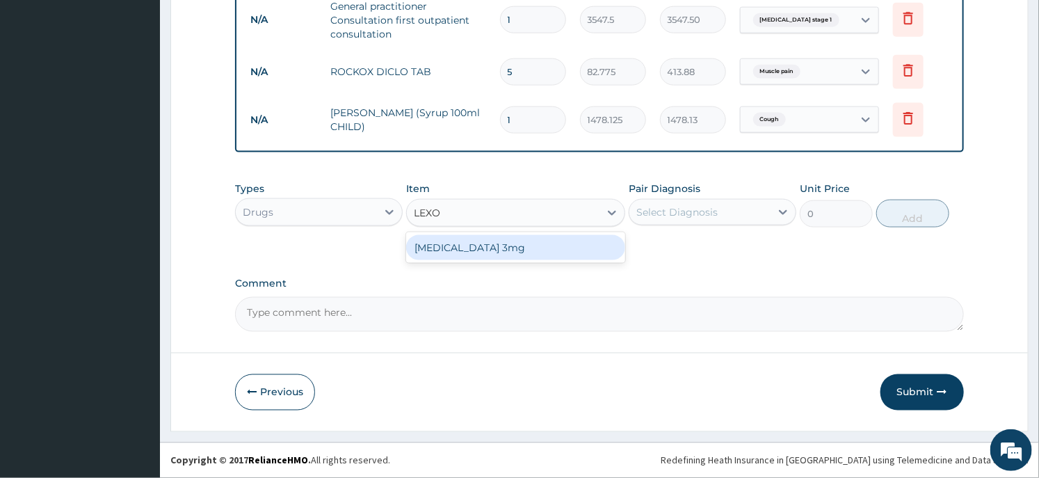
click at [475, 245] on div "Lexotan 3mg" at bounding box center [515, 247] width 218 height 25
type input "59.125"
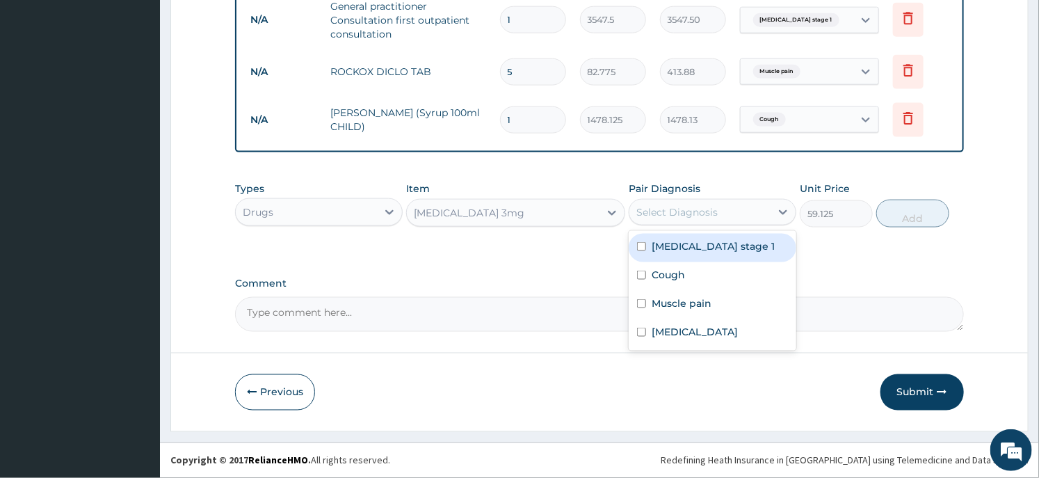
click at [705, 218] on div "Select Diagnosis" at bounding box center [676, 212] width 81 height 14
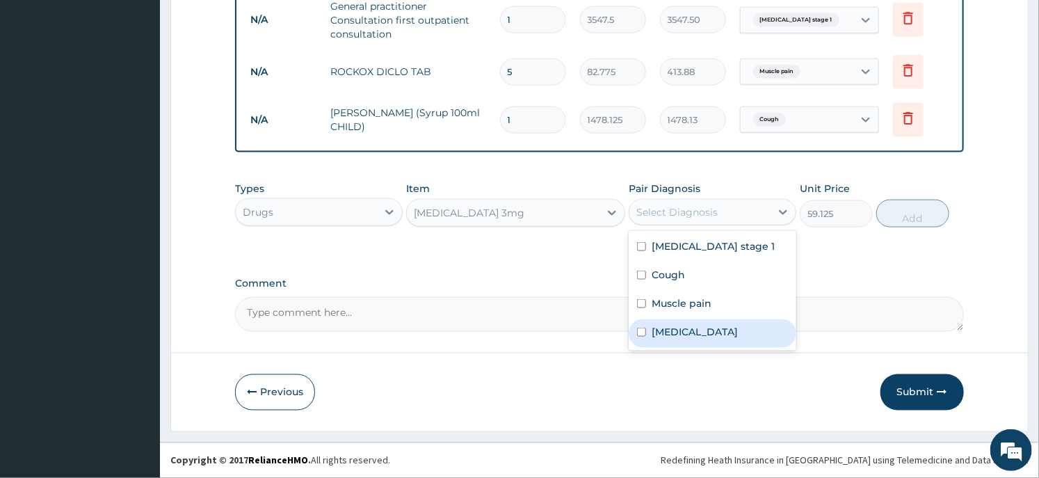
click at [678, 323] on div "Insomnia" at bounding box center [712, 333] width 168 height 29
checkbox input "true"
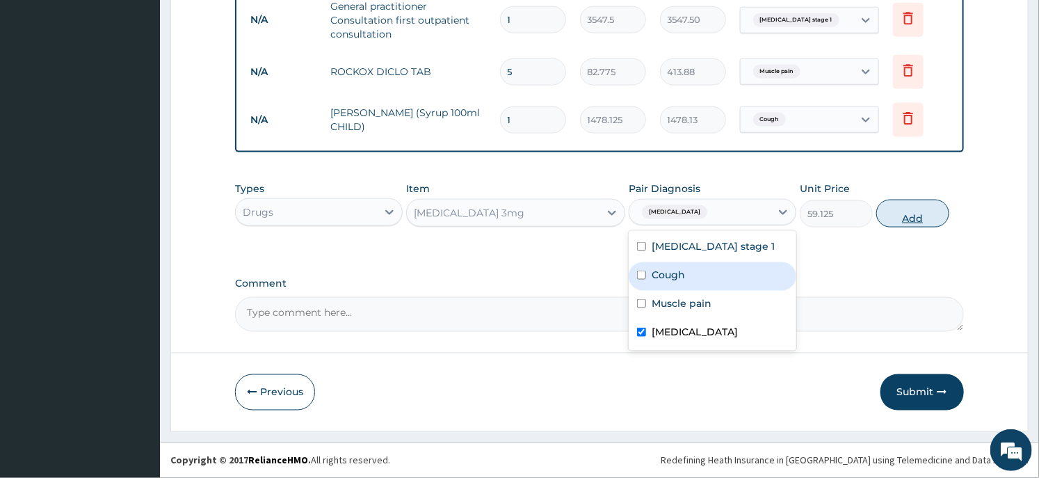
click at [904, 212] on button "Add" at bounding box center [912, 214] width 73 height 28
type input "0"
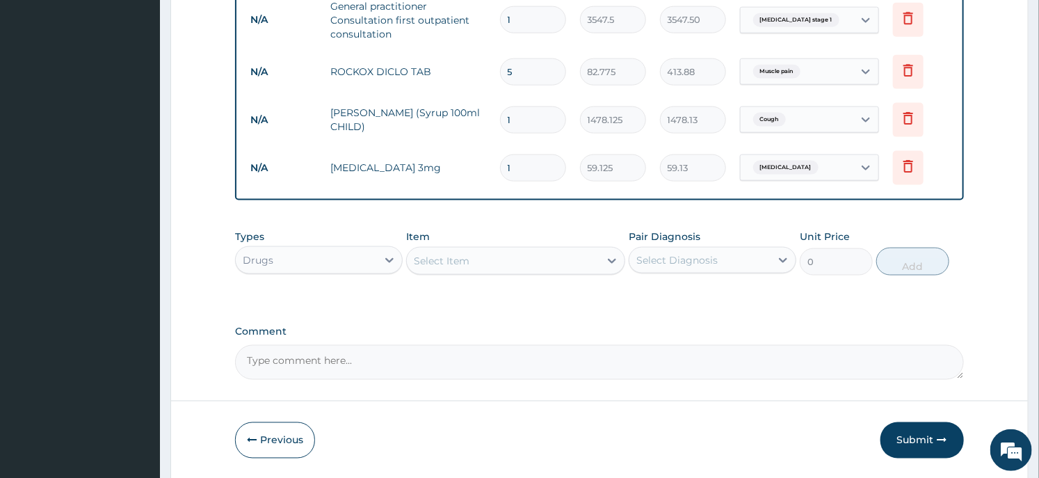
click at [540, 161] on input "1" at bounding box center [533, 167] width 66 height 27
type input "0.00"
type input "7"
type input "413.88"
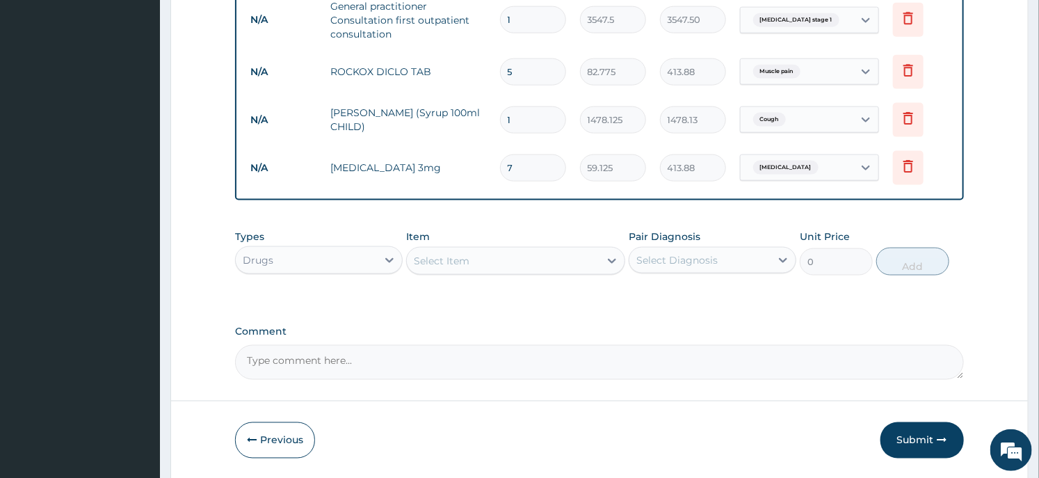
type input "7"
drag, startPoint x: 540, startPoint y: 161, endPoint x: 466, endPoint y: 144, distance: 75.7
click at [466, 144] on tr "N/A Lexotan 3mg 7 59.125 413.88 Insomnia Delete" at bounding box center [598, 168] width 711 height 48
click at [902, 427] on button "Submit" at bounding box center [921, 440] width 83 height 36
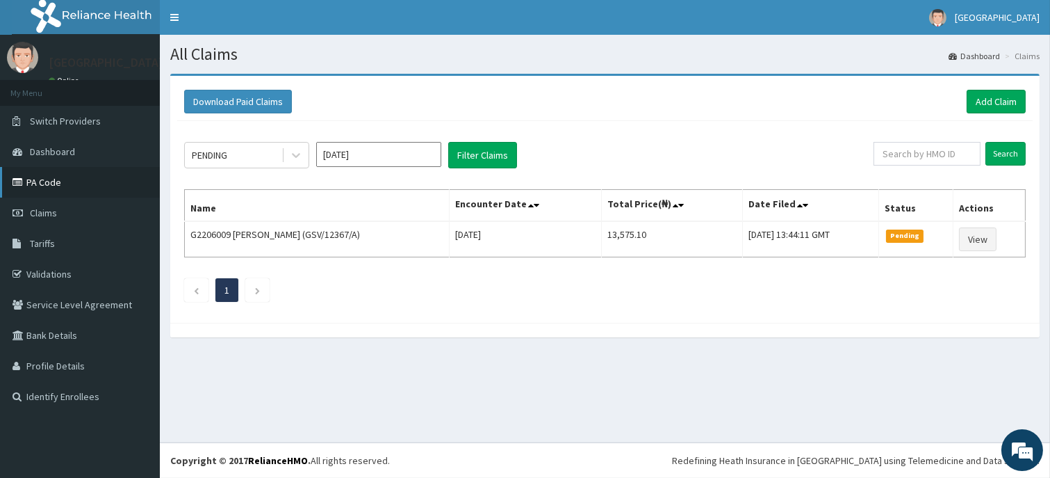
click at [25, 184] on icon at bounding box center [20, 182] width 14 height 10
click at [1000, 95] on link "Add Claim" at bounding box center [996, 102] width 59 height 24
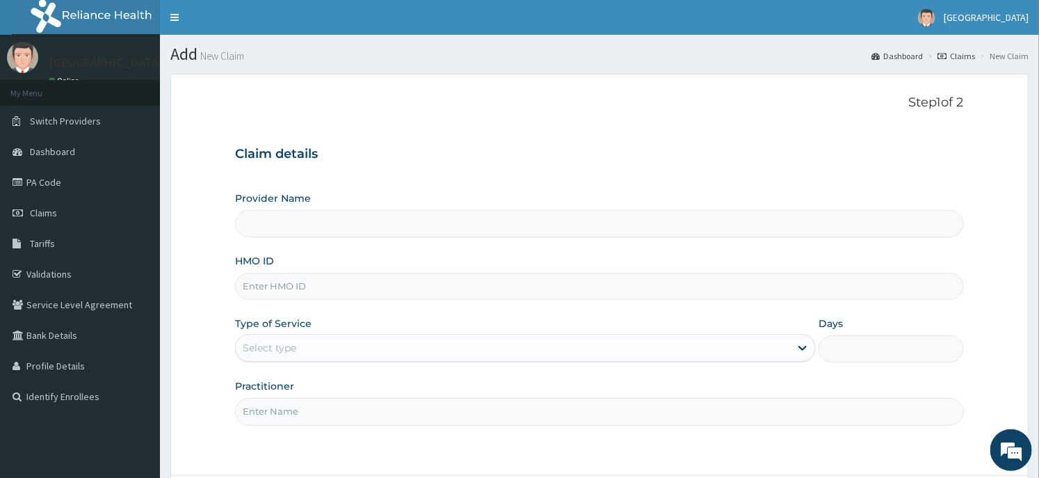
type input "Dunia hospital"
type input "PYH/10040/E"
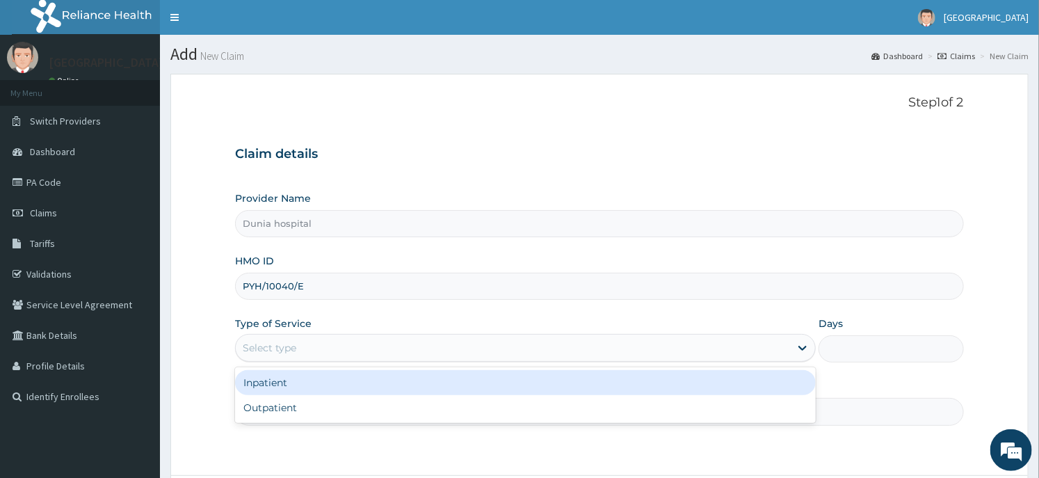
click at [329, 345] on div "Select type" at bounding box center [513, 347] width 554 height 22
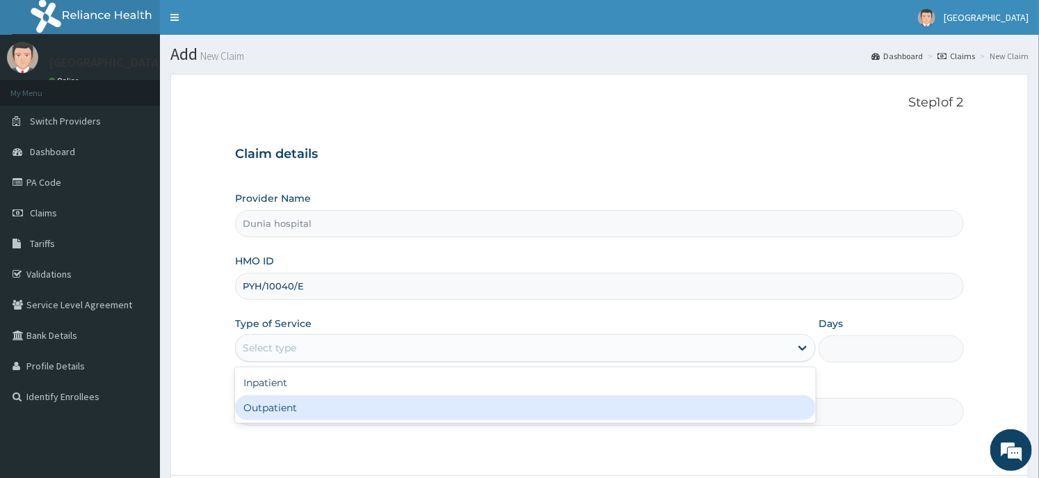
click at [329, 406] on div "Outpatient" at bounding box center [525, 407] width 580 height 25
type input "1"
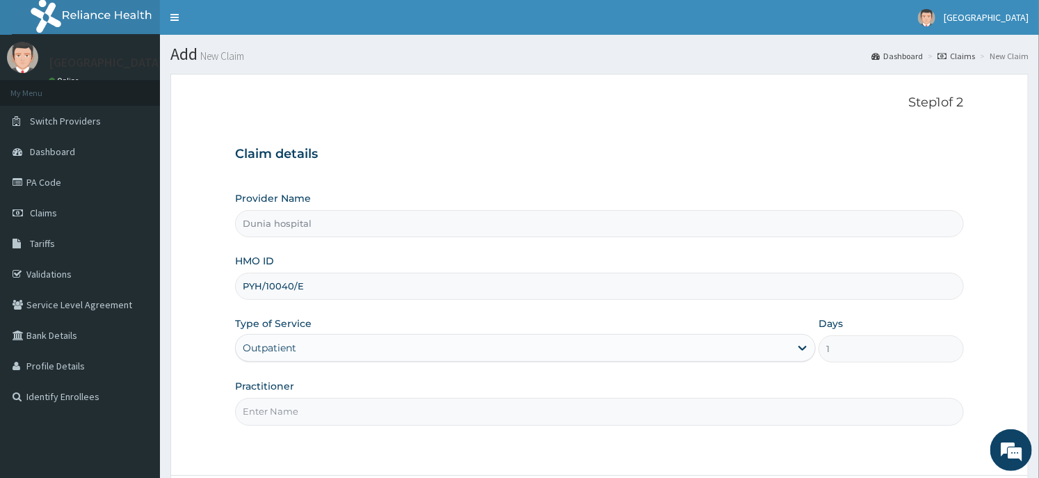
click at [328, 407] on input "Practitioner" at bounding box center [599, 411] width 728 height 27
type input "DR. DAWODU"
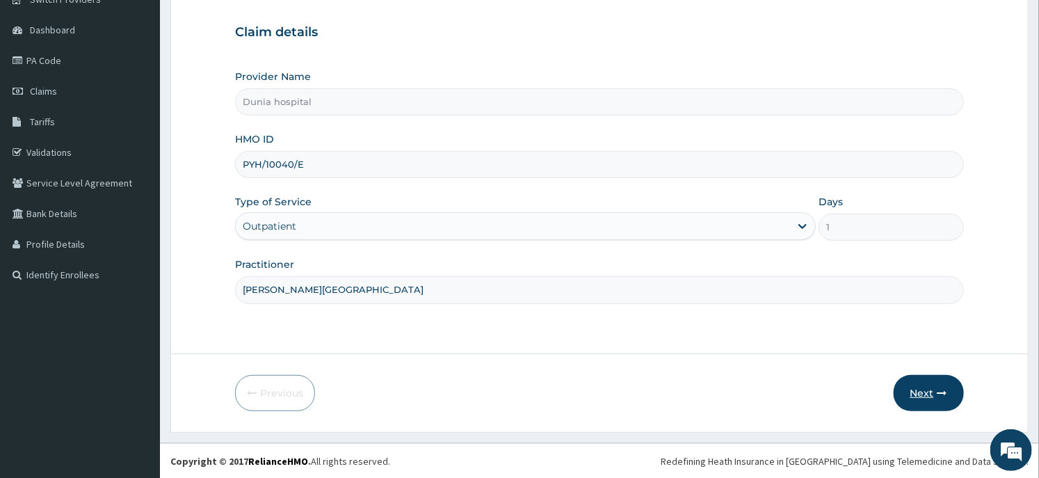
click at [943, 393] on icon "button" at bounding box center [942, 393] width 10 height 10
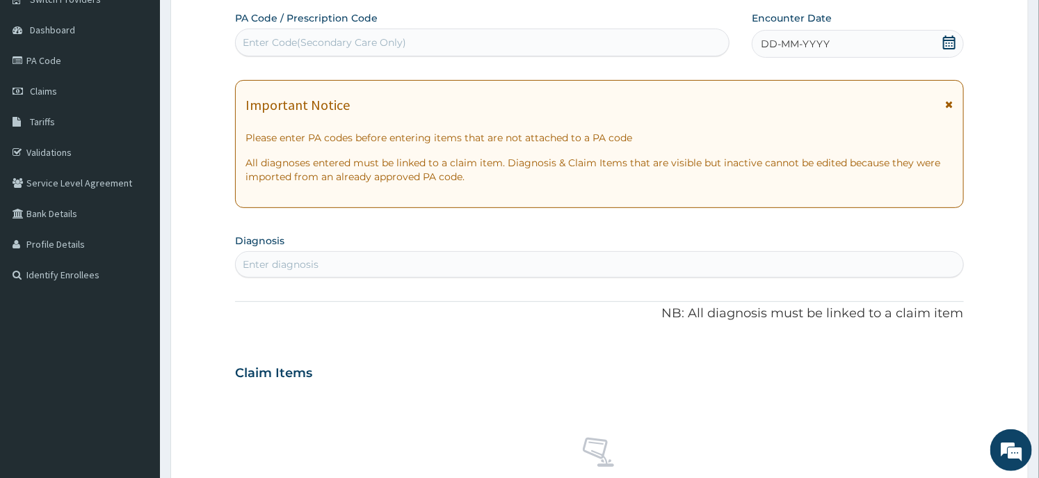
click at [547, 38] on div "Enter Code(Secondary Care Only)" at bounding box center [482, 42] width 493 height 22
paste input "PA/85ADFD"
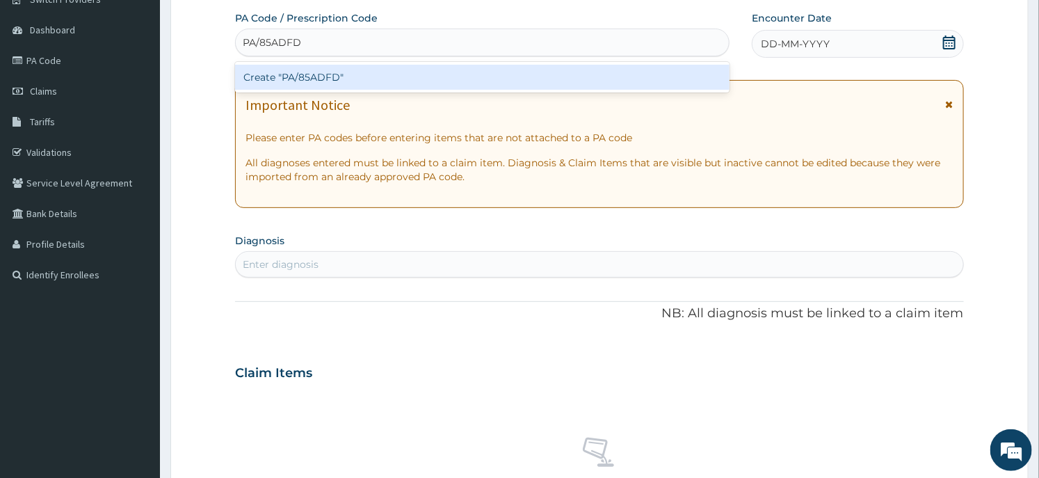
type input "PA/85ADFD"
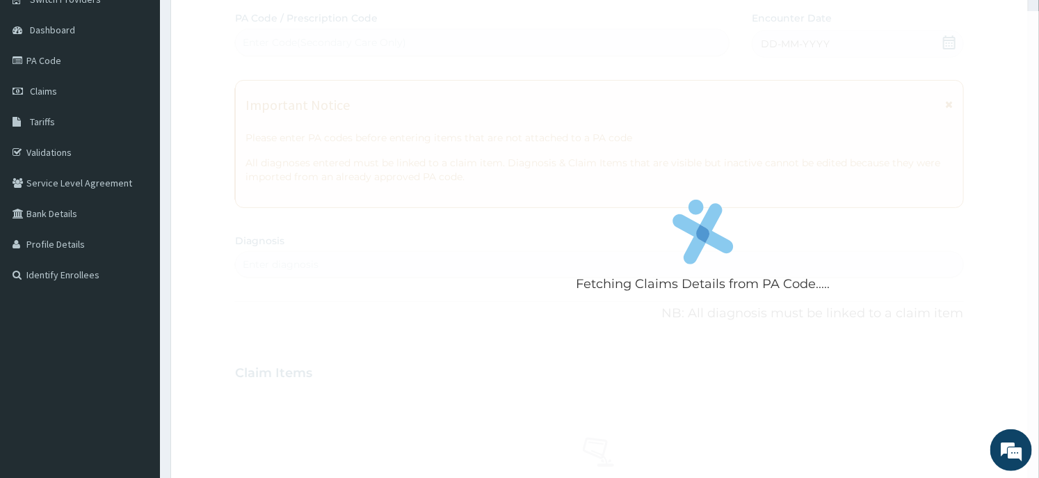
click at [218, 175] on form "Step 2 of 2 Fetching Claims Details from PA Code..... PA Code / Prescription Co…" at bounding box center [599, 391] width 858 height 879
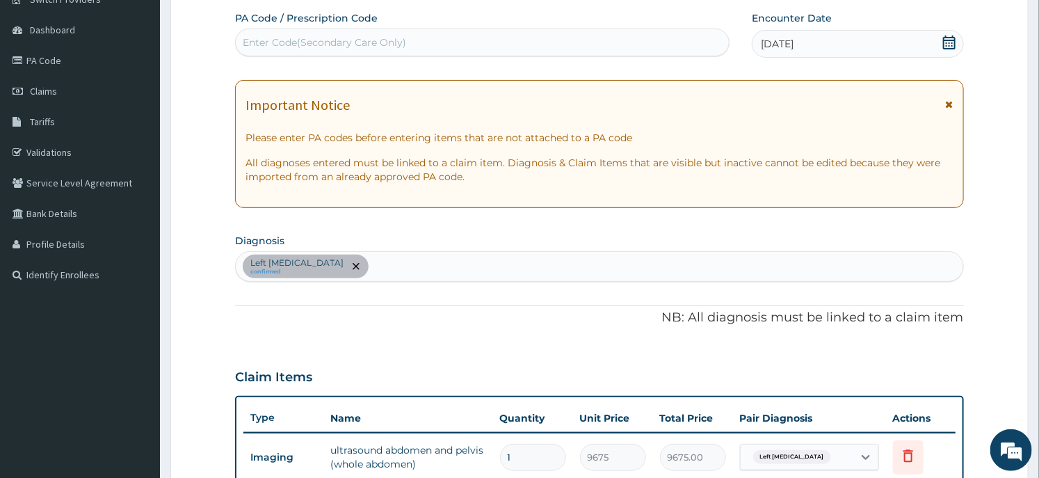
click at [407, 269] on div "Left flank pain confirmed" at bounding box center [599, 266] width 726 height 29
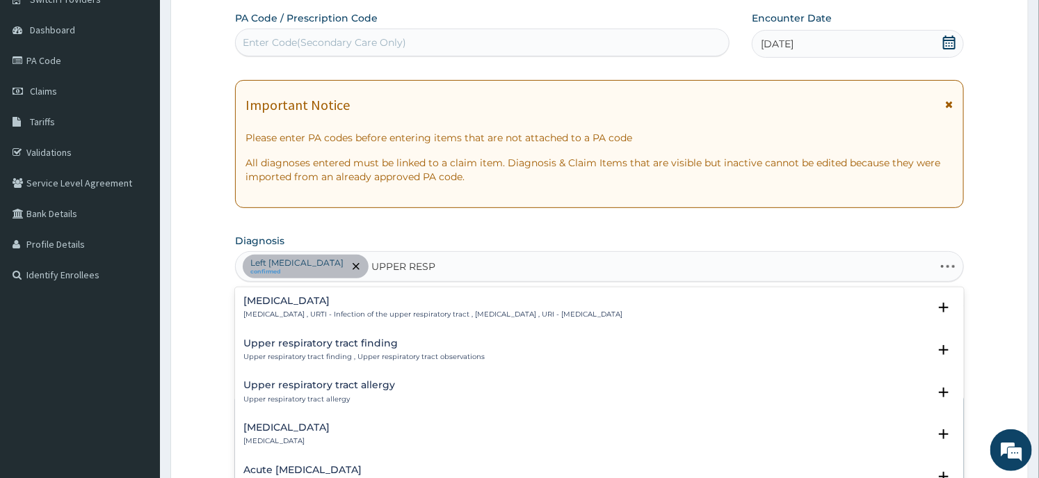
type input "UPPER RESPI"
click at [334, 320] on div "Upper respiratory infection Upper respiratory infection , URTI - Infection of t…" at bounding box center [598, 310] width 711 height 31
click at [339, 316] on p "Upper respiratory infection , URTI - Infection of the upper respiratory tract ,…" at bounding box center [432, 314] width 379 height 10
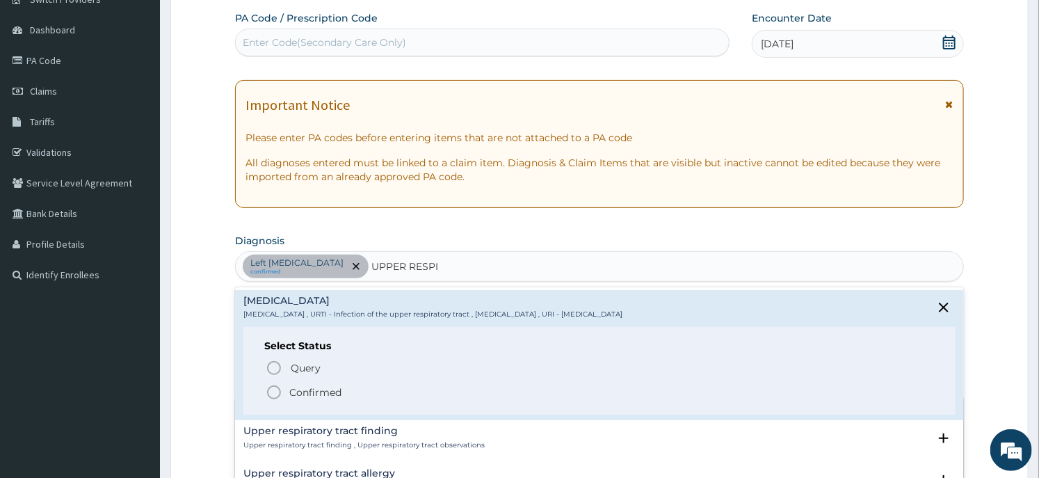
click at [320, 386] on p "Confirmed" at bounding box center [315, 392] width 52 height 14
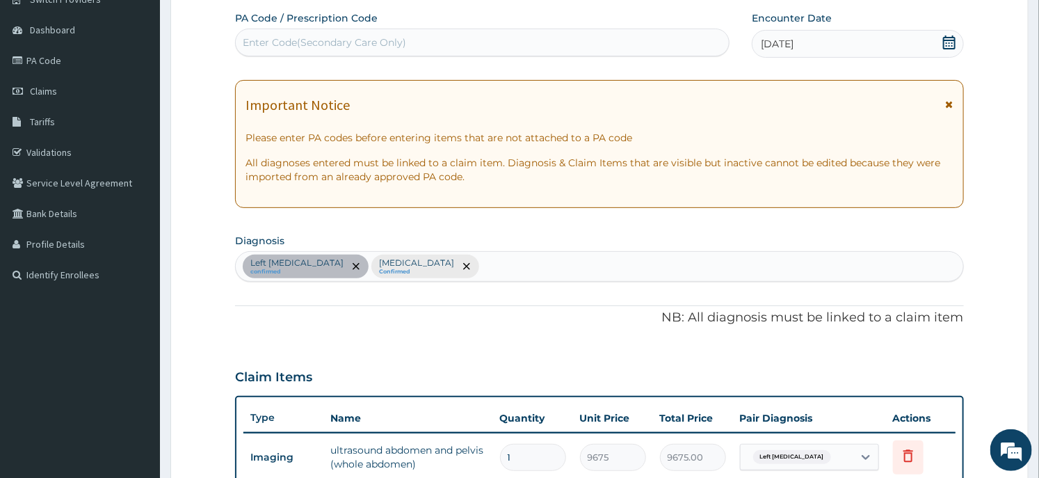
scroll to position [353, 0]
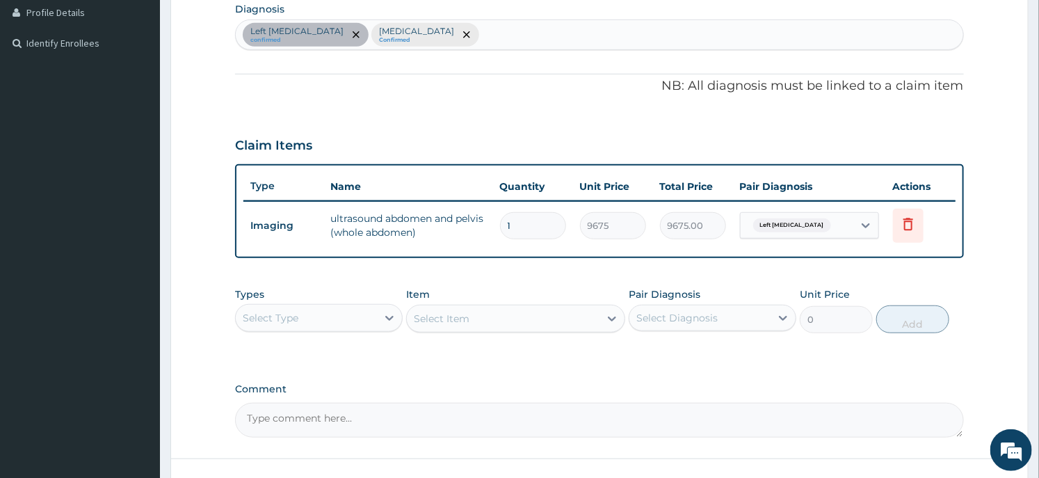
click at [366, 311] on div "Select Type" at bounding box center [306, 318] width 141 height 22
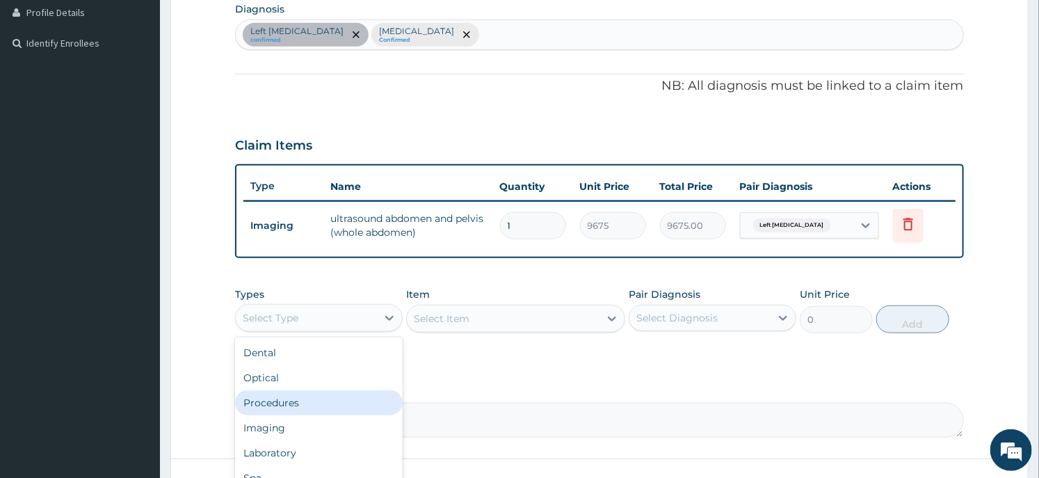
click at [346, 393] on div "Procedures" at bounding box center [319, 402] width 168 height 25
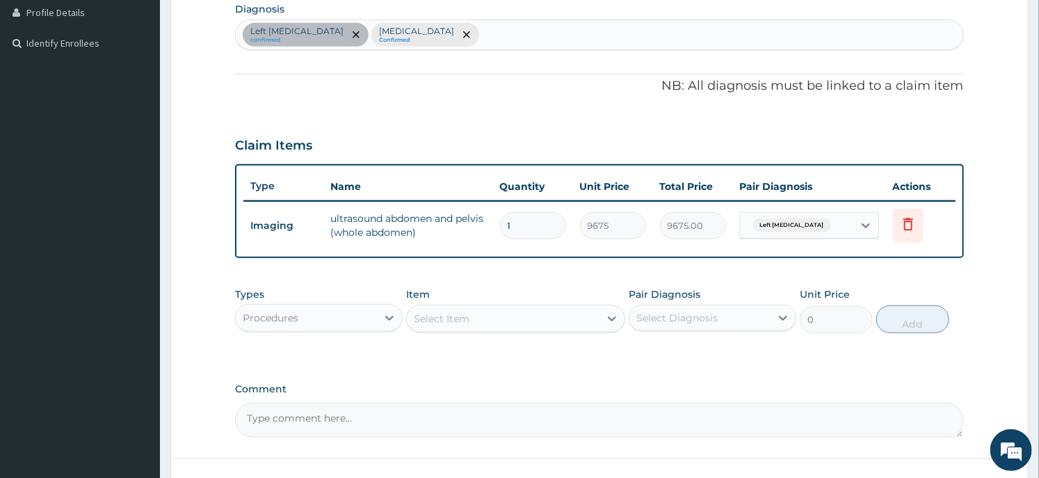
click at [490, 320] on div "Select Item" at bounding box center [503, 318] width 192 height 22
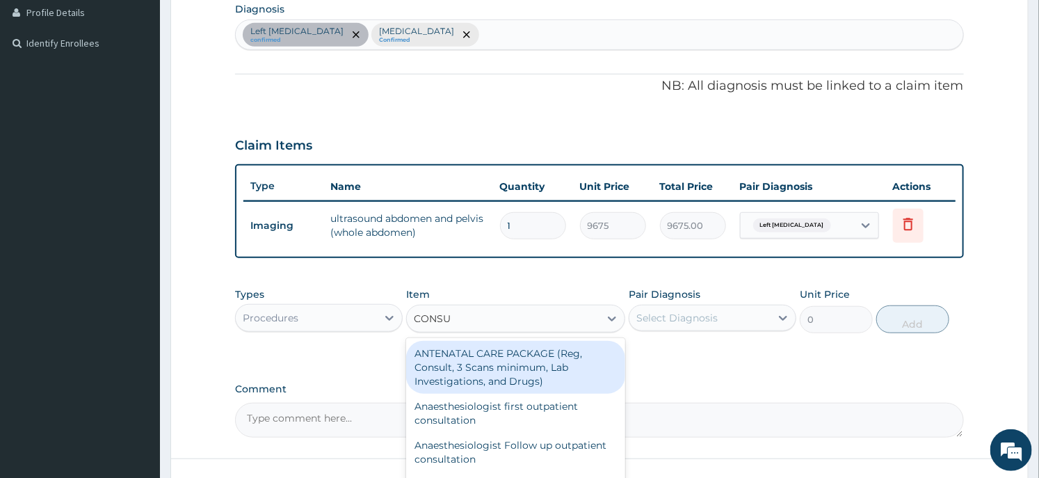
type input "CONSUL"
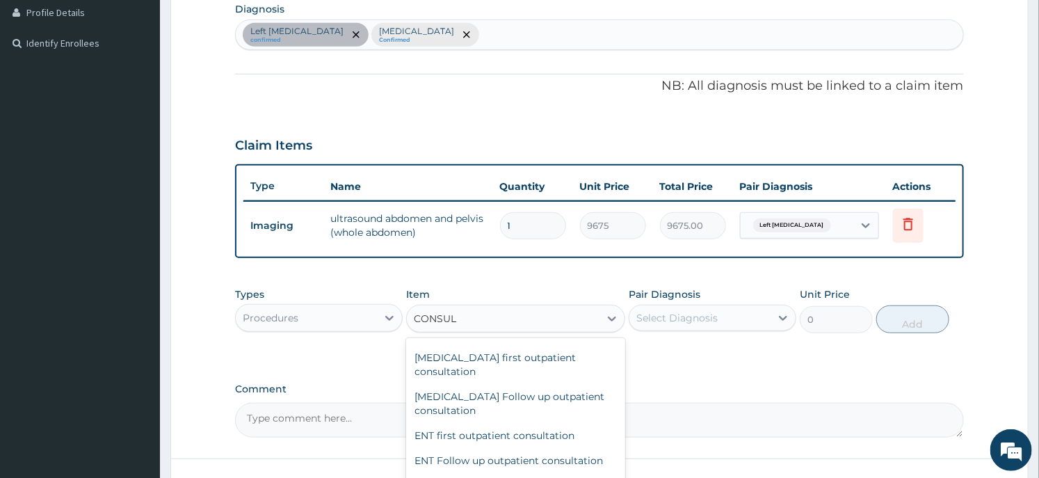
scroll to position [695, 0]
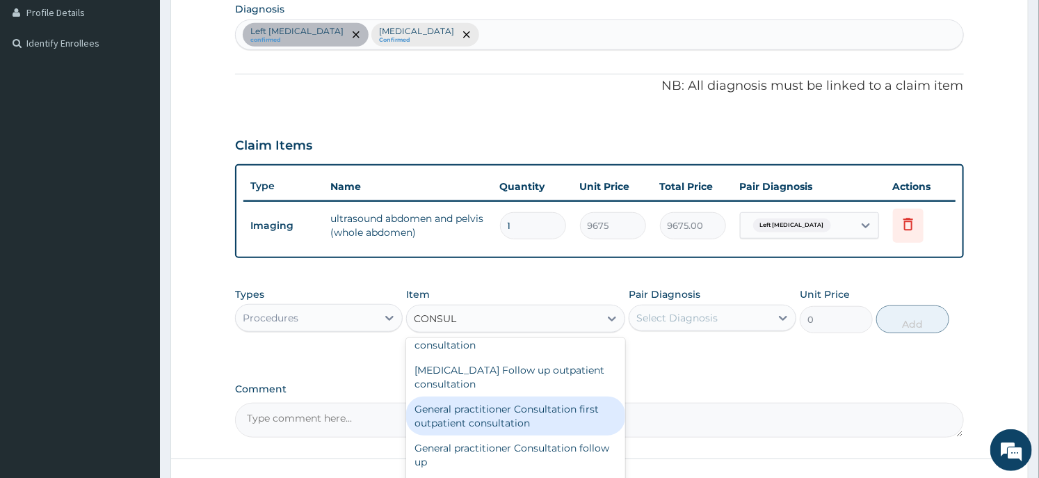
click at [489, 398] on div "General practitioner Consultation first outpatient consultation" at bounding box center [515, 415] width 218 height 39
type input "3547.5"
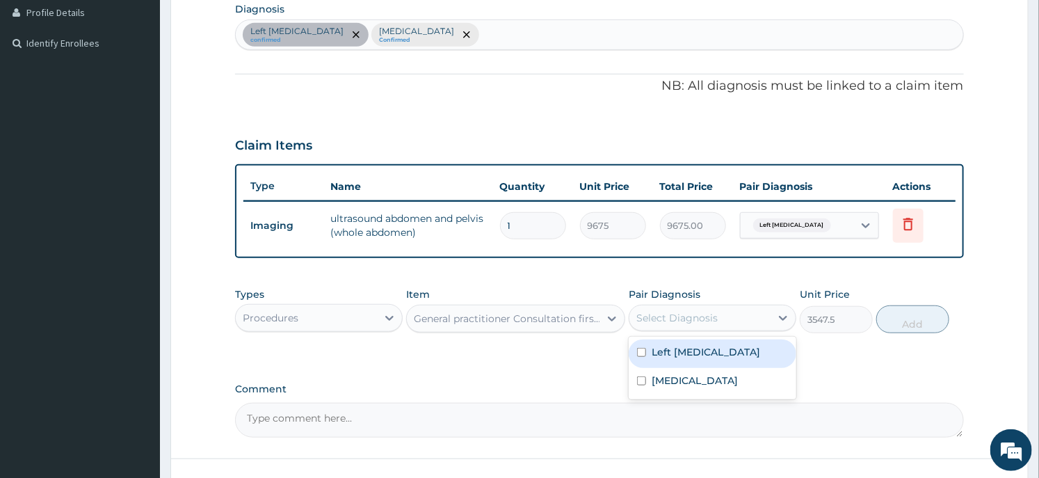
click at [681, 314] on div "Select Diagnosis" at bounding box center [676, 318] width 81 height 14
click at [682, 352] on label "Left flank pain" at bounding box center [705, 352] width 108 height 14
checkbox input "true"
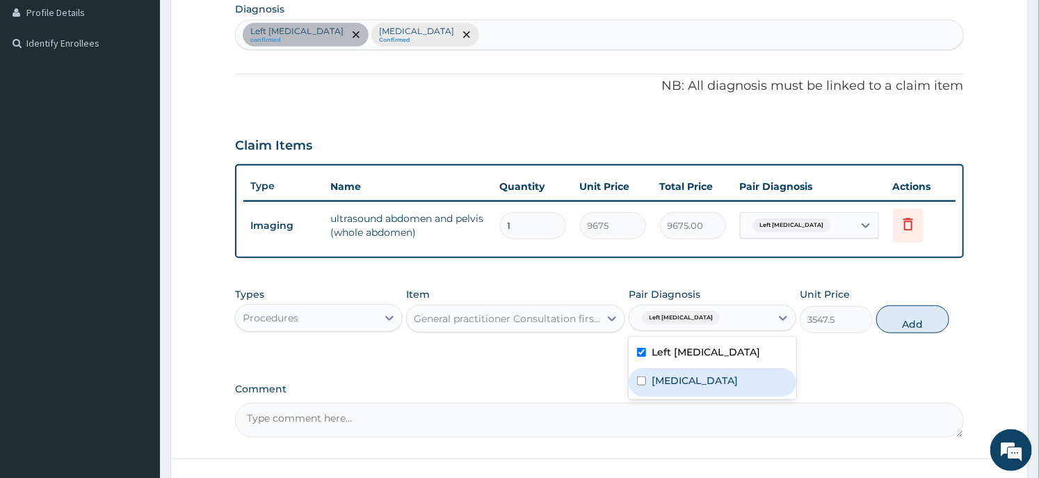
click at [677, 374] on label "Upper respiratory infection" at bounding box center [694, 380] width 86 height 14
checkbox input "true"
click at [902, 317] on button "Add" at bounding box center [912, 319] width 73 height 28
type input "0"
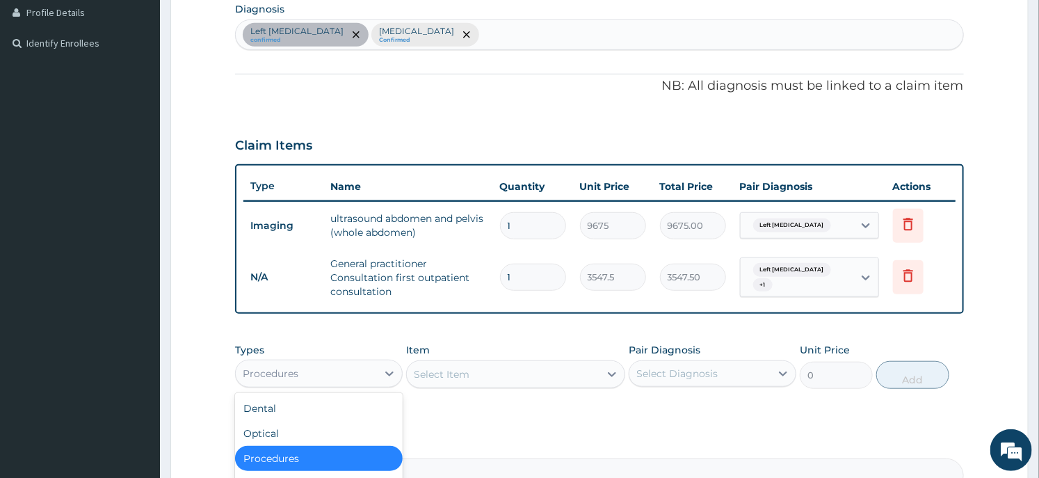
click at [336, 366] on div "Procedures" at bounding box center [306, 373] width 141 height 22
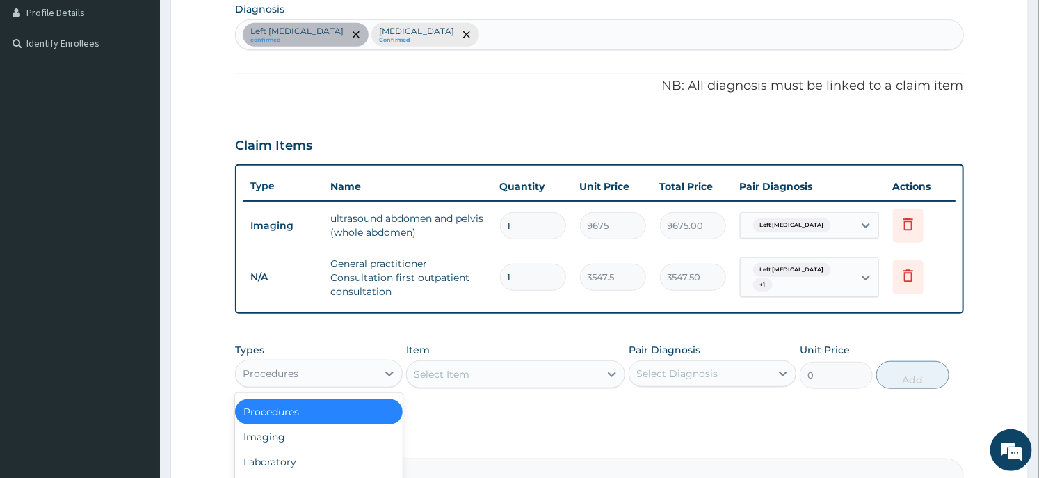
scroll to position [512, 0]
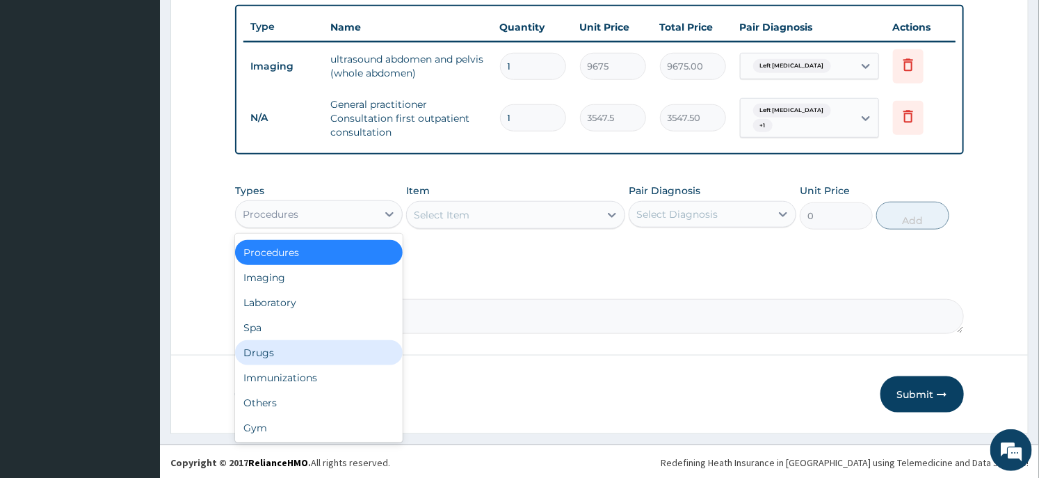
click at [297, 350] on div "Drugs" at bounding box center [319, 352] width 168 height 25
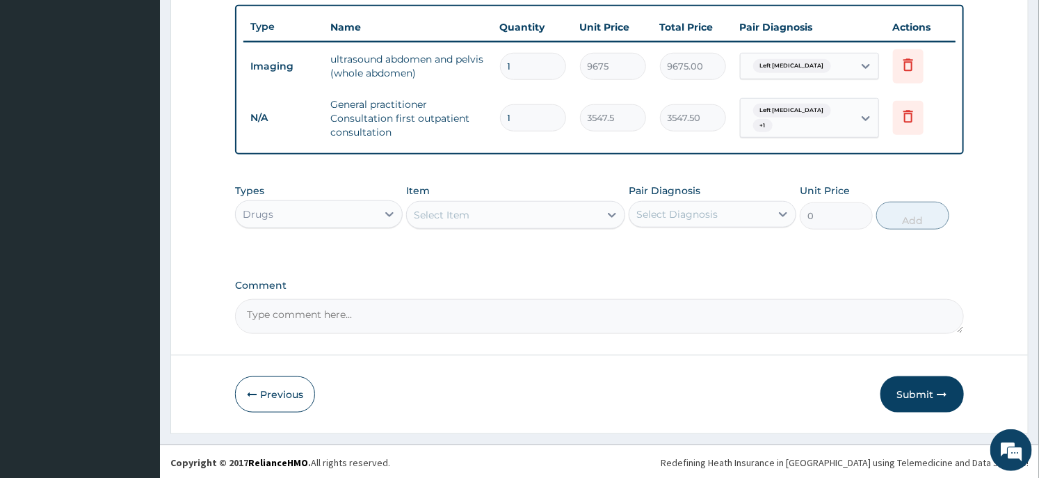
click at [478, 206] on div "Select Item" at bounding box center [503, 215] width 192 height 22
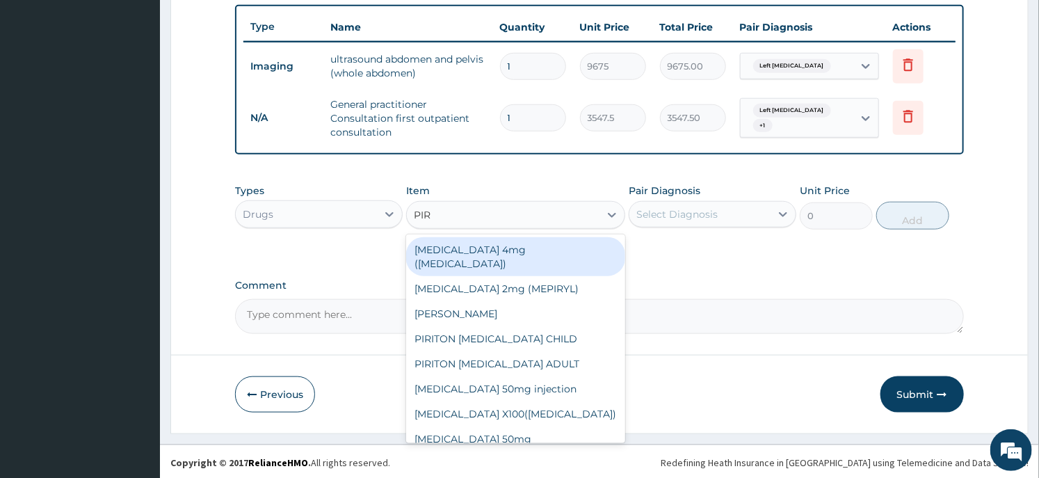
type input "PIRI"
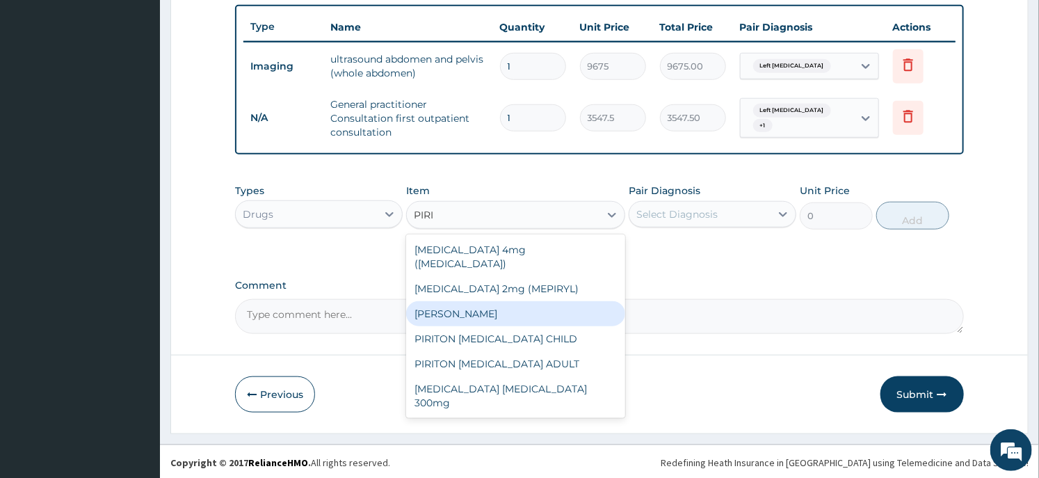
click at [495, 301] on div "PIRITON TAB EVANS" at bounding box center [515, 313] width 218 height 25
type input "23.65"
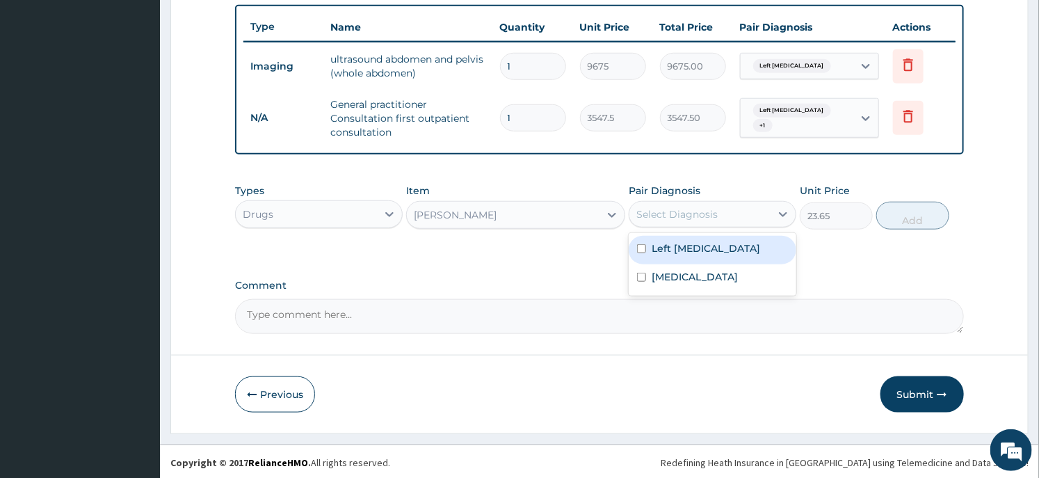
click at [681, 213] on div "Select Diagnosis" at bounding box center [676, 214] width 81 height 14
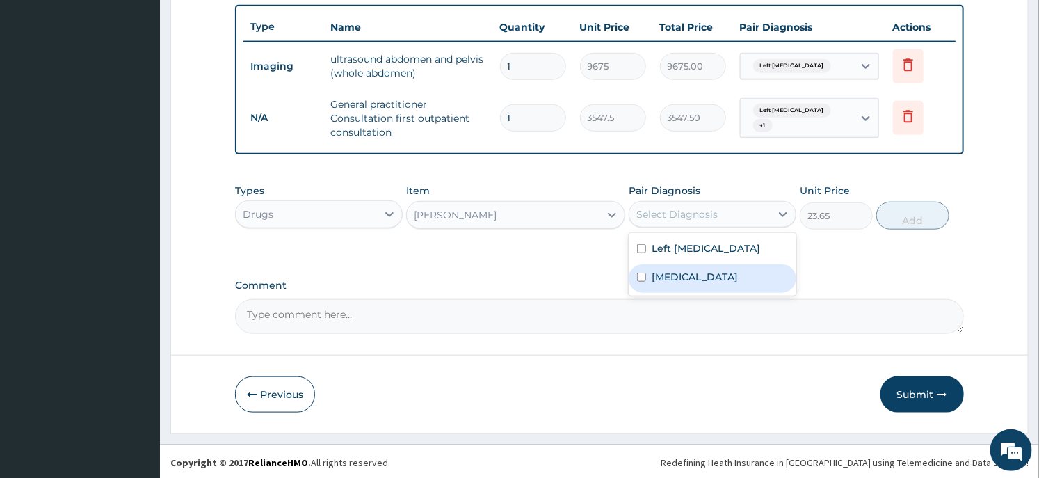
click at [671, 282] on div "Upper respiratory infection" at bounding box center [712, 278] width 168 height 29
checkbox input "true"
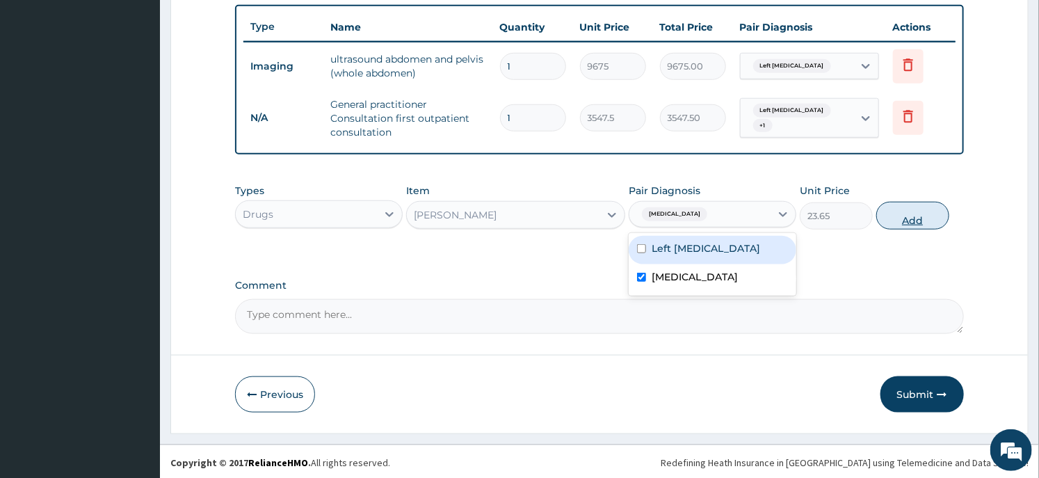
click at [899, 217] on button "Add" at bounding box center [912, 216] width 73 height 28
type input "0"
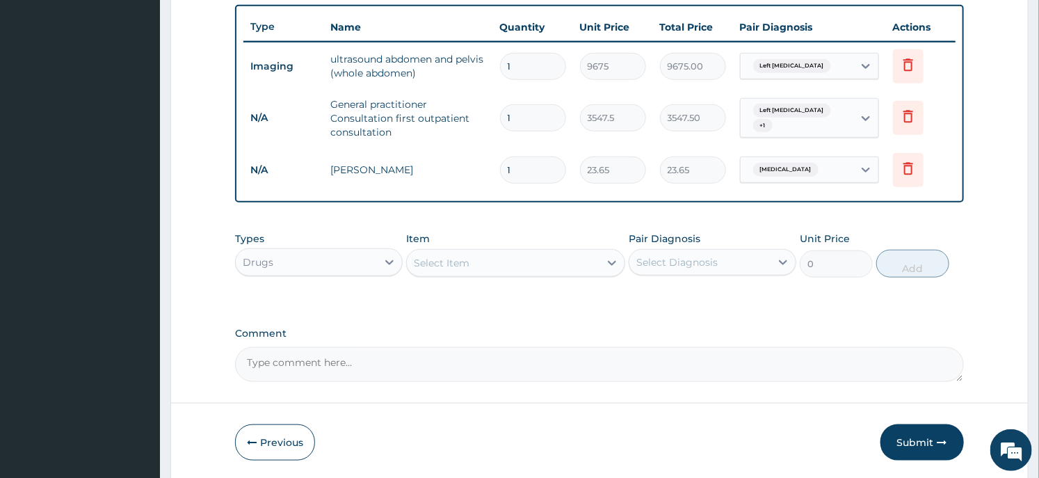
click at [536, 177] on input "1" at bounding box center [533, 169] width 66 height 27
type input "3"
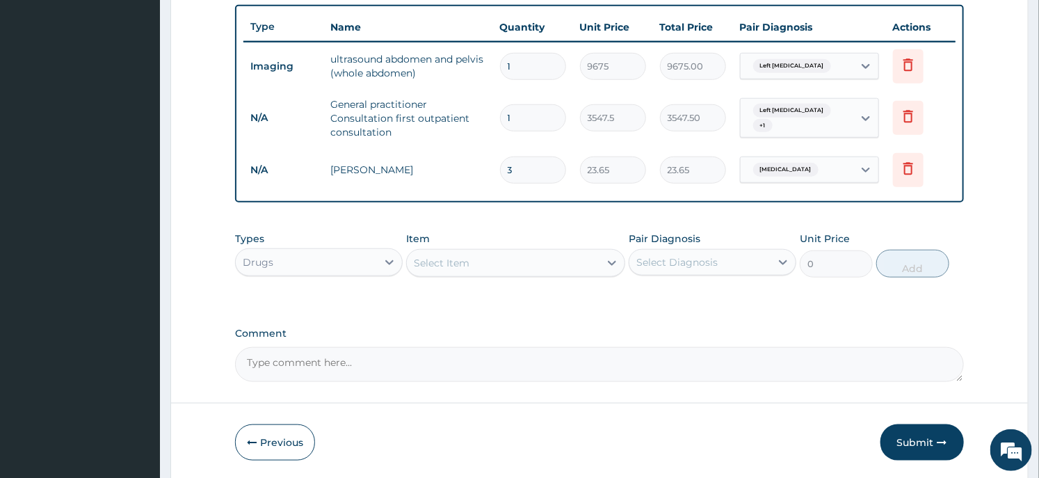
type input "70.95"
type input "3"
click at [515, 276] on div "Types Drugs Item Select Item Pair Diagnosis Select Diagnosis Unit Price 0 Add" at bounding box center [599, 255] width 728 height 60
click at [524, 265] on div "Select Item" at bounding box center [503, 263] width 192 height 22
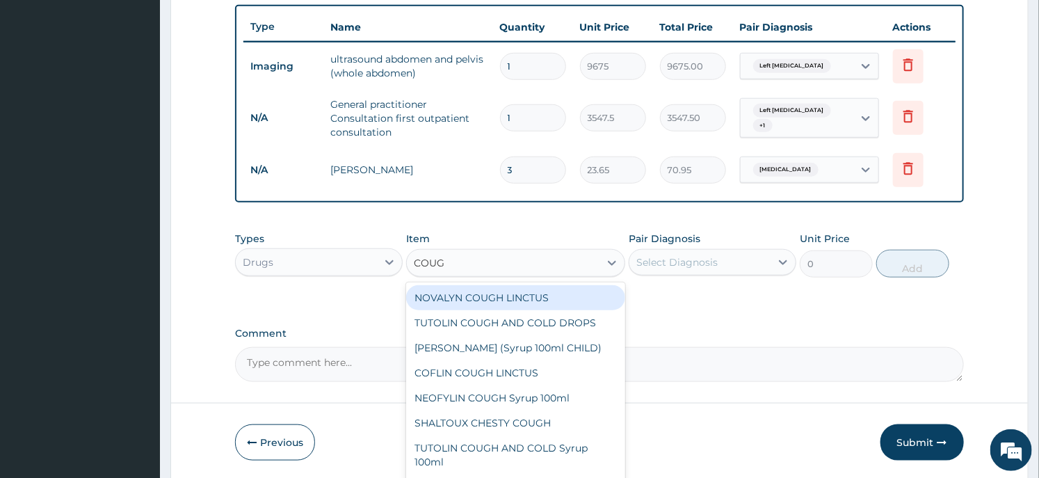
type input "COUGH"
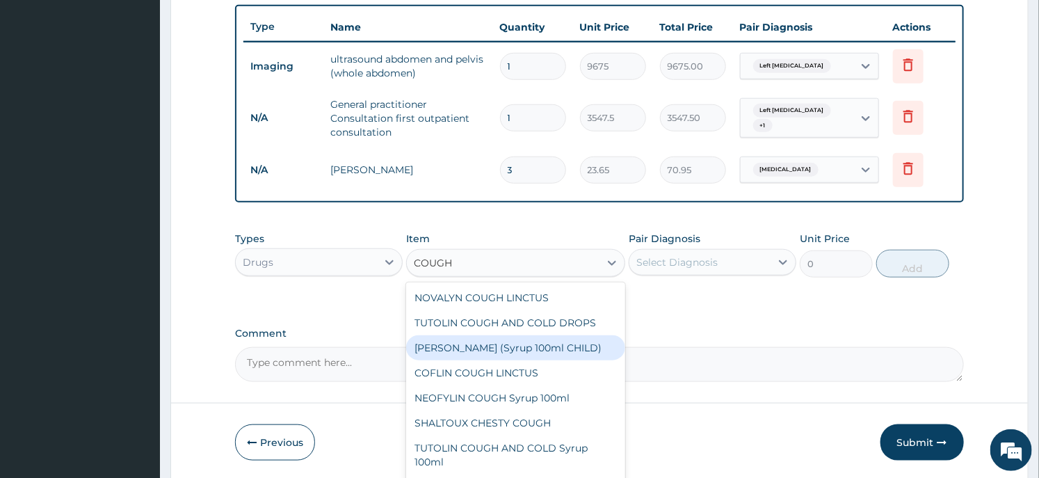
click at [500, 355] on div "EMZOLYN COUGH (Syrup 100ml CHILD)" at bounding box center [515, 347] width 218 height 25
type input "1478.125"
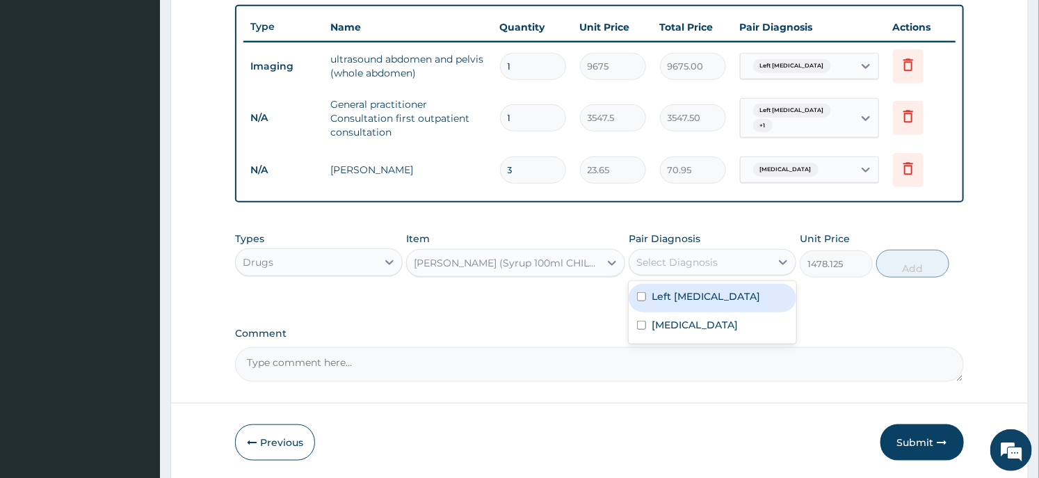
click at [706, 272] on div "Select Diagnosis" at bounding box center [712, 262] width 168 height 26
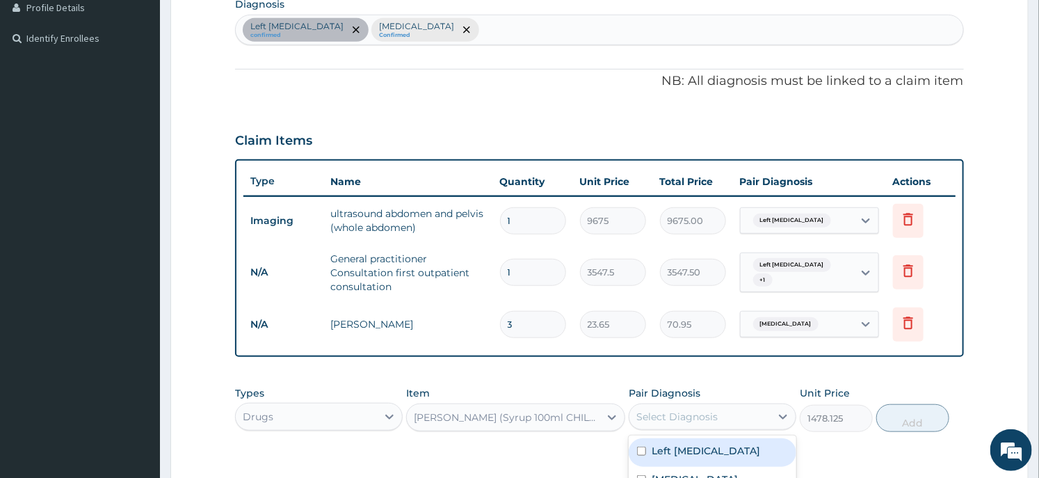
click at [530, 23] on div "Left flank pain confirmed Upper respiratory infection Confirmed" at bounding box center [599, 29] width 726 height 29
type input "COUGH"
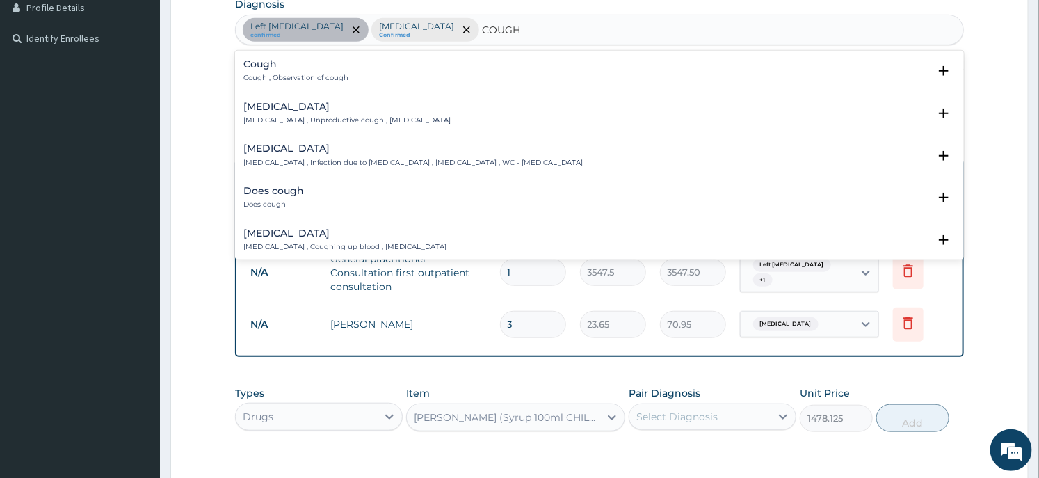
click at [275, 64] on h4 "Cough" at bounding box center [295, 64] width 105 height 10
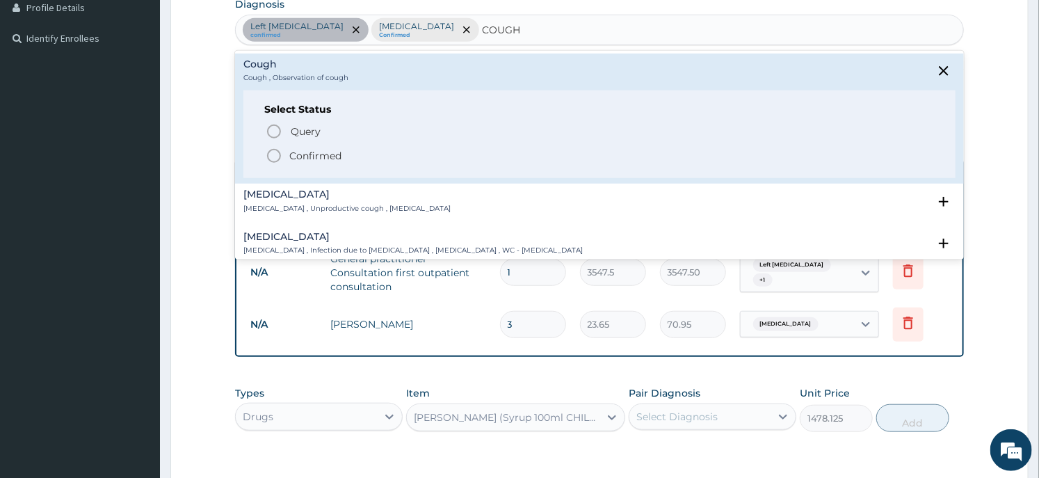
click at [282, 151] on icon "status option filled" at bounding box center [274, 155] width 17 height 17
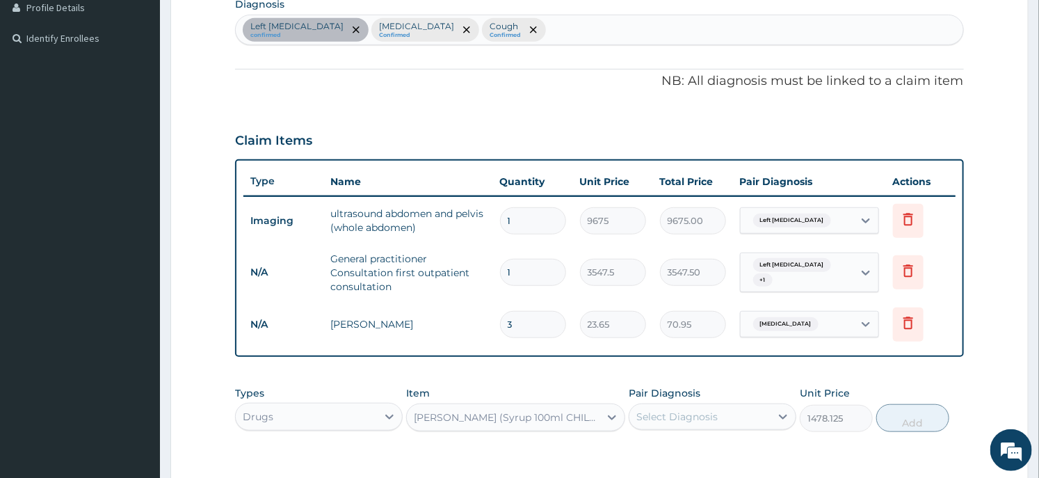
scroll to position [560, 0]
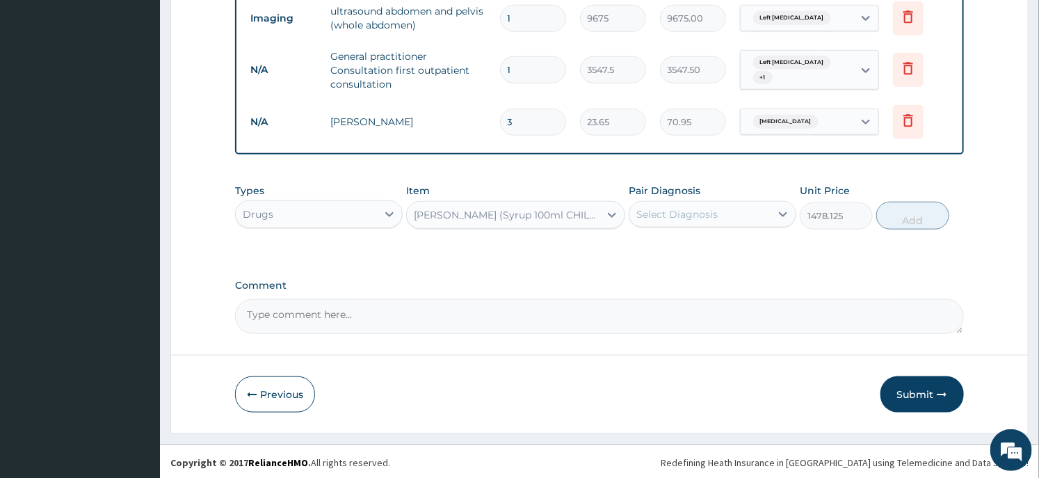
click at [737, 206] on div "Select Diagnosis" at bounding box center [699, 214] width 141 height 22
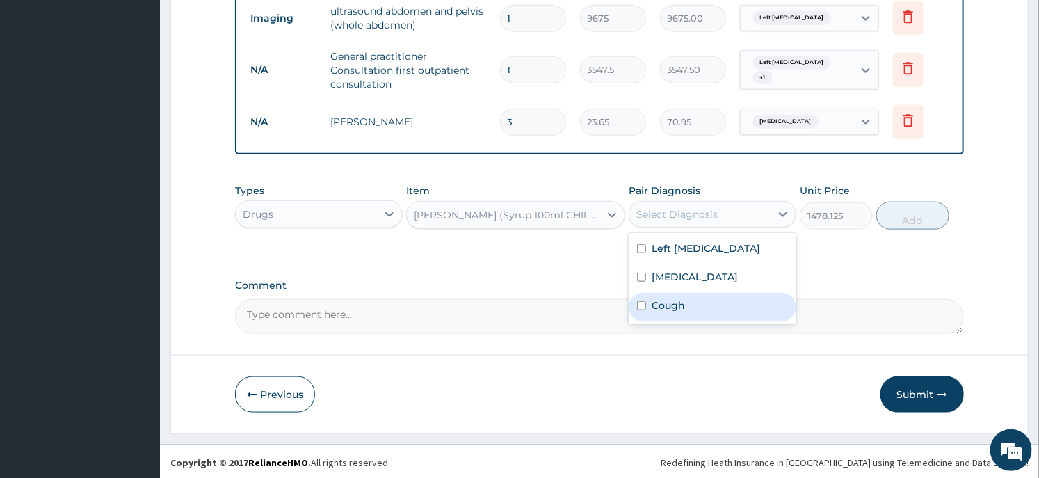
drag, startPoint x: 687, startPoint y: 297, endPoint x: 742, endPoint y: 287, distance: 55.8
click at [685, 300] on div "Cough" at bounding box center [712, 307] width 168 height 29
checkbox input "true"
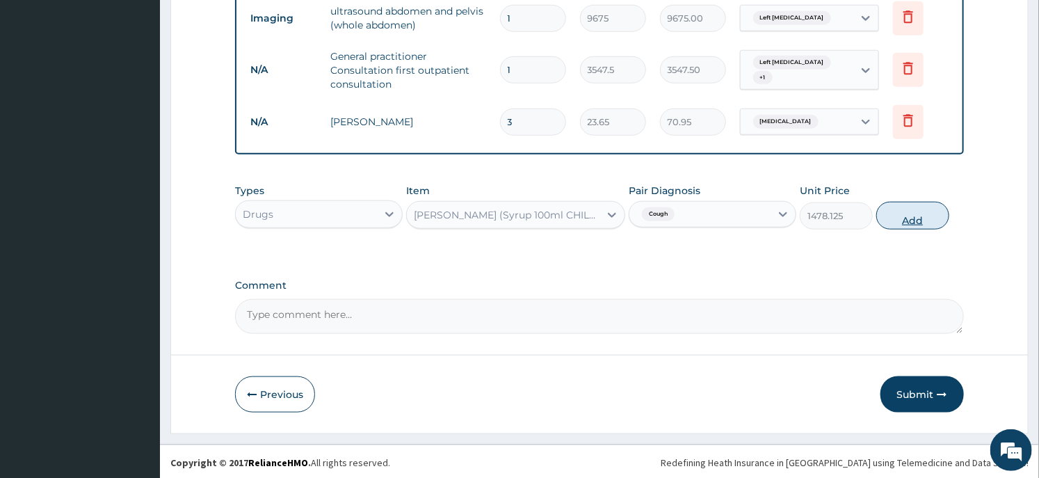
click at [906, 213] on button "Add" at bounding box center [912, 216] width 73 height 28
type input "0"
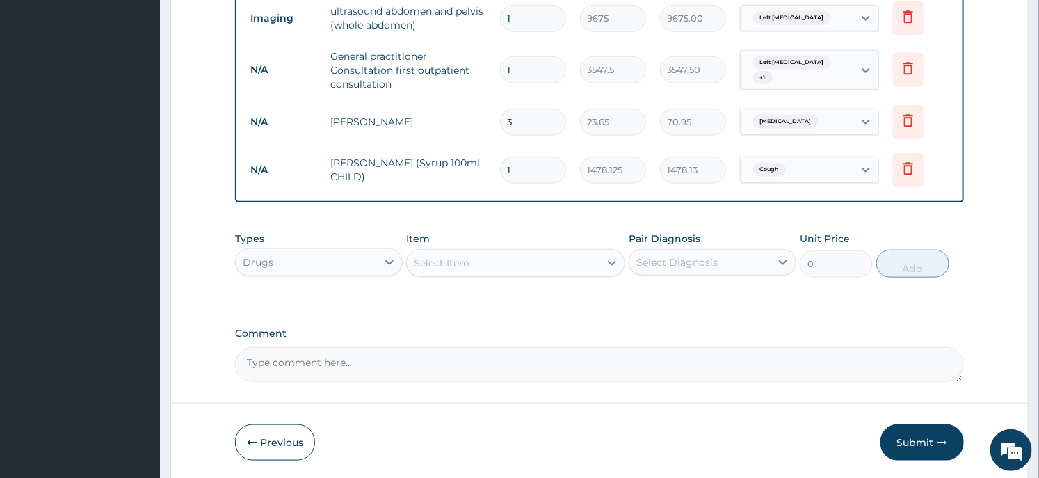
click at [482, 271] on div "Select Item" at bounding box center [503, 263] width 192 height 22
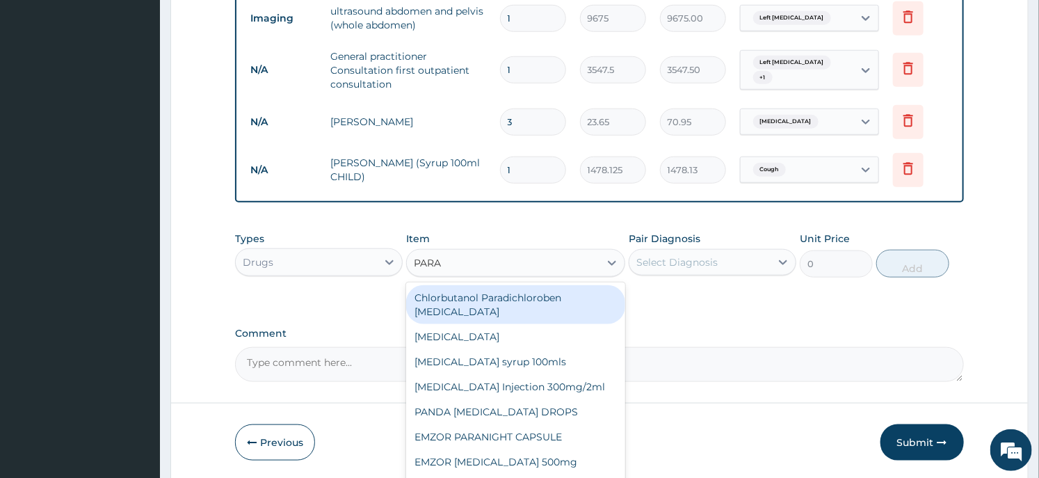
type input "PARAC"
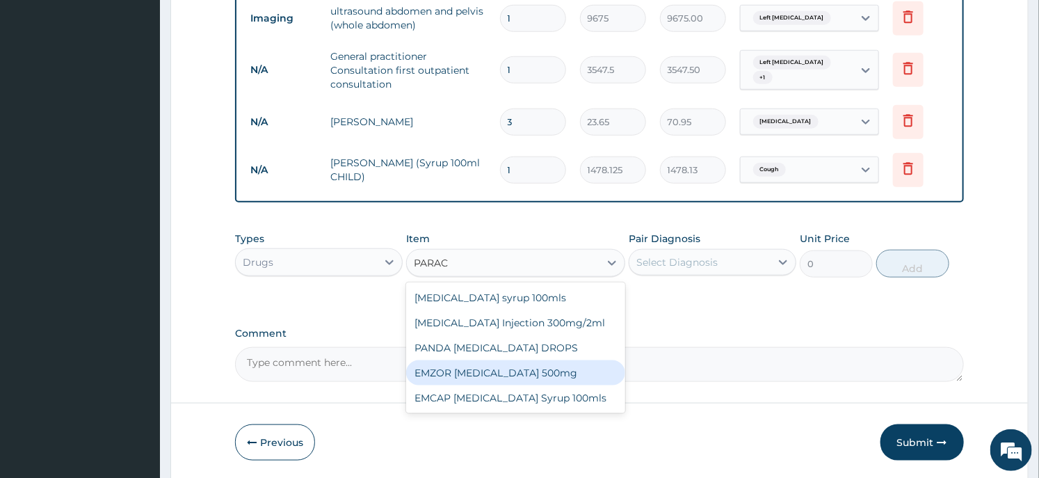
click at [527, 373] on div "EMZOR PARACETAMOL 500mg" at bounding box center [515, 372] width 218 height 25
type input "23.65"
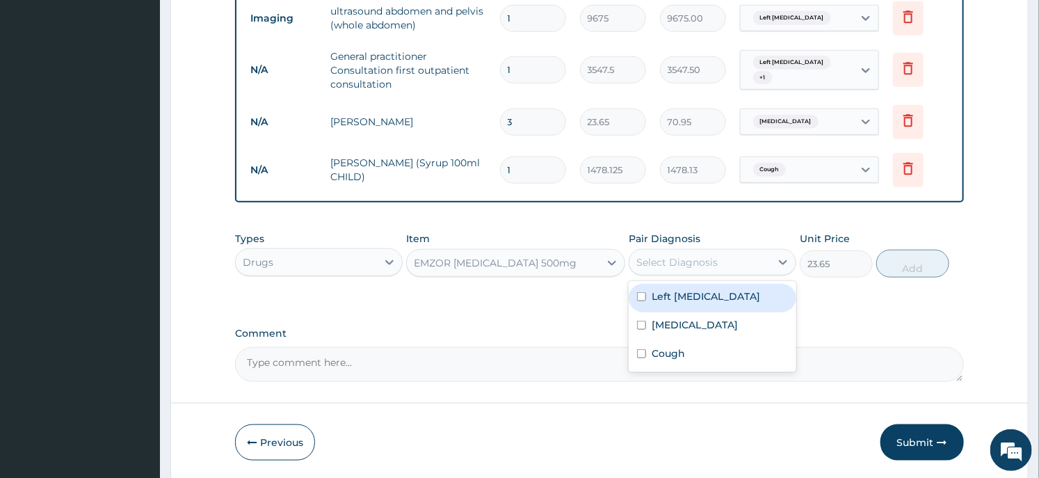
click at [691, 253] on div "Select Diagnosis" at bounding box center [699, 262] width 141 height 22
click at [705, 287] on div "Left flank pain" at bounding box center [712, 298] width 168 height 29
checkbox input "true"
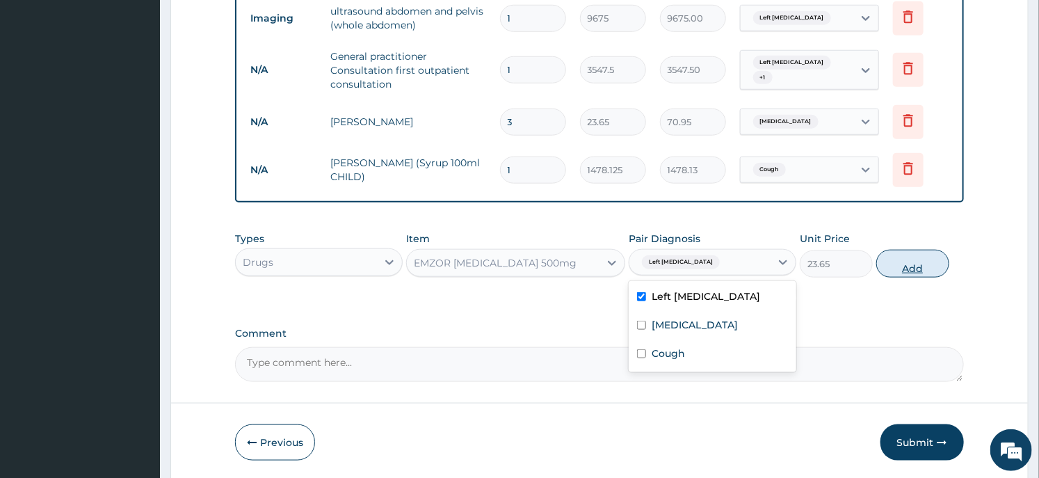
click at [906, 261] on button "Add" at bounding box center [912, 264] width 73 height 28
type input "0"
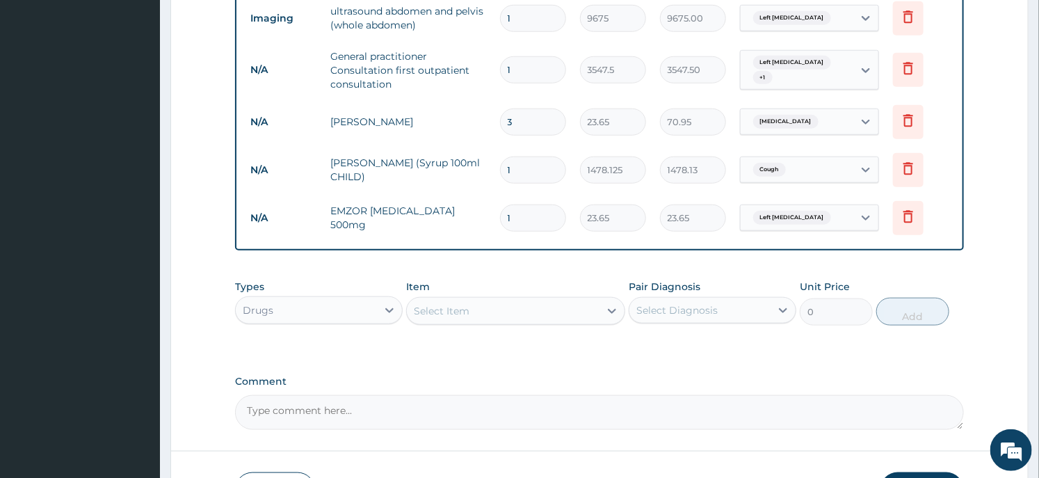
type input "18"
type input "425.70"
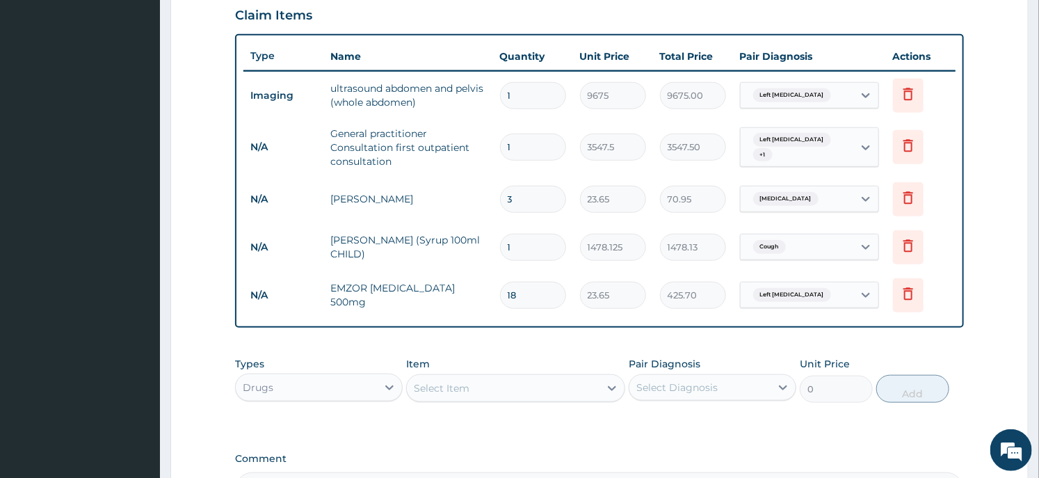
scroll to position [658, 0]
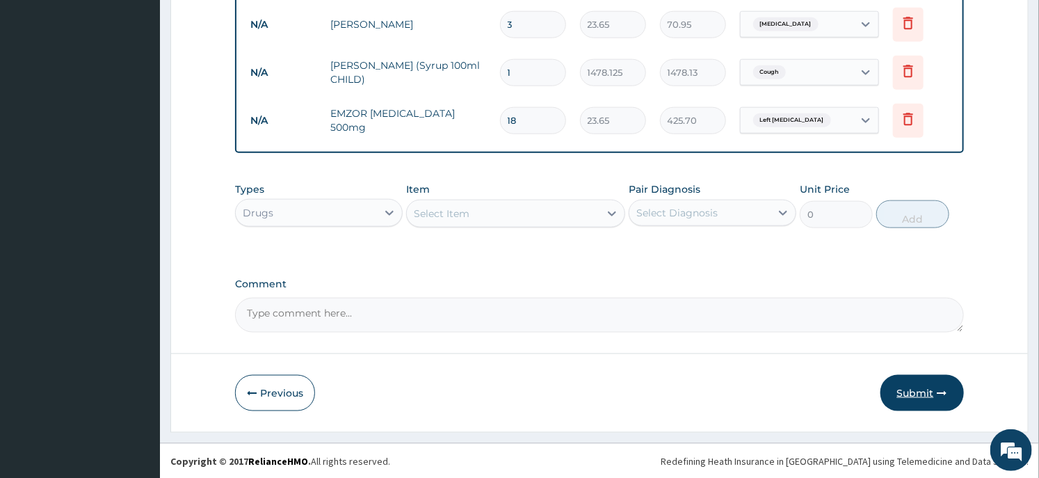
type input "18"
click at [897, 393] on button "Submit" at bounding box center [921, 393] width 83 height 36
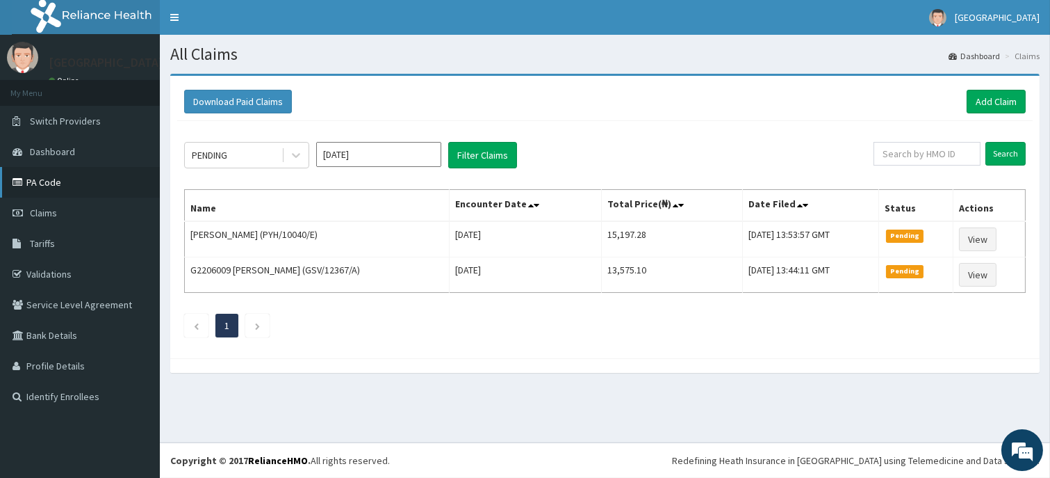
click at [32, 186] on link "PA Code" at bounding box center [80, 182] width 160 height 31
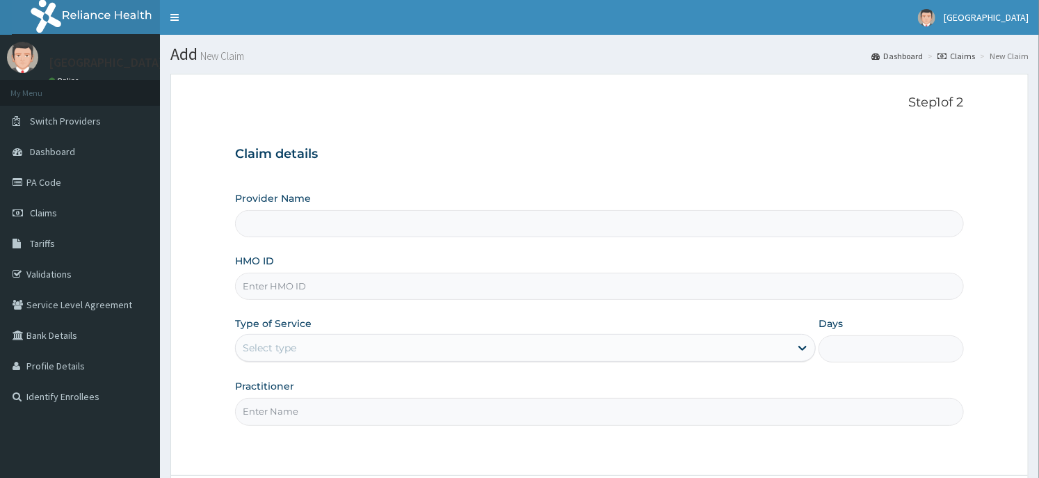
type input "Dunia hospital"
type input "MEY/10060/C"
click at [364, 348] on div "Select type" at bounding box center [513, 347] width 554 height 22
click at [217, 344] on form "Step 1 of 2 Claim details Provider Name Dunia hospital HMO ID MEY/10060/C Type …" at bounding box center [599, 314] width 858 height 480
click at [338, 350] on div "Select type" at bounding box center [513, 347] width 554 height 22
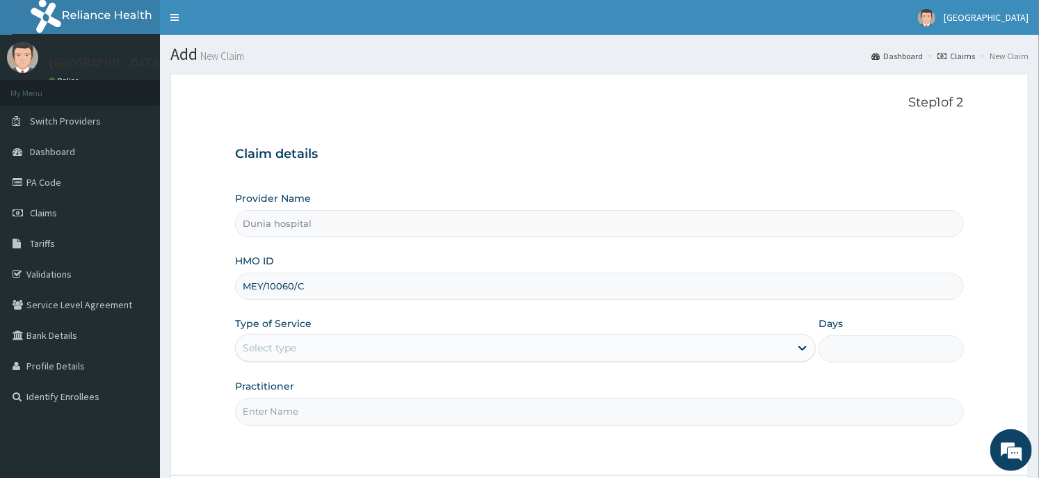
click at [186, 293] on form "Step 1 of 2 Claim details Provider Name Dunia hospital HMO ID MEY/10060/C Type …" at bounding box center [599, 314] width 858 height 480
click at [300, 346] on div "Select type" at bounding box center [513, 347] width 554 height 22
click at [204, 265] on form "Step 1 of 2 Claim details Provider Name Dunia hospital HMO ID MEY/10060/C Type …" at bounding box center [599, 314] width 858 height 480
click at [286, 343] on div "Select type" at bounding box center [270, 348] width 54 height 14
click at [220, 314] on form "Step 1 of 2 Claim details Provider Name Dunia hospital HMO ID MEY/10060/C Type …" at bounding box center [599, 314] width 858 height 480
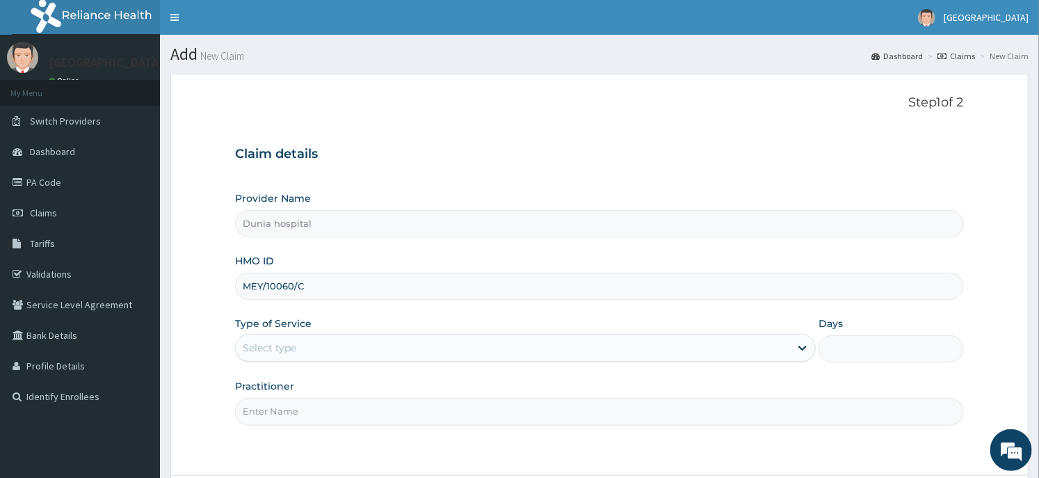
click at [291, 344] on div "Select type" at bounding box center [270, 348] width 54 height 14
click at [456, 357] on div "Select type" at bounding box center [513, 347] width 554 height 22
click at [179, 277] on form "Step 1 of 2 Claim details Provider Name Dunia hospital HMO ID MEY/10060/C Type …" at bounding box center [599, 314] width 858 height 480
click at [293, 348] on div "Select type" at bounding box center [270, 348] width 54 height 14
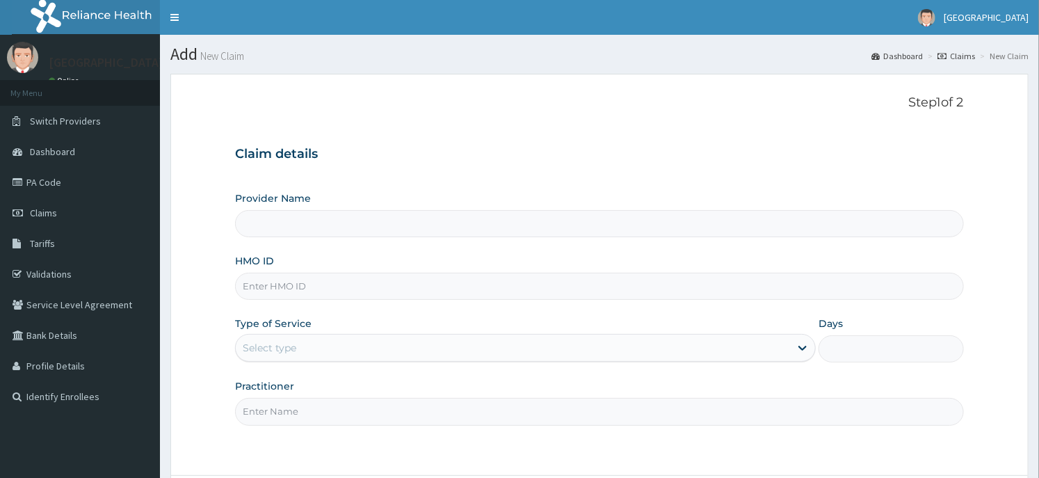
type input "Dunia hospital"
click at [345, 286] on input "HMO ID" at bounding box center [599, 285] width 728 height 27
type input "MEY/10060/C"
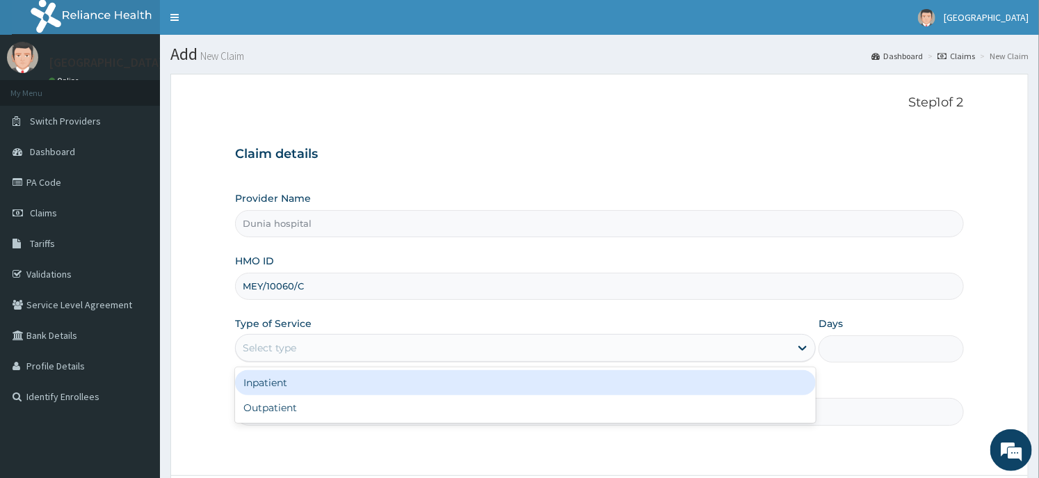
click at [443, 352] on div "Select type" at bounding box center [513, 347] width 554 height 22
click at [376, 381] on div "Inpatient" at bounding box center [525, 382] width 580 height 25
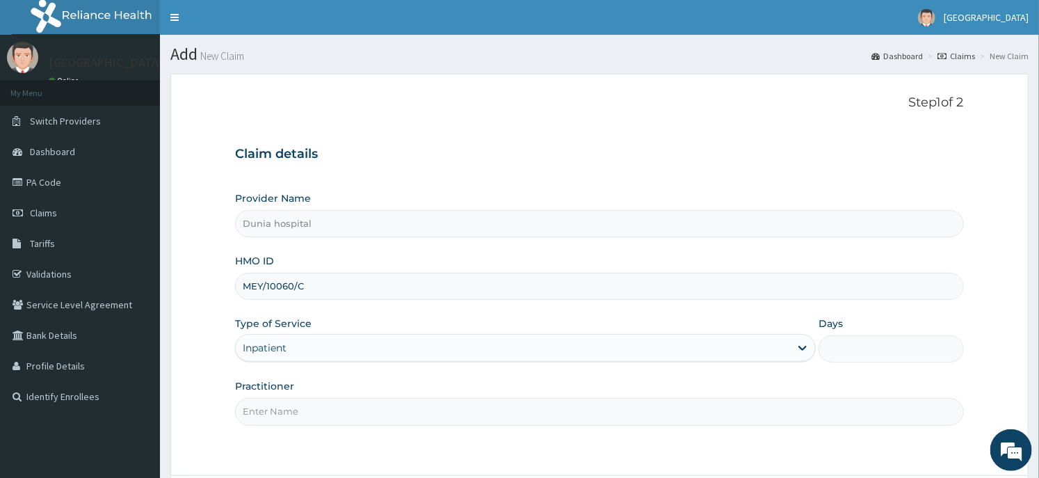
click at [835, 357] on input "Days" at bounding box center [890, 348] width 145 height 27
type input "1"
click at [384, 426] on div "Step 1 of 2 Claim details Provider Name Dunia hospital HMO ID MEY/10060/C Type …" at bounding box center [599, 274] width 728 height 358
click at [394, 408] on input "Practitioner" at bounding box center [599, 411] width 728 height 27
type input "DR. DAWODU"
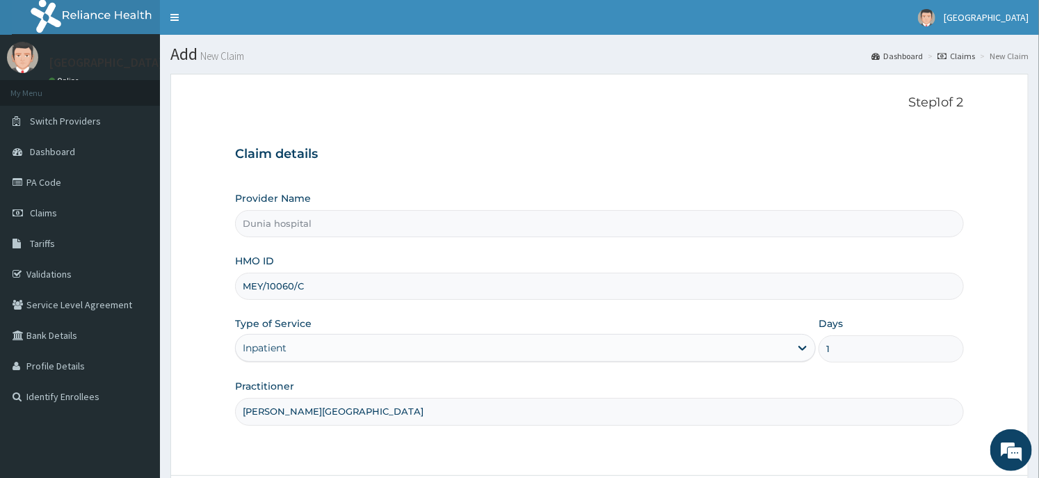
scroll to position [122, 0]
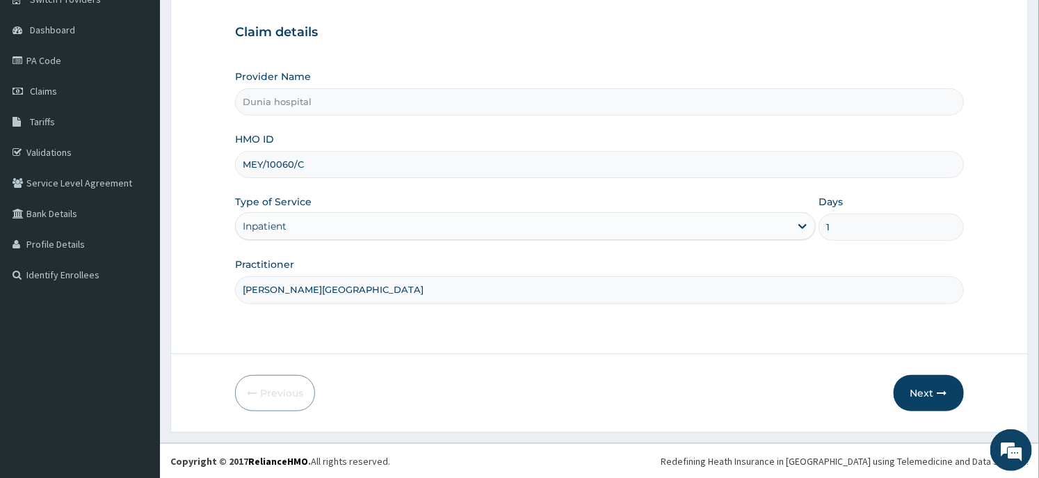
click at [961, 405] on div "Next" at bounding box center [928, 393] width 70 height 36
click at [940, 398] on button "Next" at bounding box center [928, 393] width 70 height 36
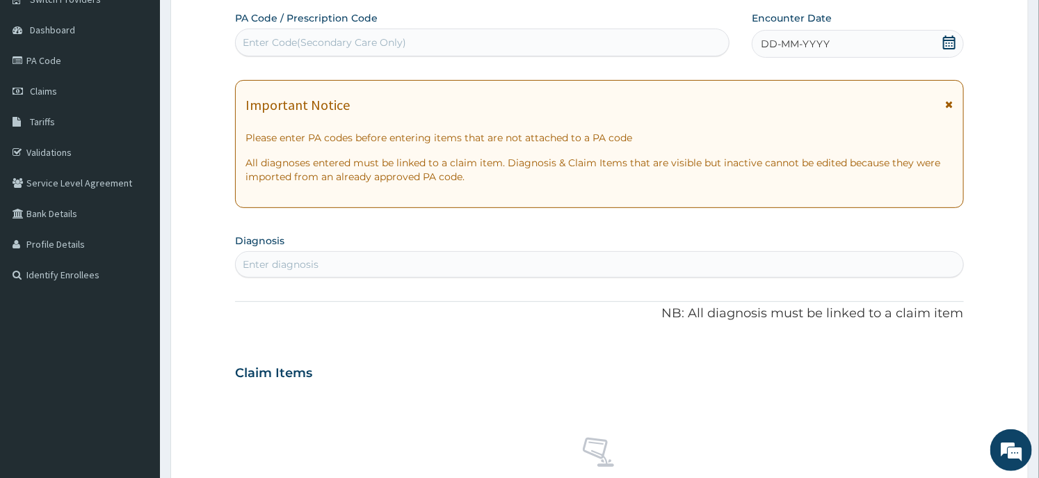
click at [415, 37] on div "Enter Code(Secondary Care Only)" at bounding box center [482, 42] width 493 height 22
paste input "PA/A521CB"
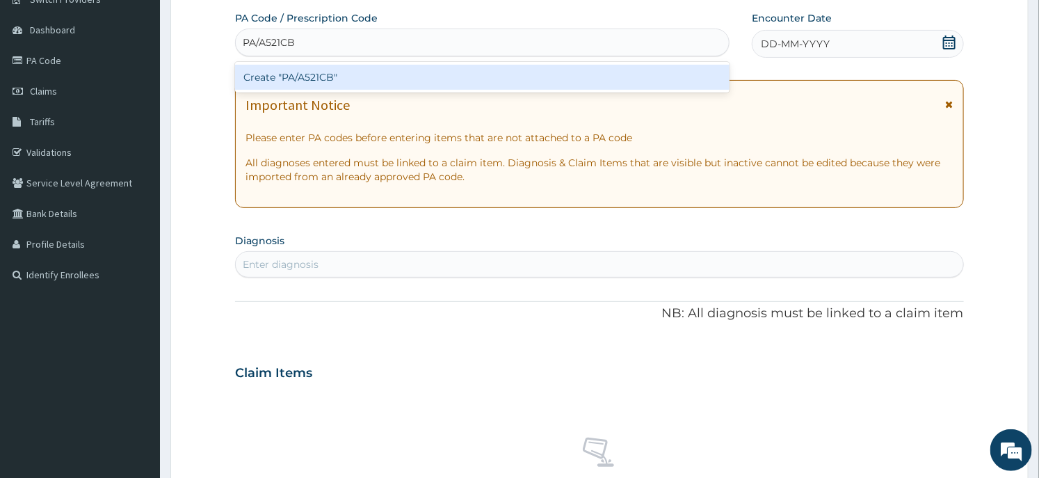
type input "PA/A521CB"
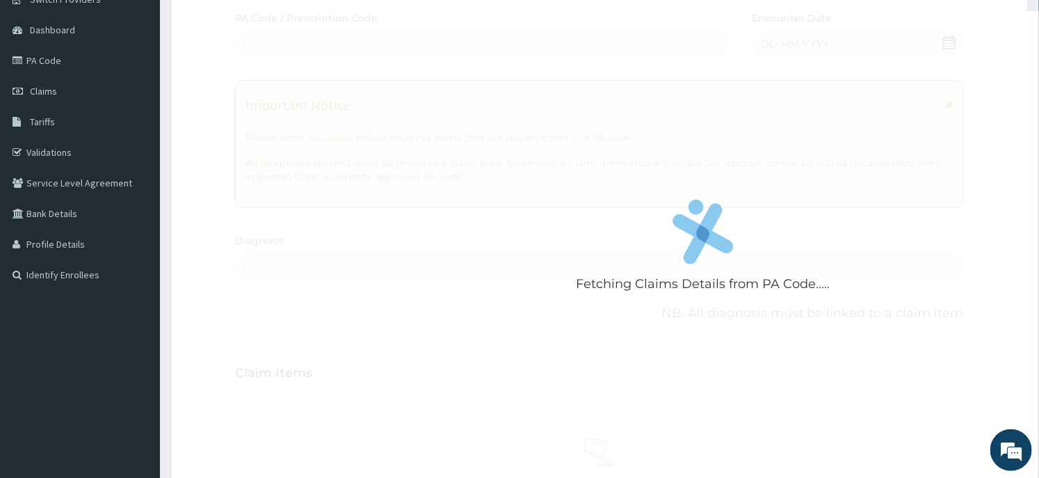
click at [199, 121] on form "Step 2 of 2 Fetching Claims Details from PA Code..... PA Code / Prescription Co…" at bounding box center [599, 391] width 858 height 879
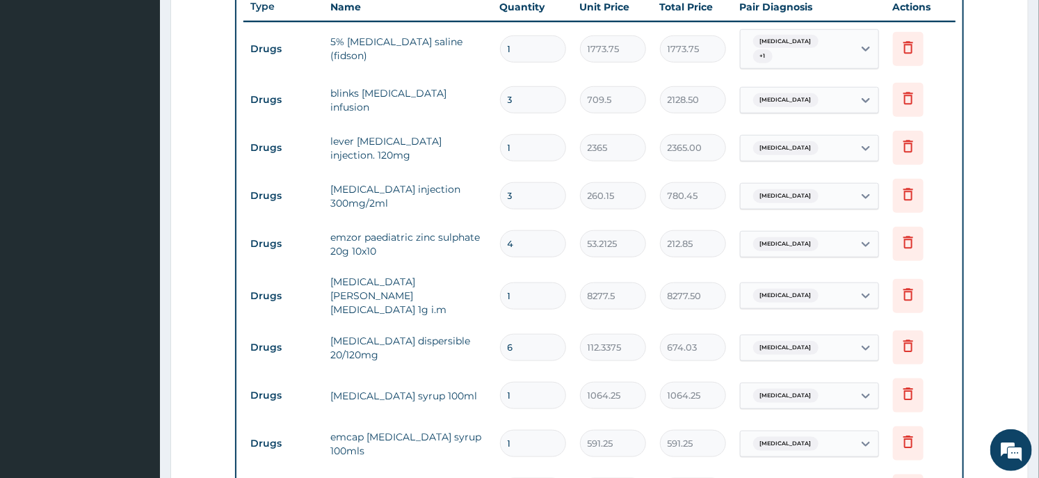
scroll to position [919, 0]
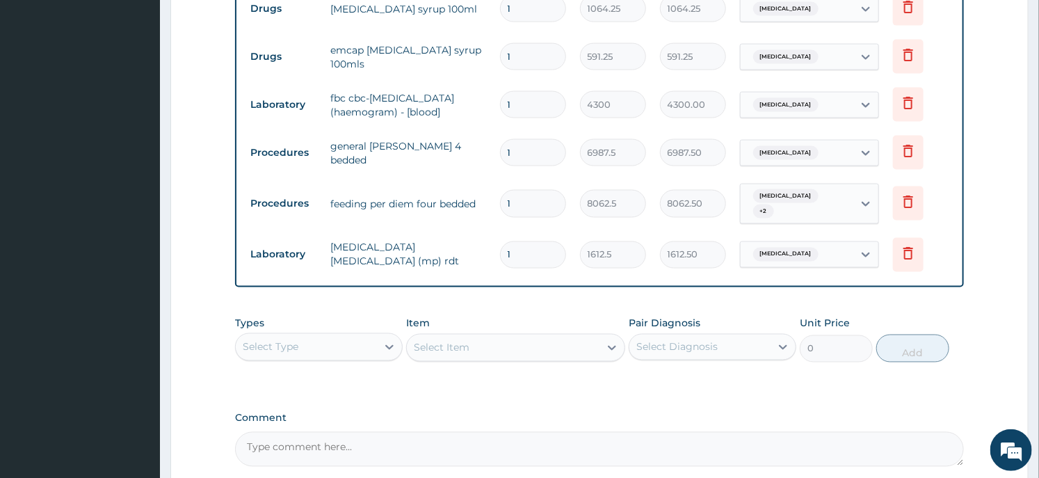
click at [295, 339] on div "Select Type" at bounding box center [306, 347] width 141 height 22
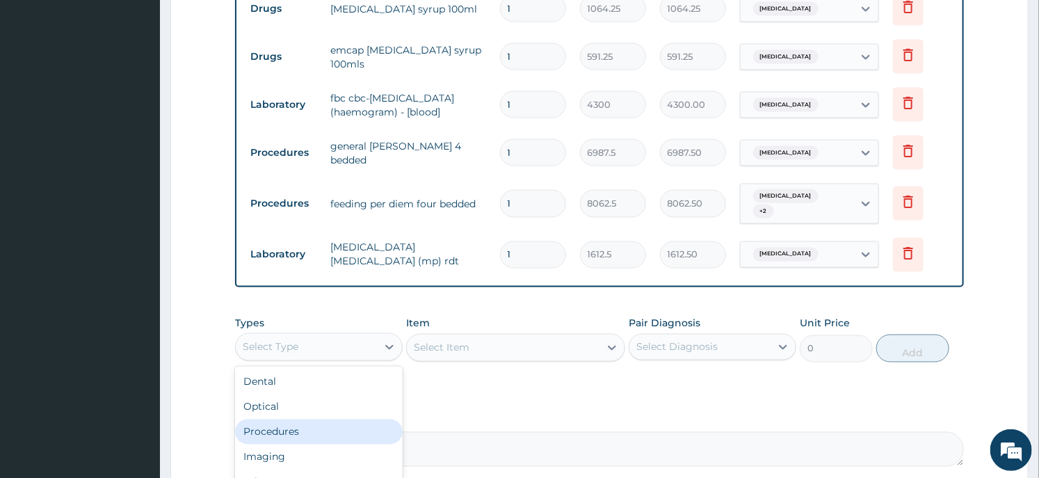
click at [298, 419] on div "Procedures" at bounding box center [319, 431] width 168 height 25
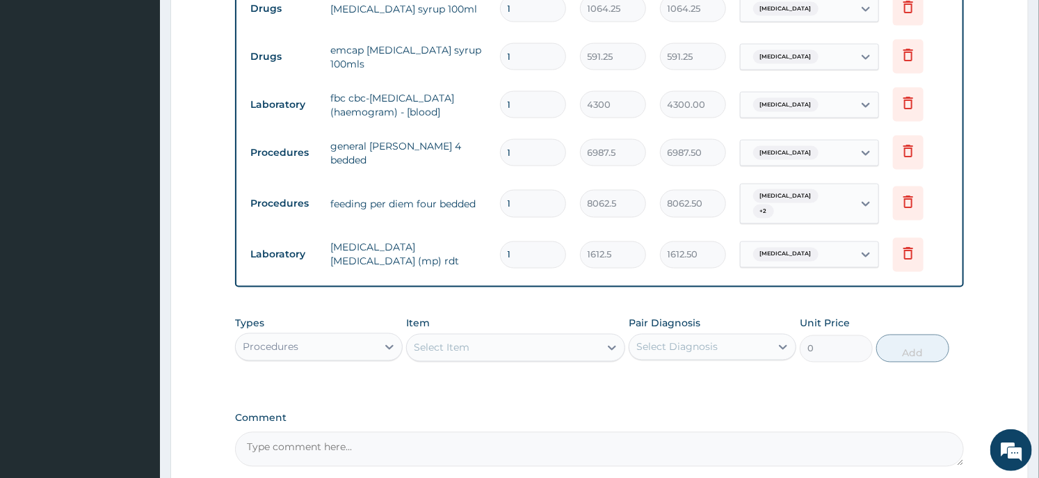
click at [523, 337] on div "Select Item" at bounding box center [503, 347] width 192 height 22
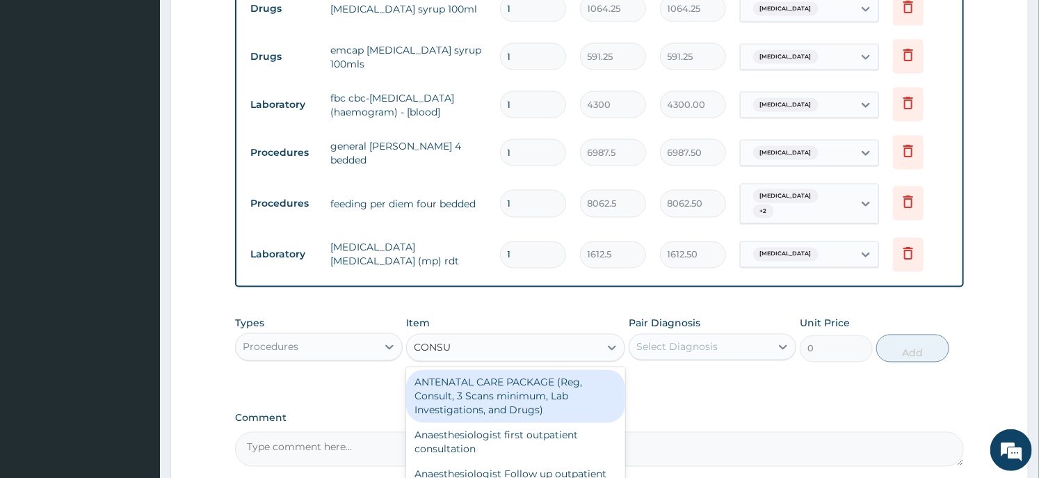
type input "CONSUL"
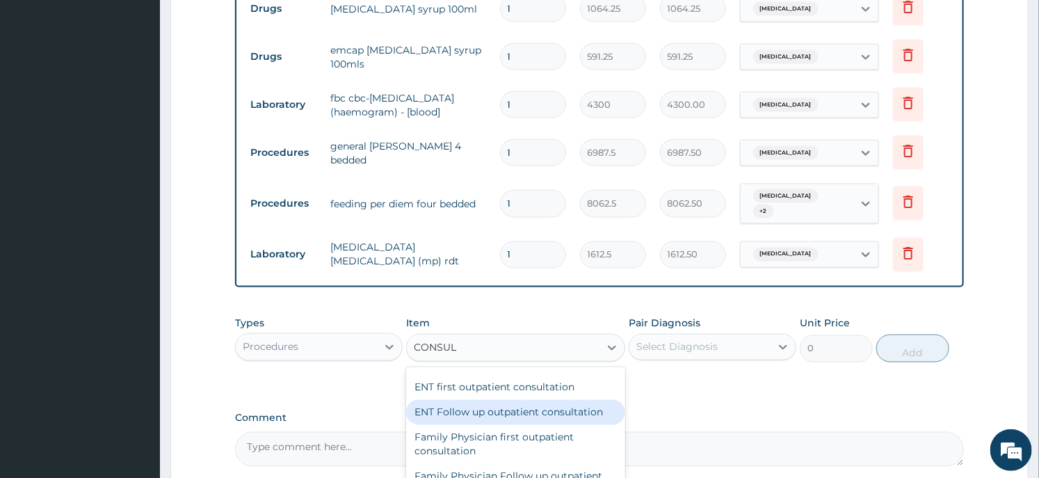
scroll to position [695, 0]
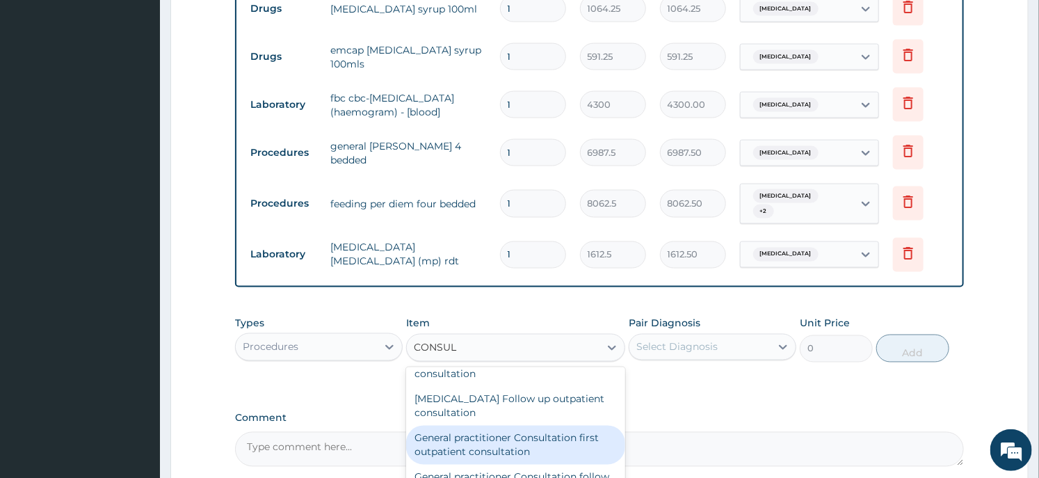
click at [509, 425] on div "General practitioner Consultation first outpatient consultation" at bounding box center [515, 444] width 218 height 39
type input "3547.5"
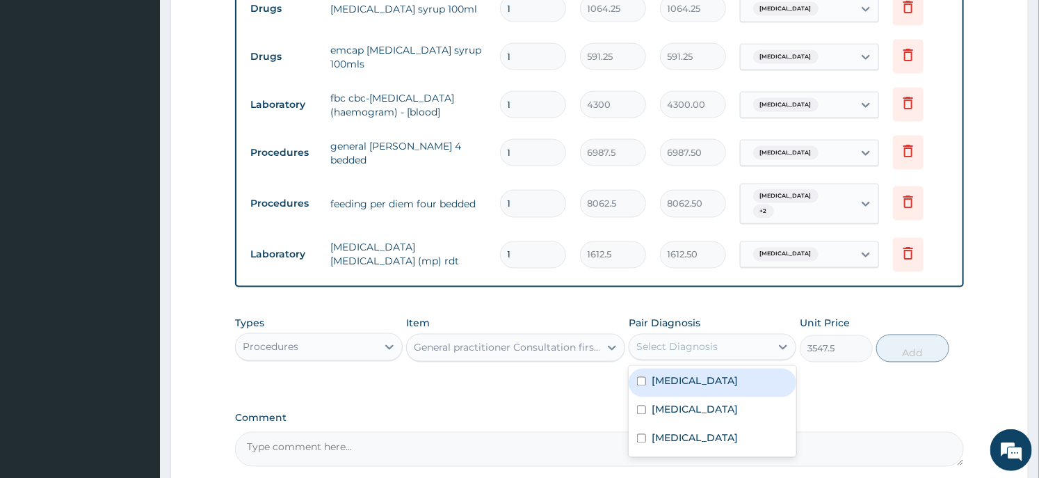
click at [685, 340] on div "Select Diagnosis" at bounding box center [676, 347] width 81 height 14
click at [669, 372] on div "Malaria" at bounding box center [712, 382] width 168 height 29
checkbox input "true"
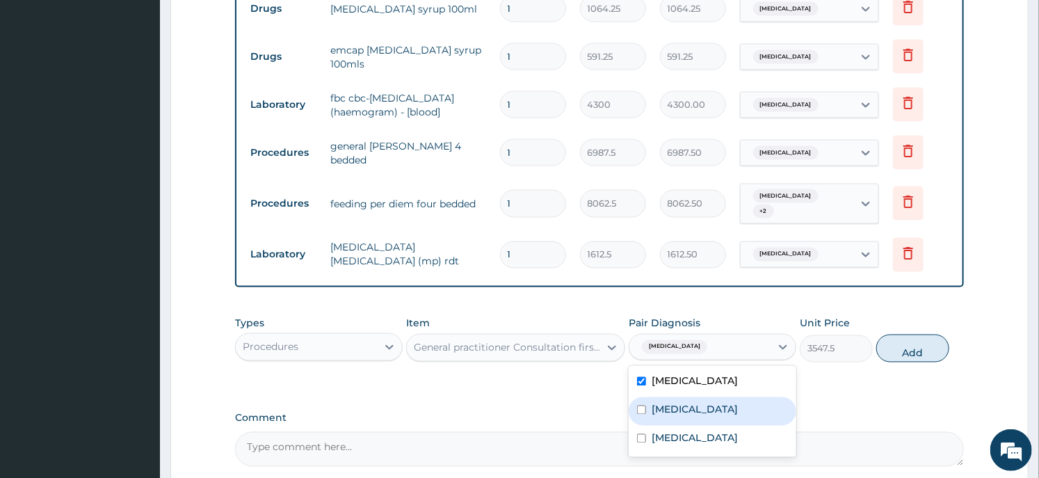
click at [666, 402] on label "Sepsis" at bounding box center [694, 409] width 86 height 14
checkbox input "true"
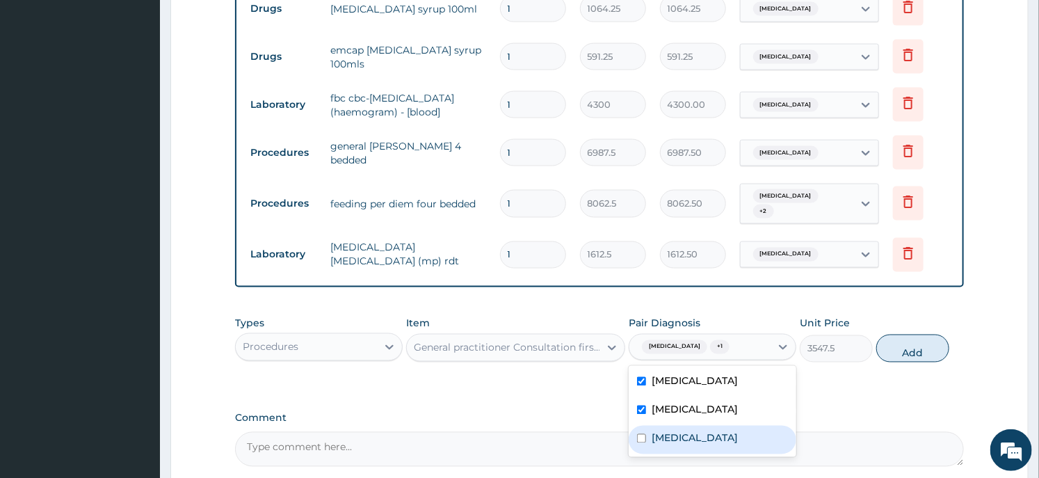
click at [661, 431] on label "Gastroenteritis" at bounding box center [694, 438] width 86 height 14
checkbox input "true"
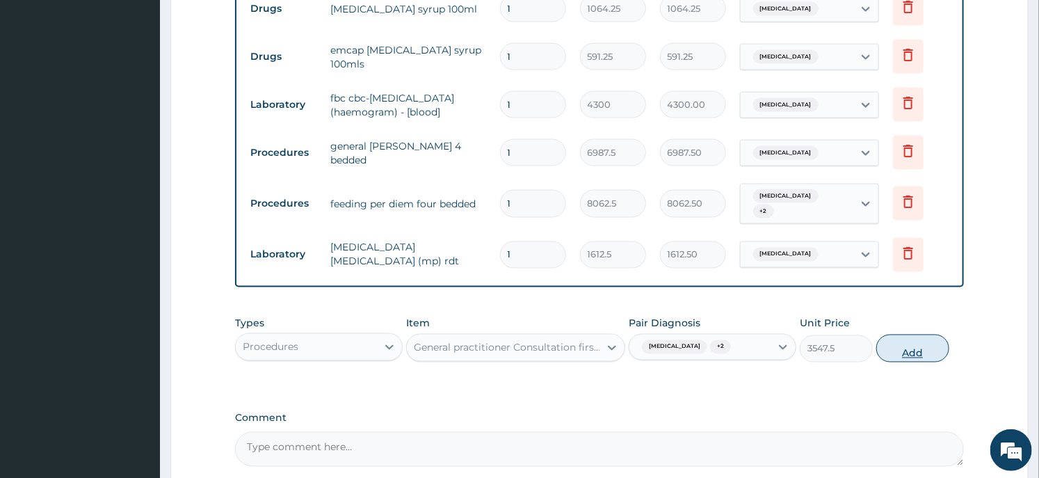
click at [904, 338] on button "Add" at bounding box center [912, 348] width 73 height 28
type input "0"
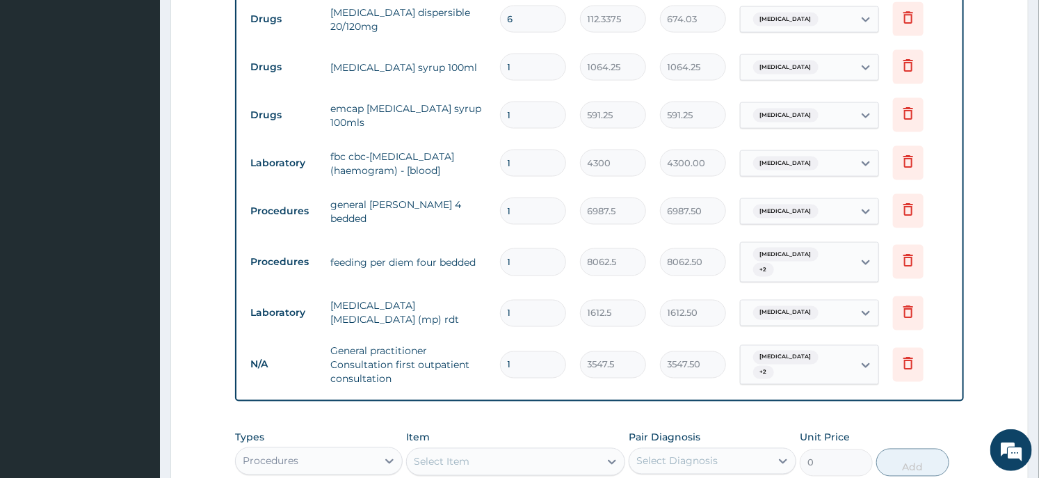
scroll to position [1093, 0]
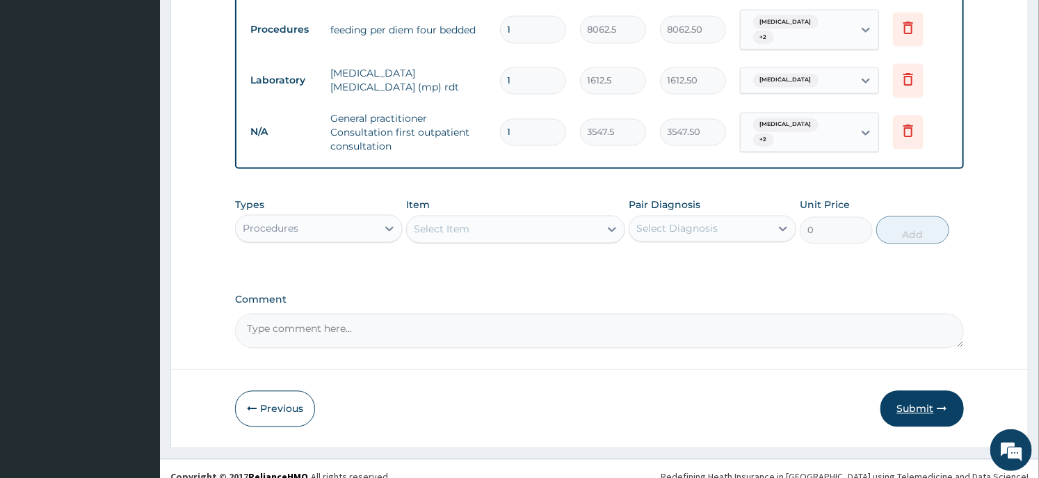
click at [931, 391] on button "Submit" at bounding box center [921, 409] width 83 height 36
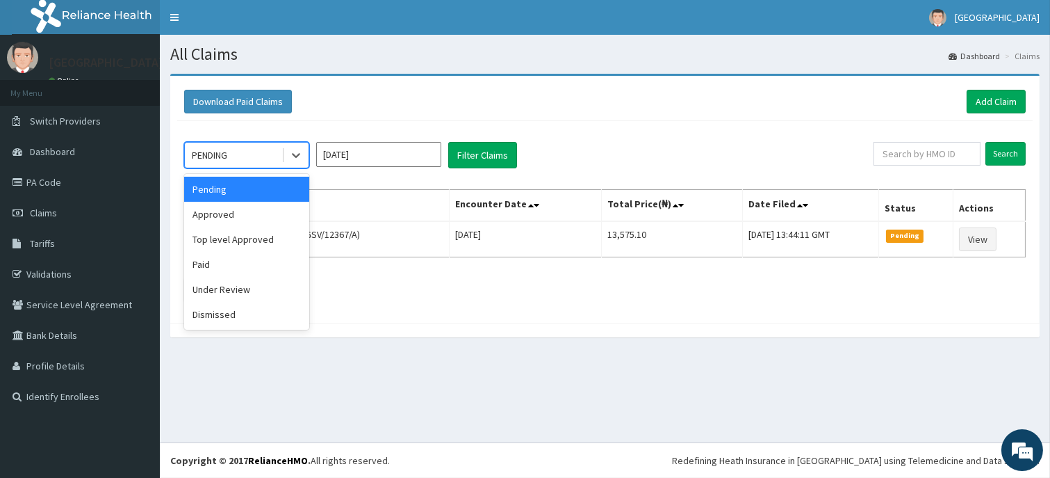
click at [248, 157] on div "PENDING" at bounding box center [233, 155] width 97 height 22
click at [239, 294] on div "Under Review" at bounding box center [246, 289] width 125 height 25
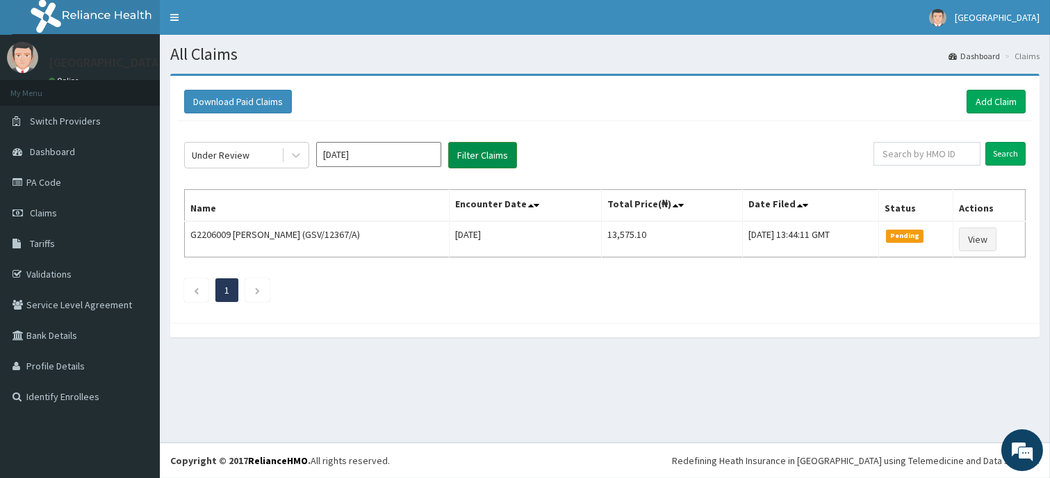
click at [476, 155] on button "Filter Claims" at bounding box center [482, 155] width 69 height 26
